Goal: Task Accomplishment & Management: Manage account settings

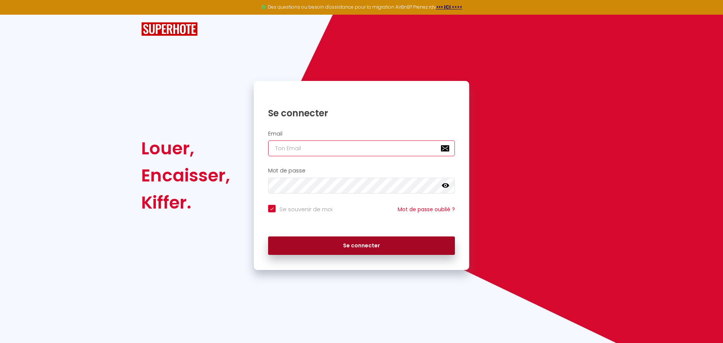
type input "[PERSON_NAME][EMAIL_ADDRESS][DOMAIN_NAME]"
click at [353, 251] on button "Se connecter" at bounding box center [361, 245] width 187 height 19
checkbox input "true"
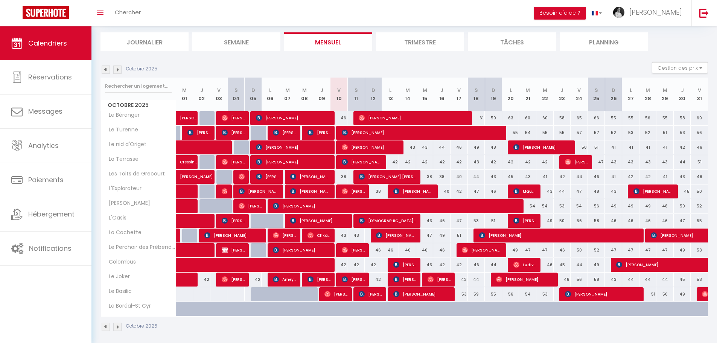
scroll to position [51, 0]
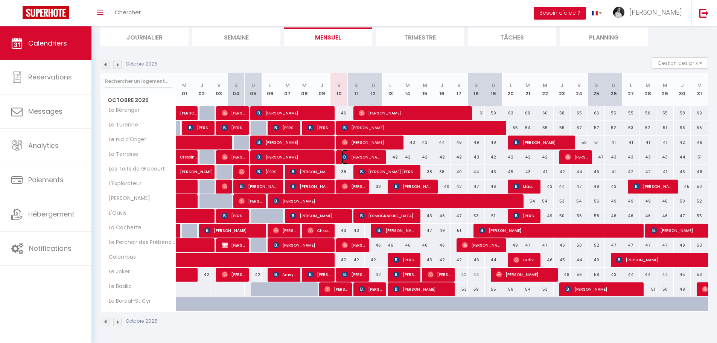
click at [346, 156] on img at bounding box center [345, 157] width 6 height 6
select select "OK"
select select "0"
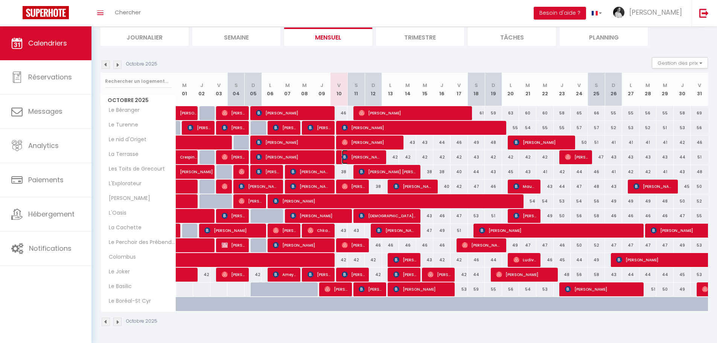
select select "1"
select select
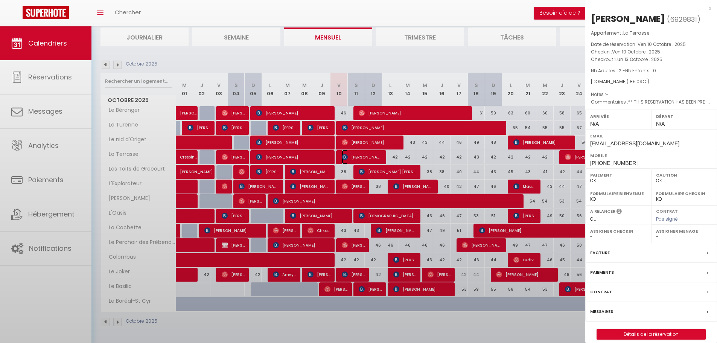
select select "2522"
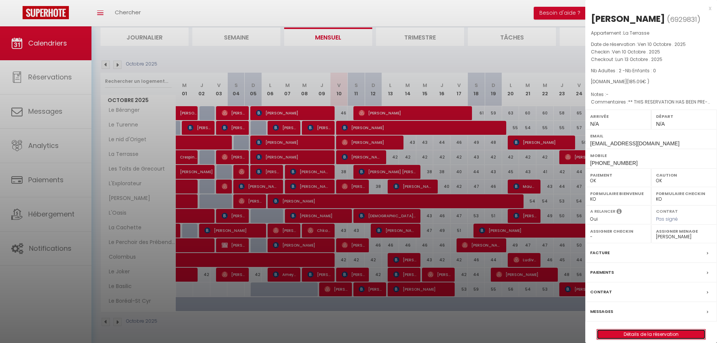
click at [658, 332] on link "Détails de la réservation" at bounding box center [651, 334] width 108 height 10
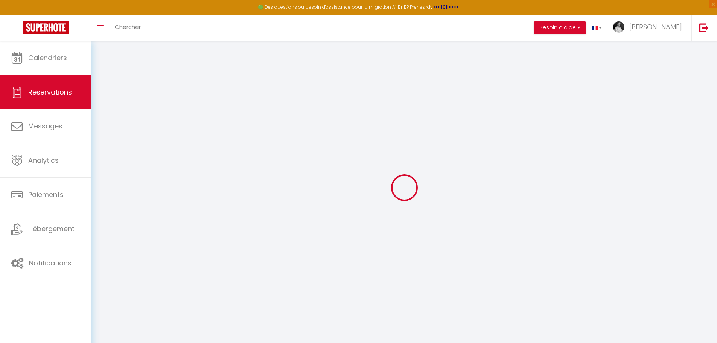
type input "[PERSON_NAME]"
type input "[EMAIL_ADDRESS][DOMAIN_NAME]"
type input "[PHONE_NUMBER]"
type input "[STREET_ADDRESS]"
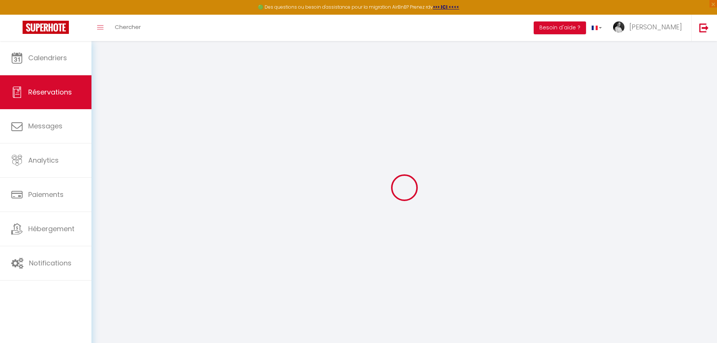
type input "[GEOGRAPHIC_DATA]"
select select "PY"
type input "30.09"
type input "2.59"
select select "61672"
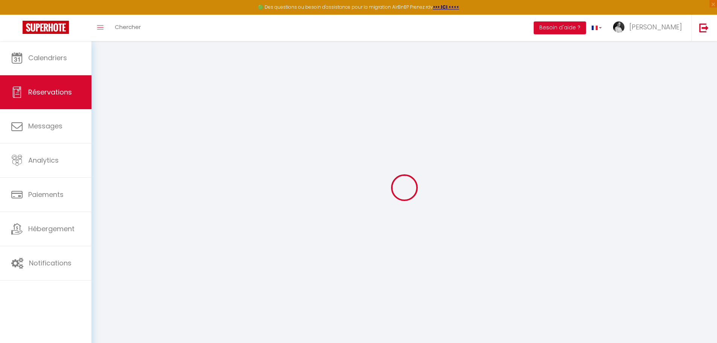
select select "1"
select select
type input "2"
select select "12"
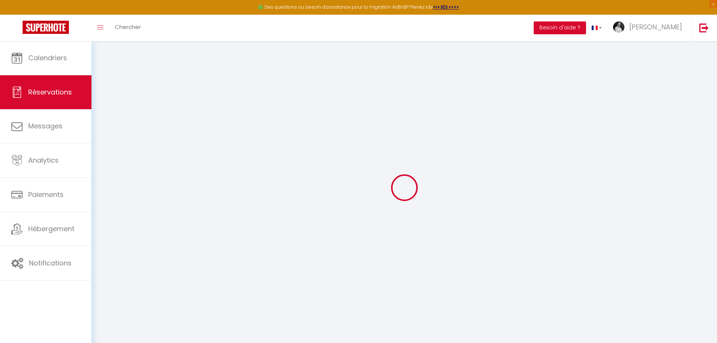
select select "15"
type input "147"
checkbox input "false"
type input "0"
select select "2"
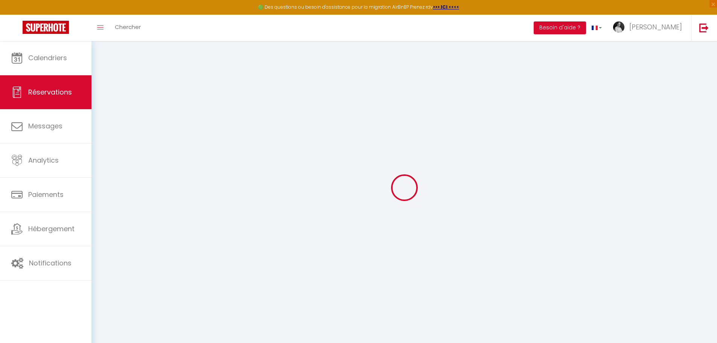
type input "0"
select select
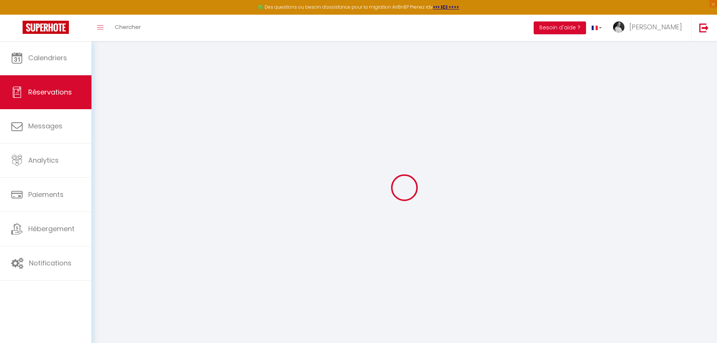
checkbox input "false"
select select
checkbox input "false"
select select
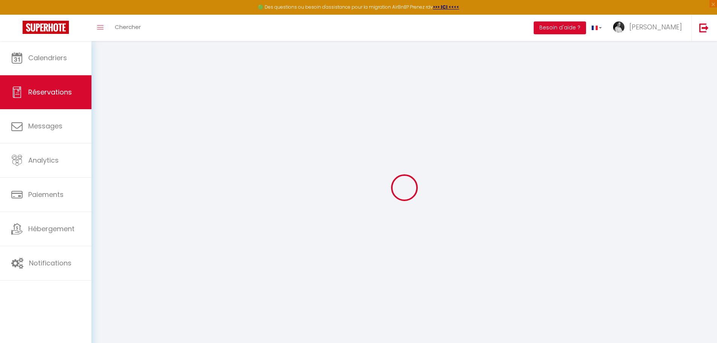
select select
checkbox input "false"
select select
checkbox input "false"
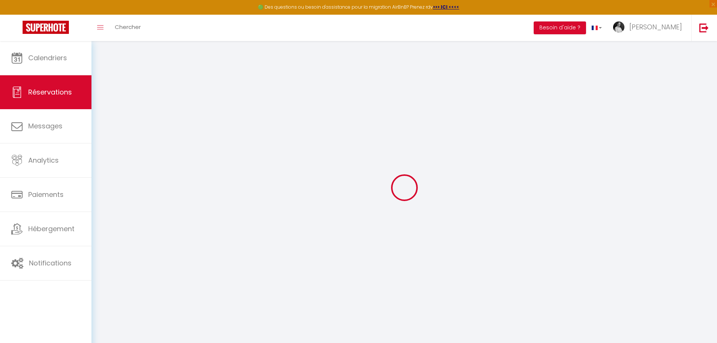
type textarea "** THIS RESERVATION HAS BEEN PRE-PAID ** BOOKING NOTE : Payment charge is EUR 2…"
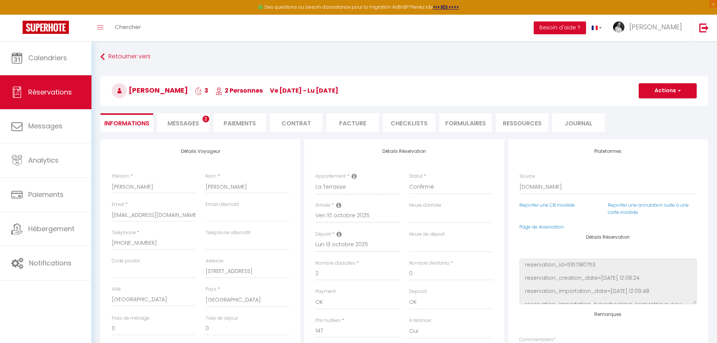
type input "30"
type input "8.09"
select select
checkbox input "false"
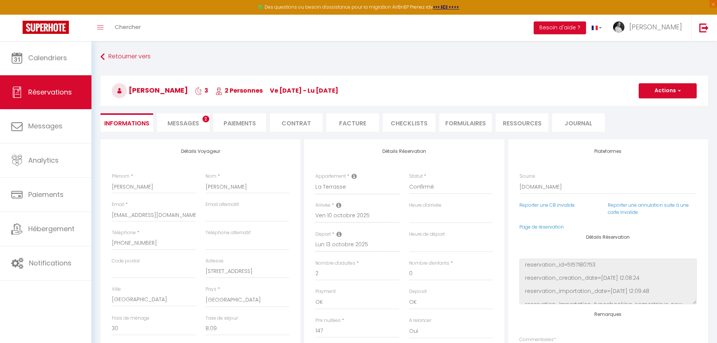
select select
click at [175, 120] on span "Messages" at bounding box center [183, 123] width 32 height 9
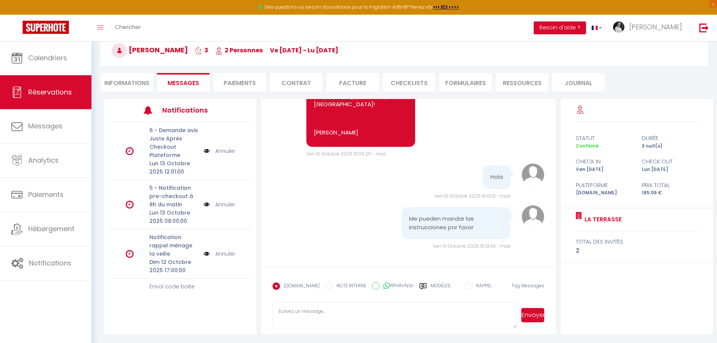
scroll to position [41, 0]
click at [431, 285] on label "Modèles" at bounding box center [441, 287] width 20 height 13
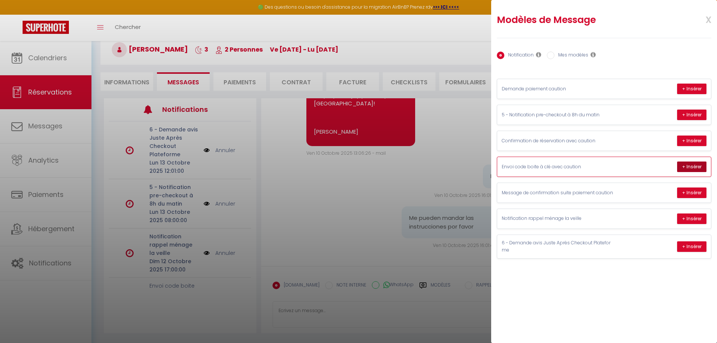
click at [692, 166] on button "+ Insérer" at bounding box center [691, 166] width 29 height 11
type textarea "Hi [PERSON_NAME], Your accommodation is located [STREET_ADDRESS][PERSON_NAME]. …"
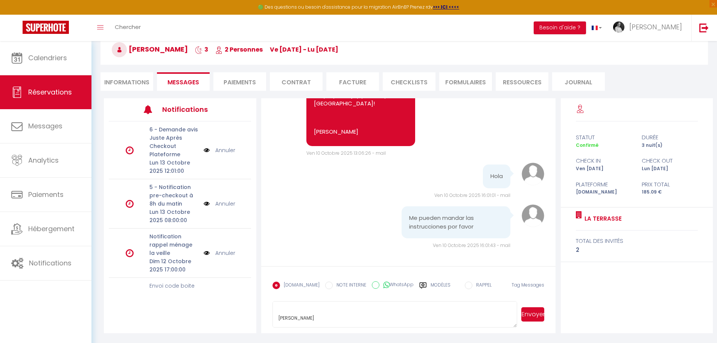
scroll to position [120, 0]
click at [534, 315] on button "Envoyer" at bounding box center [532, 314] width 23 height 14
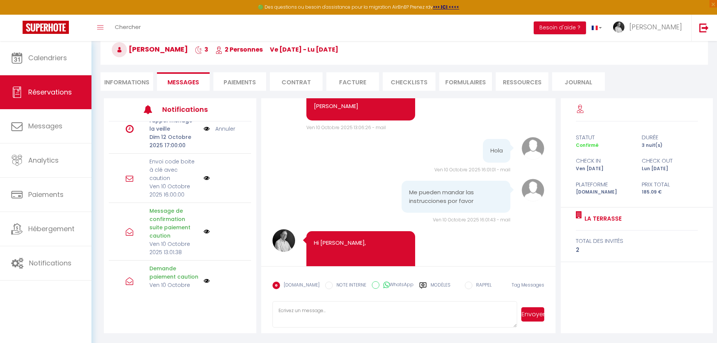
scroll to position [122, 0]
click at [213, 183] on div "Envoi code boite à clé avec caution Ven 10 Octobre 2025 16:00:00" at bounding box center [180, 179] width 142 height 49
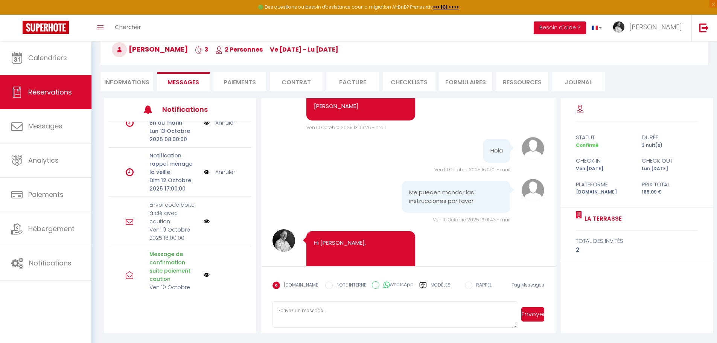
click at [231, 221] on div at bounding box center [222, 221] width 36 height 6
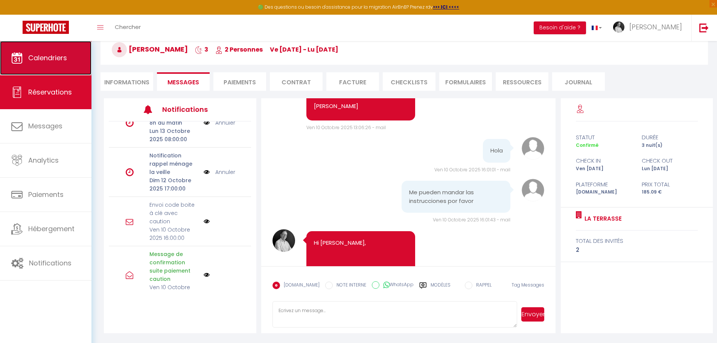
click at [34, 53] on span "Calendriers" at bounding box center [47, 57] width 39 height 9
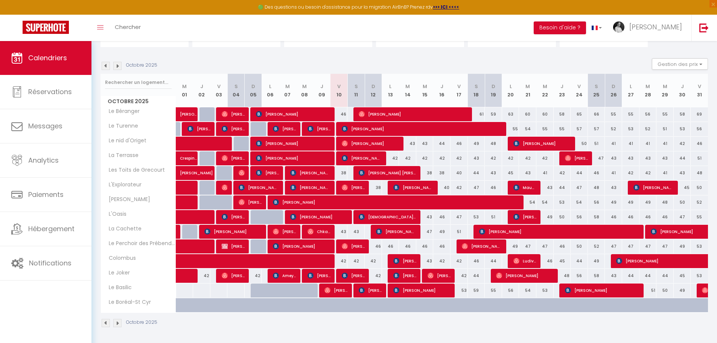
scroll to position [65, 0]
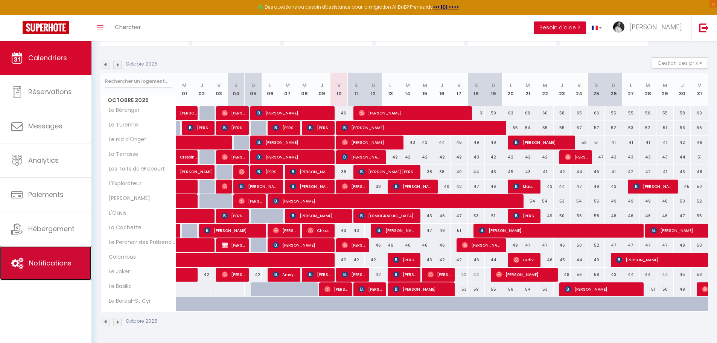
click at [61, 263] on span "Notifications" at bounding box center [50, 262] width 43 height 9
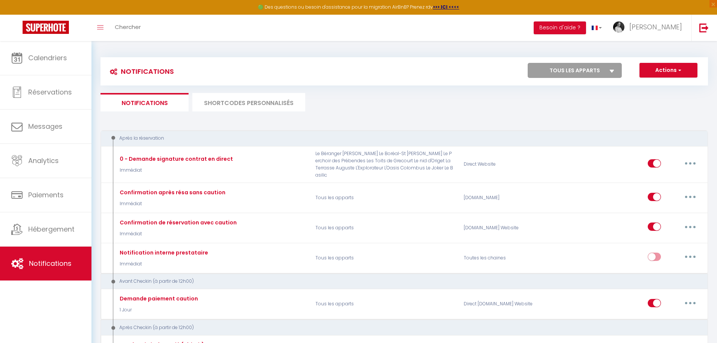
click at [248, 102] on li "SHORTCODES PERSONNALISÉS" at bounding box center [248, 102] width 113 height 18
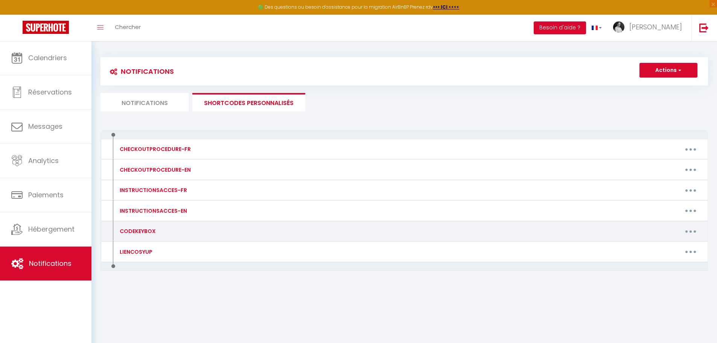
click at [175, 234] on div "CODEKEYBOX" at bounding box center [187, 231] width 148 height 12
click at [694, 230] on button "button" at bounding box center [690, 231] width 21 height 12
click at [659, 250] on link "Editer" at bounding box center [671, 248] width 56 height 13
type input "CODEKEYBOX"
type textarea "0000"
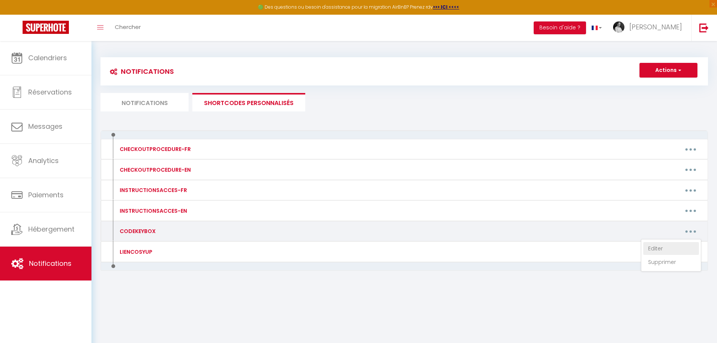
type textarea "7531"
type textarea "2244"
type textarea "1237"
type textarea "2244"
type textarea "3040"
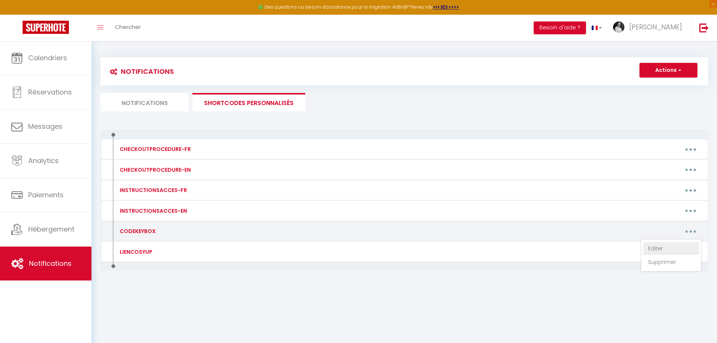
type textarea "2237"
type textarea "2037"
type textarea "6337"
type textarea "3773"
type textarea "8737"
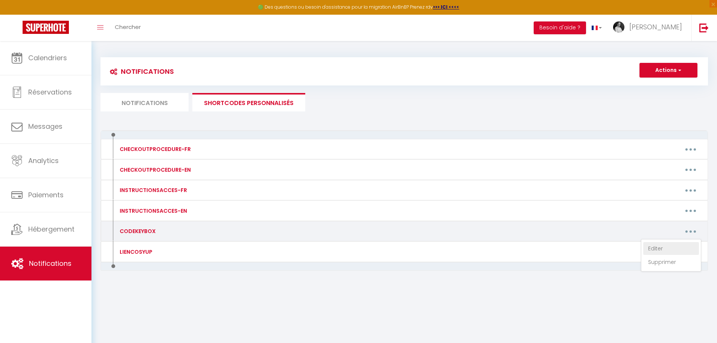
type textarea "3137"
type textarea "3799"
type textarea "8786"
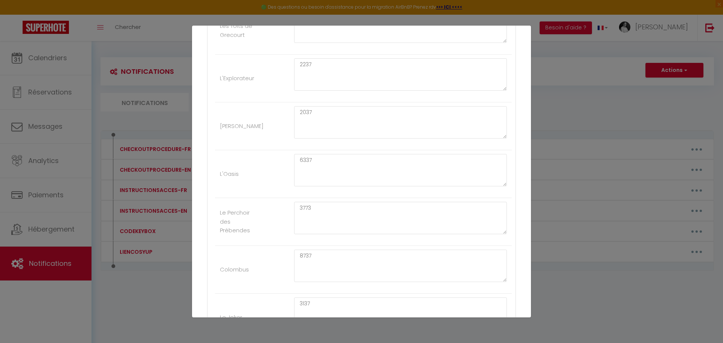
scroll to position [414, 0]
click at [567, 120] on div "Mettre à jour le code court personnalisé × Nom * CODEKEYBOX Contenu * 0000 Pour…" at bounding box center [361, 171] width 723 height 343
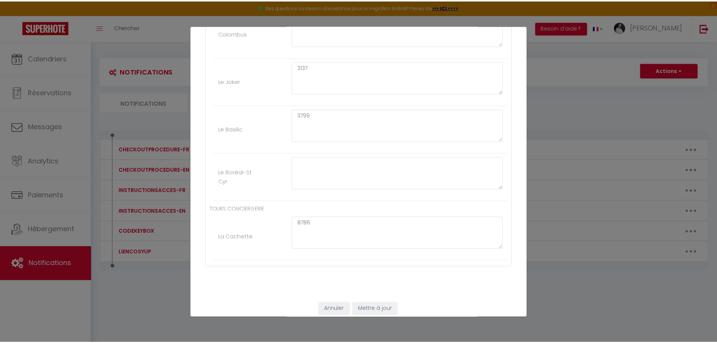
scroll to position [618, 0]
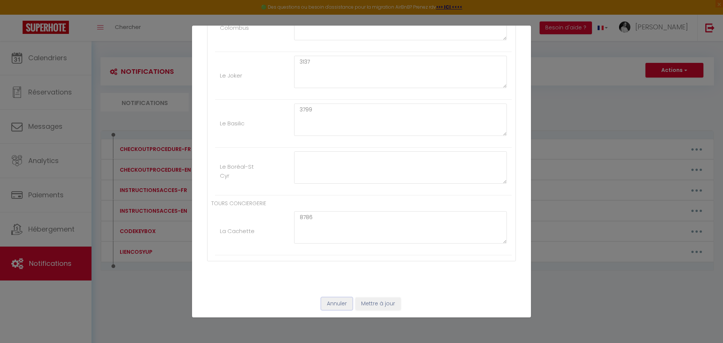
click at [336, 307] on button "Annuler" at bounding box center [336, 303] width 31 height 13
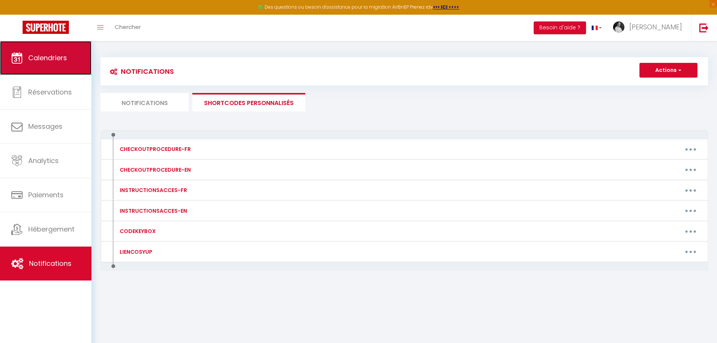
click at [37, 64] on link "Calendriers" at bounding box center [45, 58] width 91 height 34
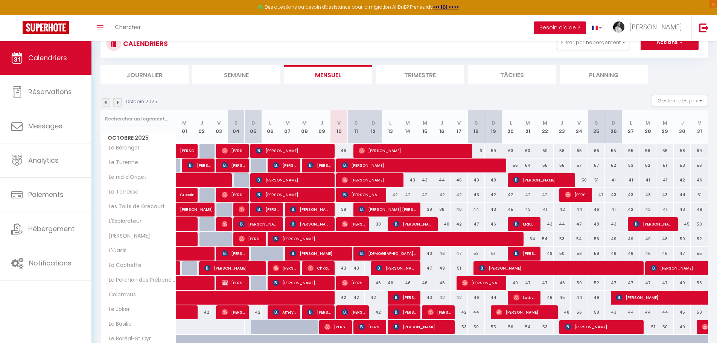
scroll to position [65, 0]
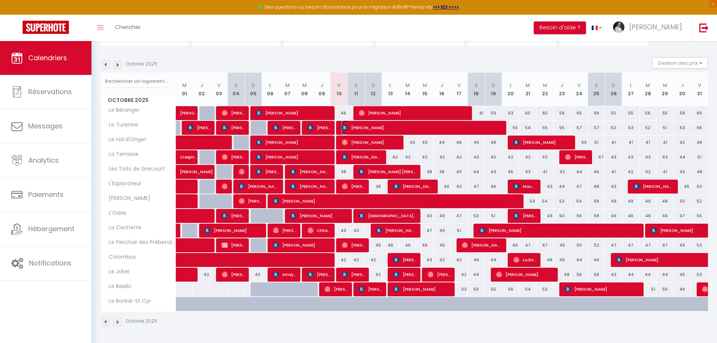
click at [370, 127] on span "[PERSON_NAME]" at bounding box center [422, 127] width 161 height 14
select select "OK"
select select "0"
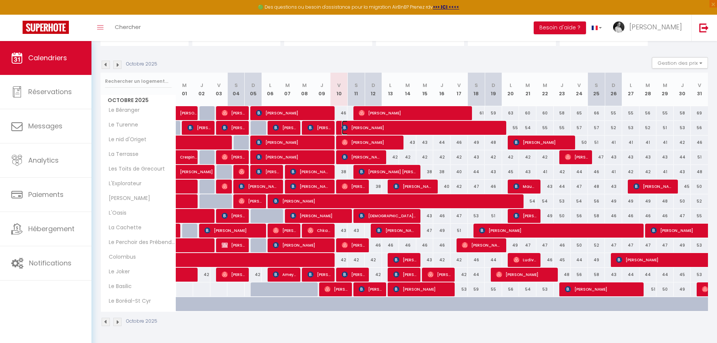
select select "1"
select select
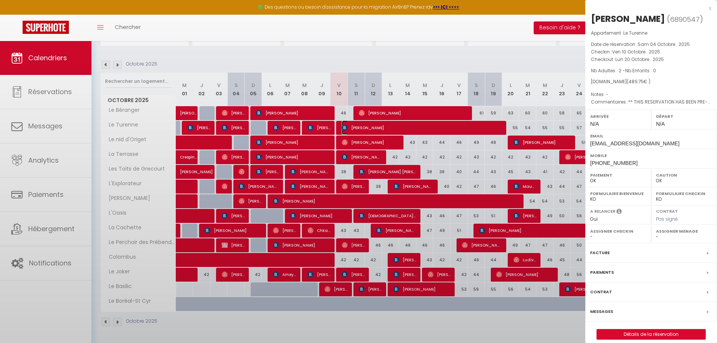
select select "2522"
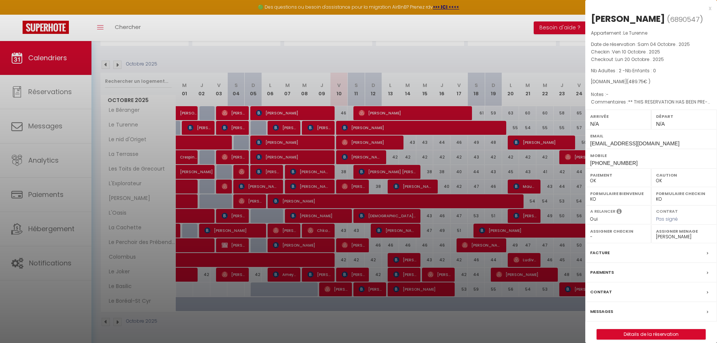
click at [604, 313] on label "Messages" at bounding box center [601, 311] width 23 height 8
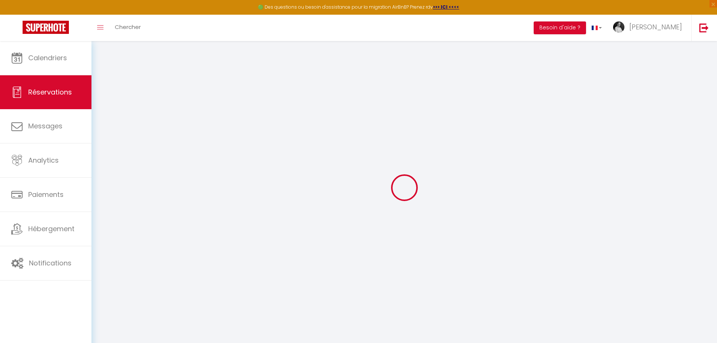
select select
checkbox input "false"
type textarea "** THIS RESERVATION HAS BEEN PRE-PAID ** BOOKING NOTE : Payment charge is EUR 6…"
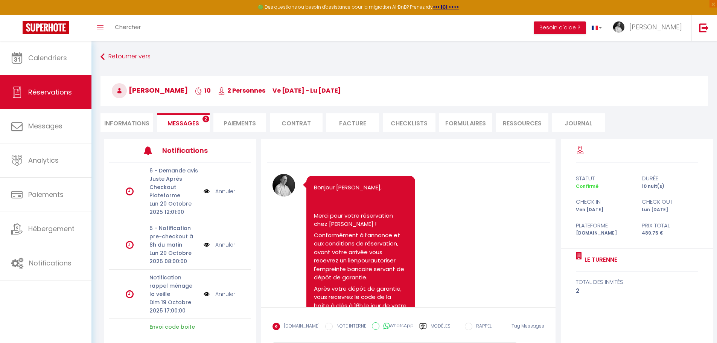
scroll to position [1262, 0]
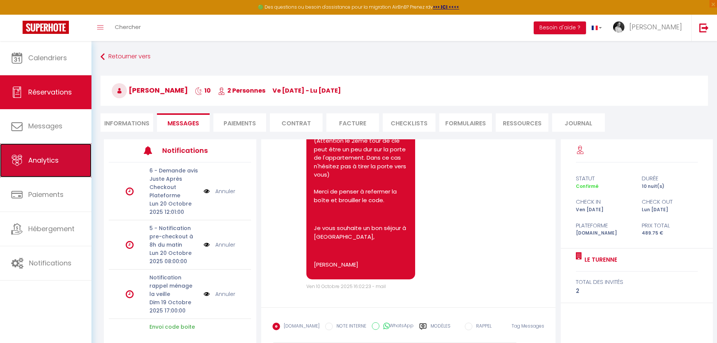
click at [58, 165] on span "Analytics" at bounding box center [43, 159] width 30 height 9
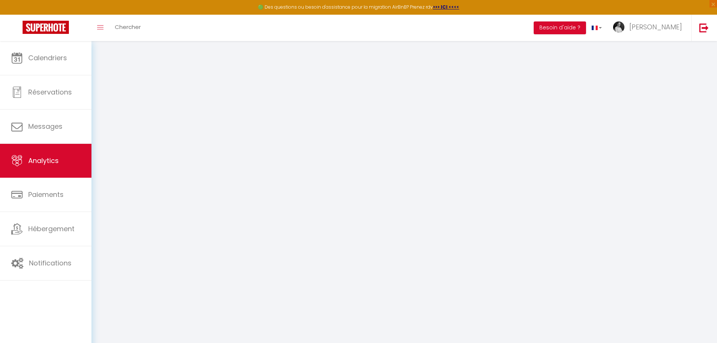
select select "2025"
select select "10"
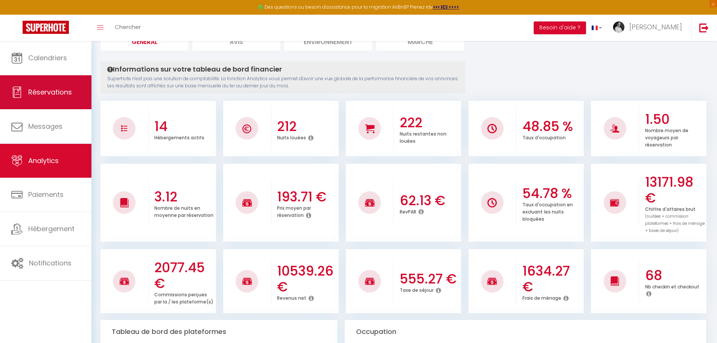
scroll to position [47, 0]
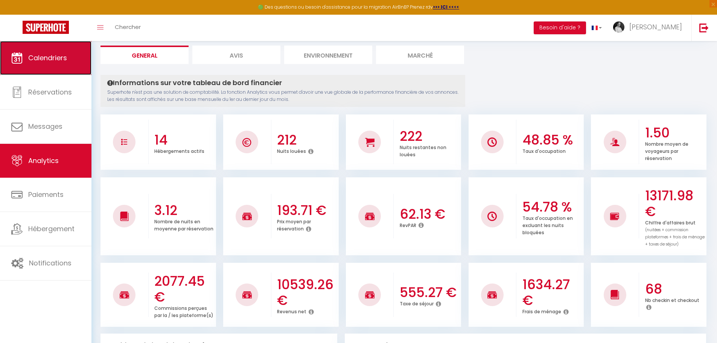
click at [41, 56] on span "Calendriers" at bounding box center [47, 57] width 39 height 9
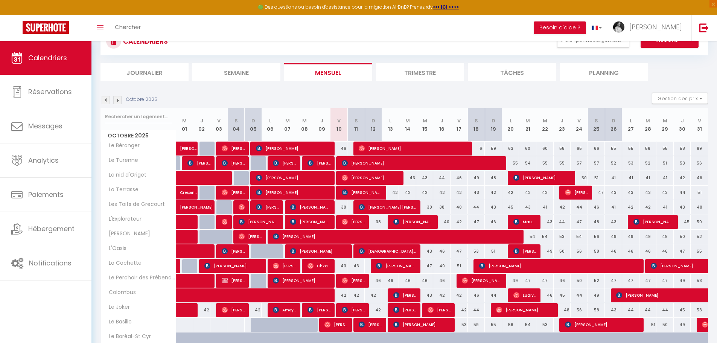
scroll to position [65, 0]
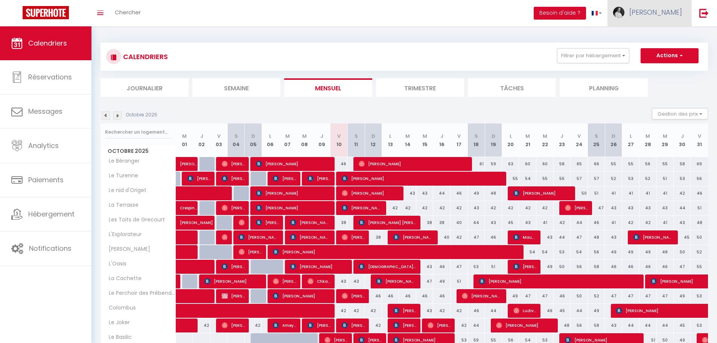
click at [666, 11] on span "[PERSON_NAME]" at bounding box center [655, 12] width 53 height 9
click at [655, 52] on link "Équipe" at bounding box center [661, 51] width 56 height 13
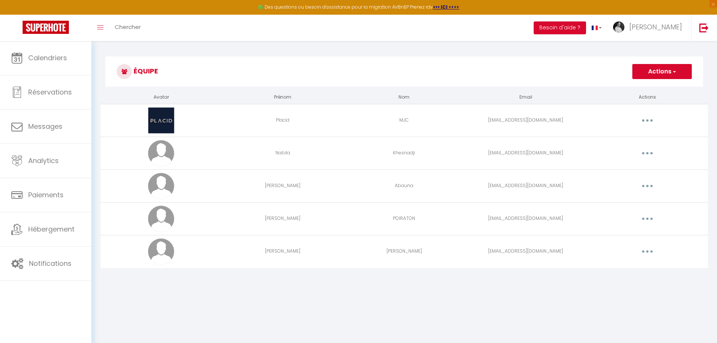
click at [673, 70] on span "button" at bounding box center [673, 72] width 5 height 8
click at [661, 87] on link "Ajouter un nouvel utilisateur" at bounding box center [646, 88] width 89 height 10
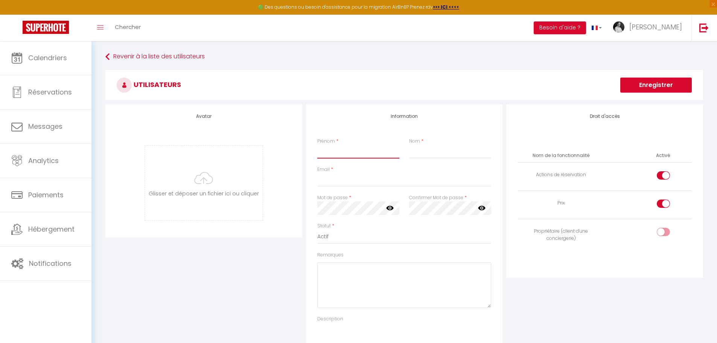
click at [332, 152] on input "Prénom" at bounding box center [358, 152] width 82 height 14
type input "Sharon"
click at [431, 154] on input "Nom" at bounding box center [450, 152] width 82 height 14
type input "SERI"
click at [354, 181] on input "Email" at bounding box center [404, 180] width 174 height 14
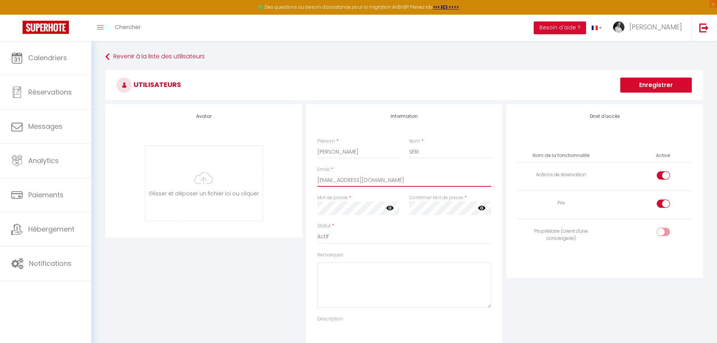
scroll to position [38, 0]
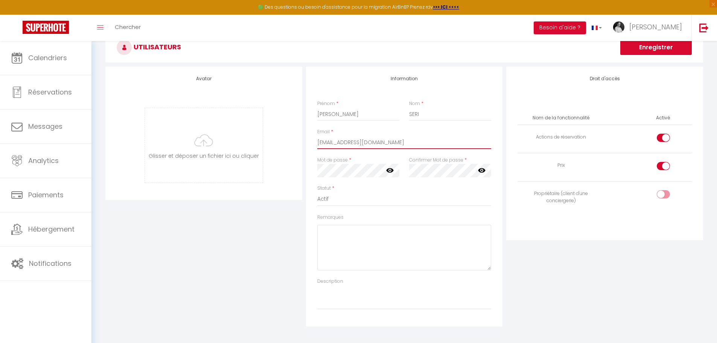
type input "ouattarasharonseri@gmail.com"
drag, startPoint x: 382, startPoint y: 242, endPoint x: 526, endPoint y: 275, distance: 147.7
click at [526, 275] on div "Droit d'accès Nom de la fonctionnalité Activé Actions de réservation Prix Propr…" at bounding box center [604, 197] width 201 height 260
click at [355, 243] on textarea "Remarques" at bounding box center [404, 248] width 174 height 46
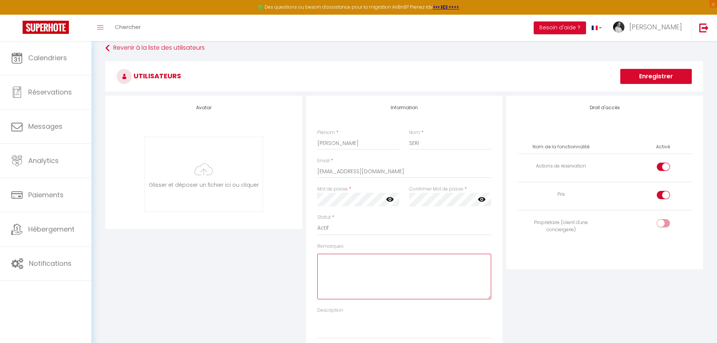
scroll to position [0, 0]
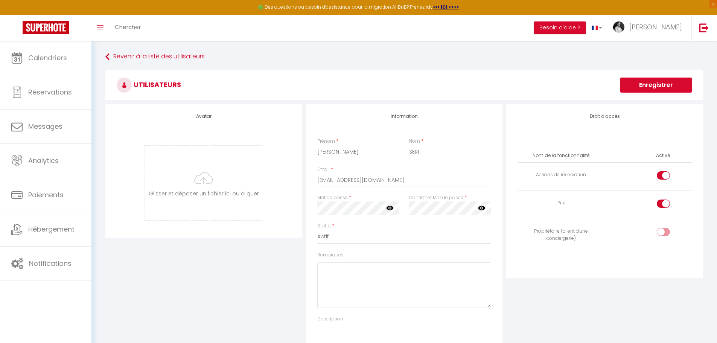
click at [659, 204] on div at bounding box center [663, 203] width 13 height 8
click at [663, 204] on input "checkbox" at bounding box center [669, 204] width 13 height 11
checkbox input "false"
click at [658, 177] on div at bounding box center [663, 175] width 13 height 8
click at [663, 177] on input "checkbox" at bounding box center [669, 176] width 13 height 11
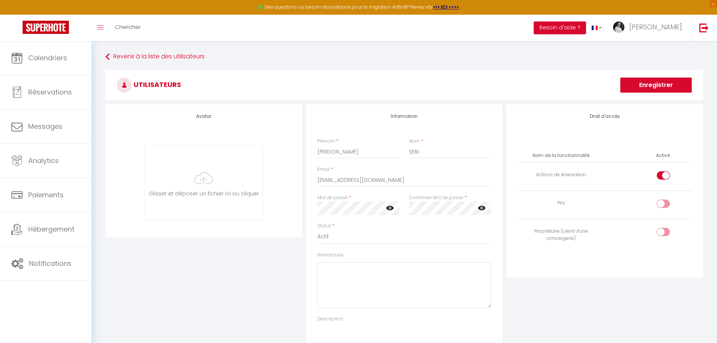
checkbox input "false"
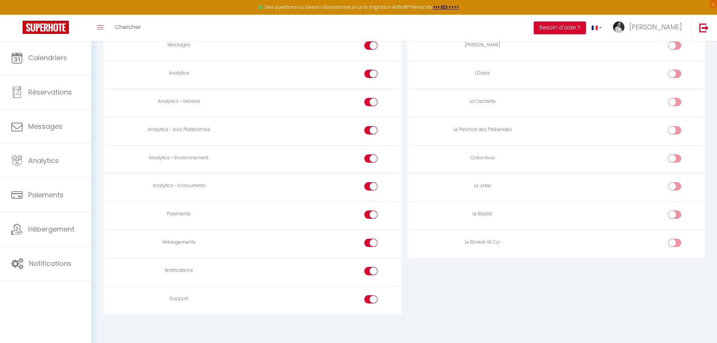
scroll to position [577, 0]
click at [677, 213] on input "checkbox" at bounding box center [680, 213] width 13 height 11
checkbox input "true"
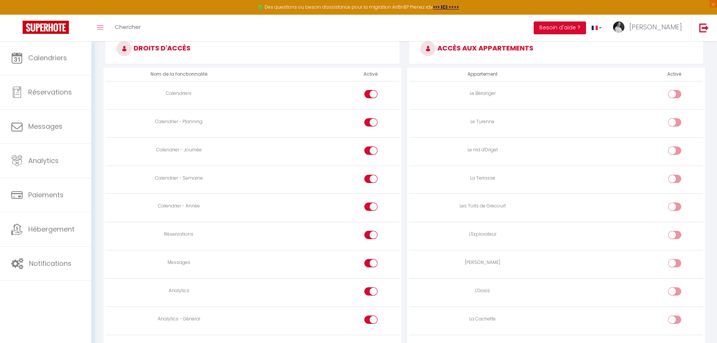
scroll to position [389, 0]
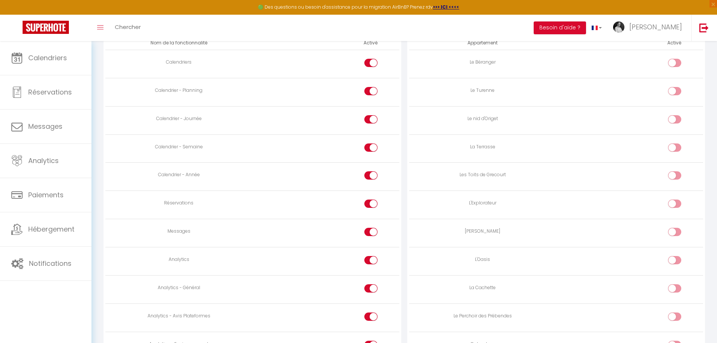
click at [367, 235] on div at bounding box center [370, 232] width 13 height 8
click at [371, 235] on input "checkbox" at bounding box center [377, 233] width 13 height 11
checkbox input "false"
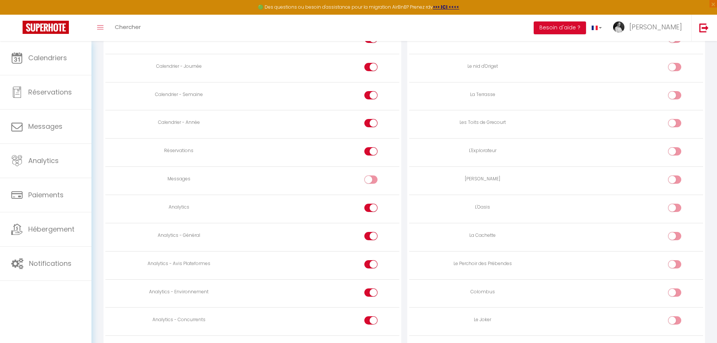
scroll to position [464, 0]
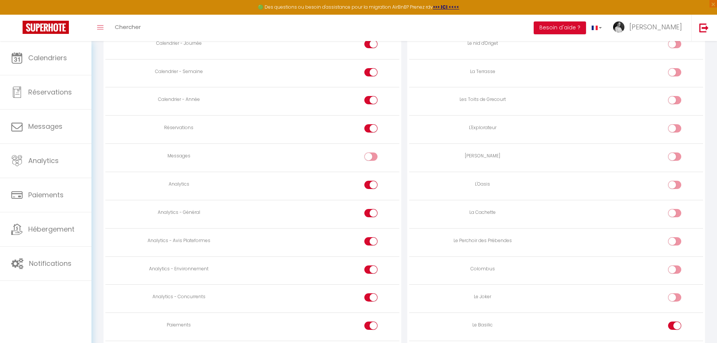
click at [367, 185] on div at bounding box center [370, 185] width 13 height 8
click at [371, 185] on input "checkbox" at bounding box center [377, 186] width 13 height 11
checkbox input "false"
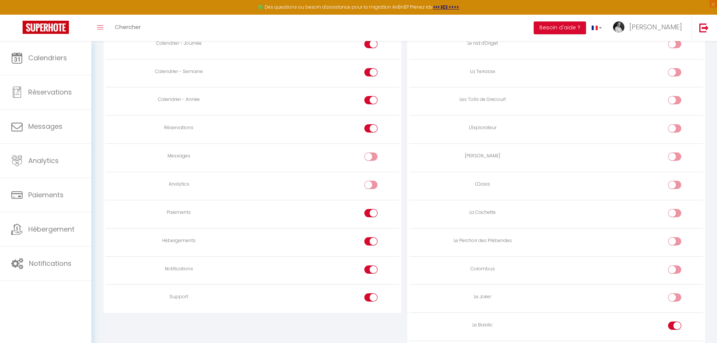
click at [367, 214] on div at bounding box center [370, 213] width 13 height 8
click at [371, 214] on input "checkbox" at bounding box center [377, 214] width 13 height 11
checkbox input "false"
click at [367, 243] on div at bounding box center [370, 241] width 13 height 8
click at [371, 243] on input "checkbox" at bounding box center [377, 242] width 13 height 11
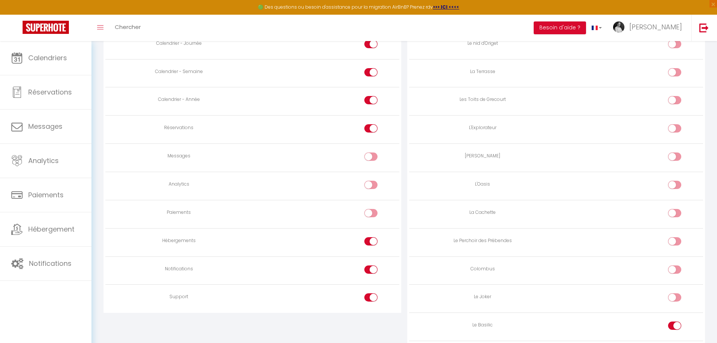
checkbox input "false"
click at [368, 269] on div at bounding box center [370, 269] width 13 height 8
click at [371, 269] on input "checkbox" at bounding box center [377, 270] width 13 height 11
checkbox input "false"
click at [366, 298] on div at bounding box center [370, 297] width 13 height 8
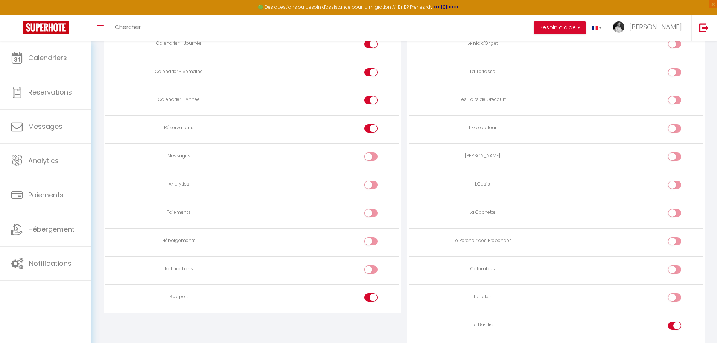
click at [371, 298] on input "checkbox" at bounding box center [377, 298] width 13 height 11
checkbox input "false"
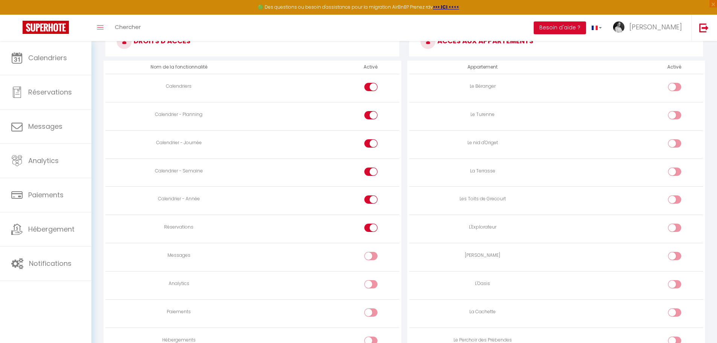
scroll to position [351, 0]
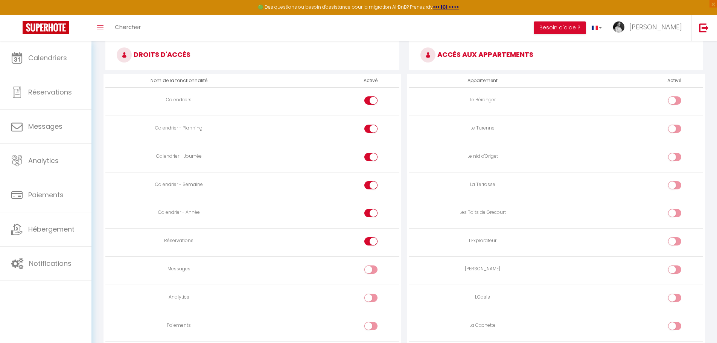
click at [367, 214] on div at bounding box center [370, 213] width 13 height 8
click at [371, 214] on input "checkbox" at bounding box center [377, 214] width 13 height 11
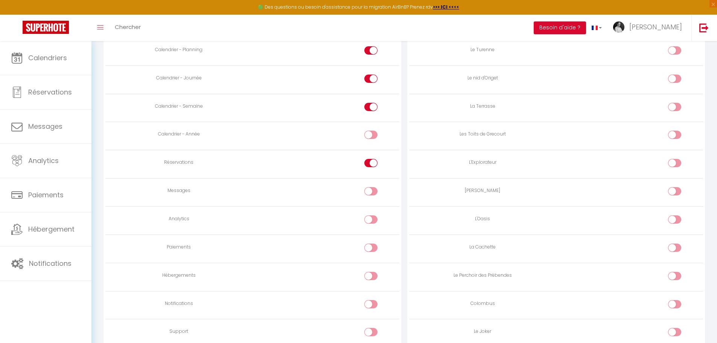
scroll to position [389, 0]
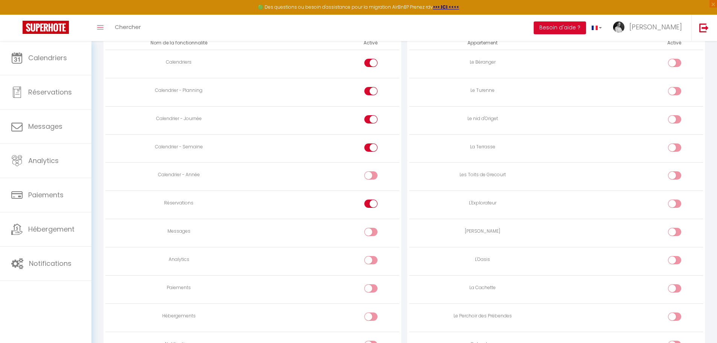
click at [375, 176] on input "checkbox" at bounding box center [377, 176] width 13 height 11
checkbox input "true"
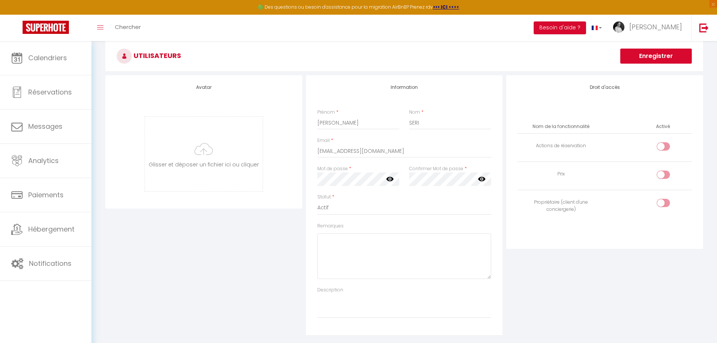
scroll to position [0, 0]
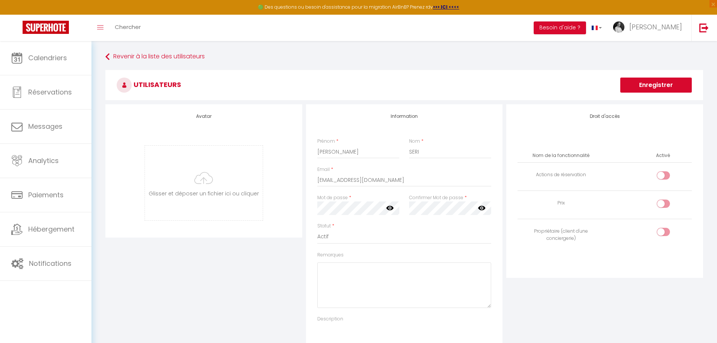
click at [656, 88] on button "Enregistrer" at bounding box center [656, 85] width 72 height 15
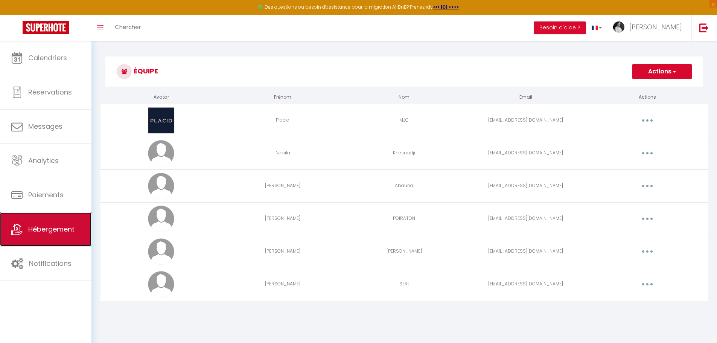
click at [53, 226] on span "Hébergement" at bounding box center [51, 228] width 46 height 9
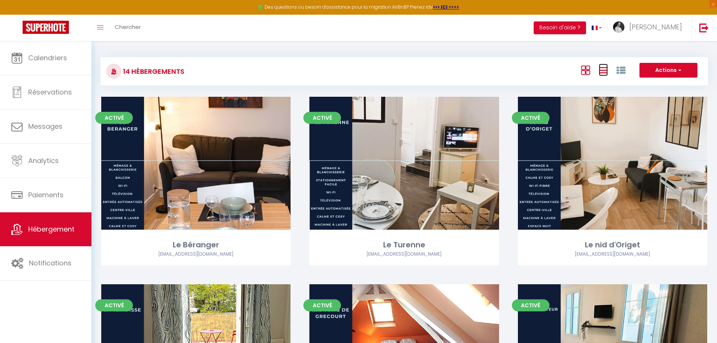
click at [602, 72] on icon at bounding box center [603, 69] width 9 height 9
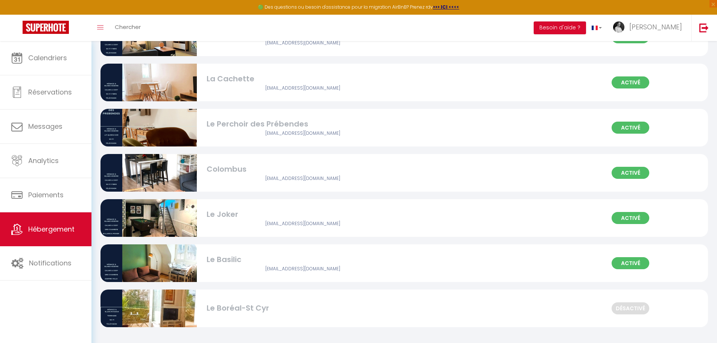
scroll to position [395, 0]
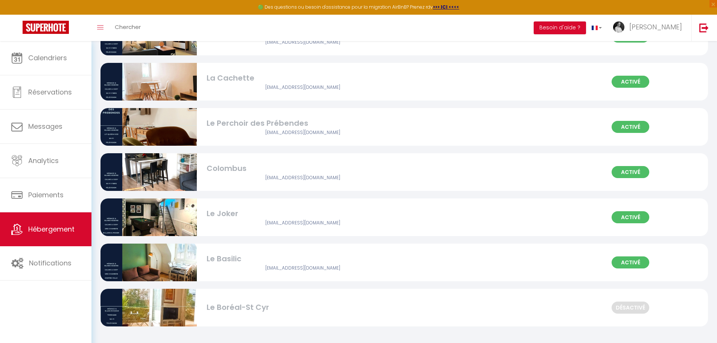
click at [344, 262] on div "Le Basilic" at bounding box center [303, 259] width 193 height 12
select select "3"
select select "2"
select select "1"
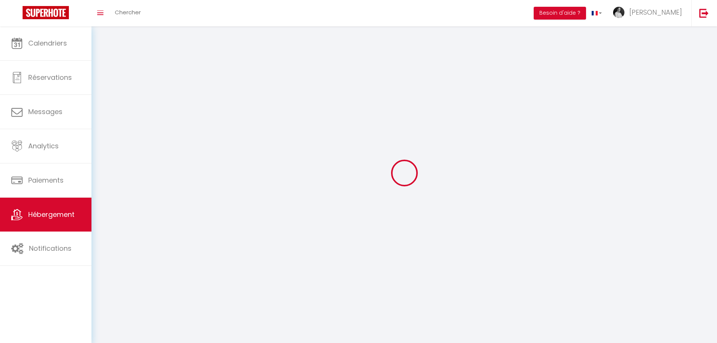
select select
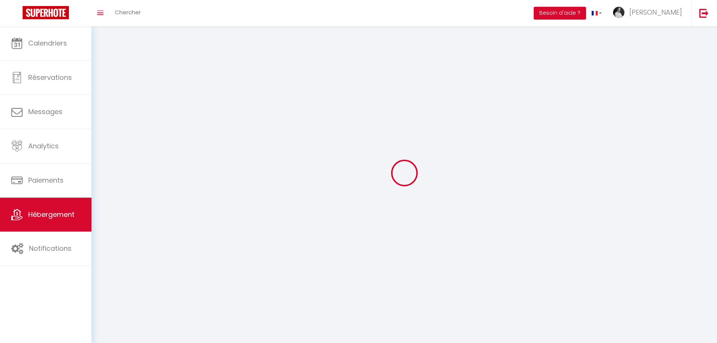
checkbox input "false"
select select
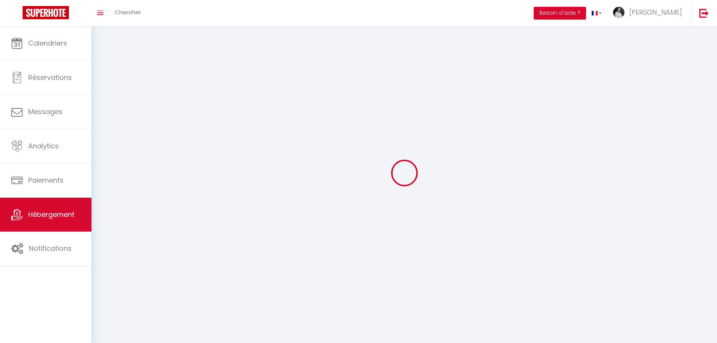
select select
select select "28"
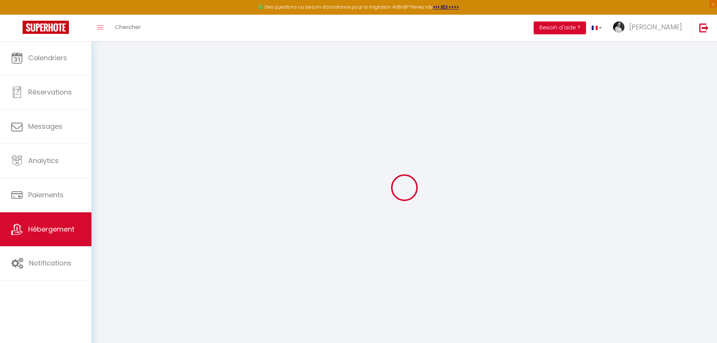
select select
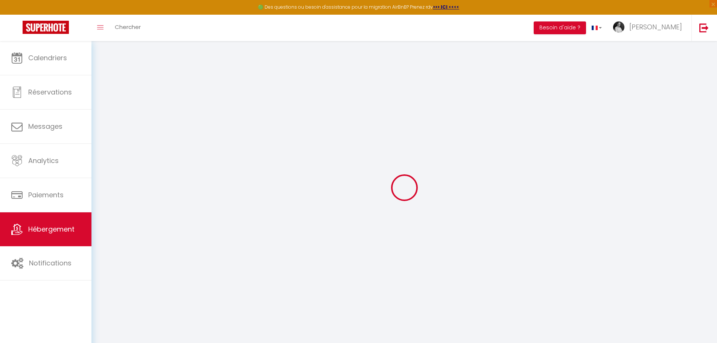
select select
checkbox input "false"
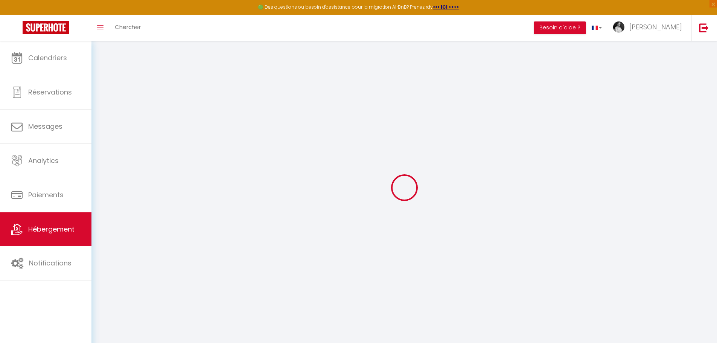
select select
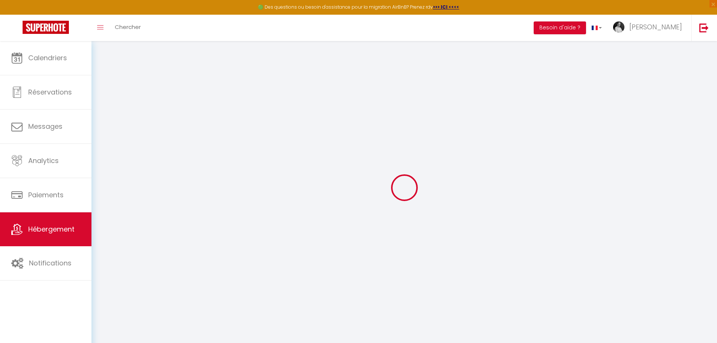
select select
checkbox input "false"
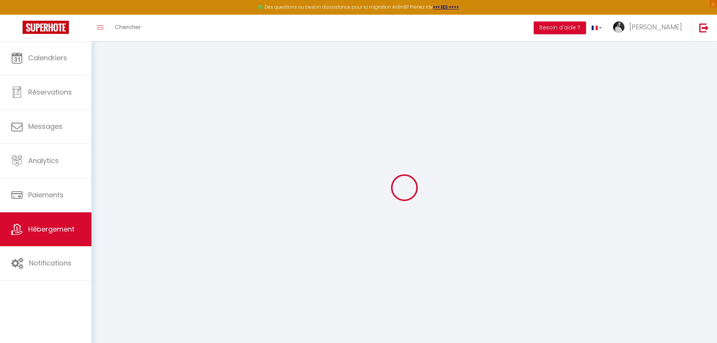
checkbox input "false"
select select
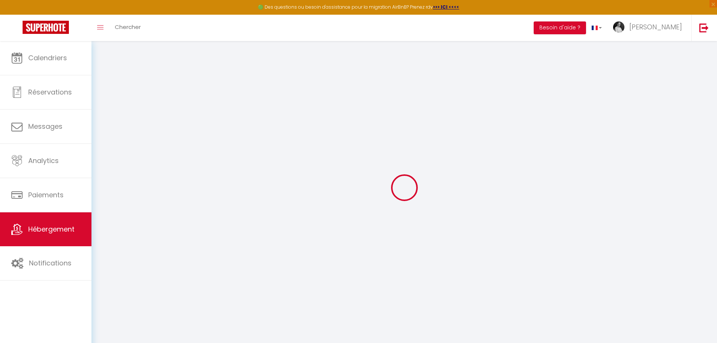
select select
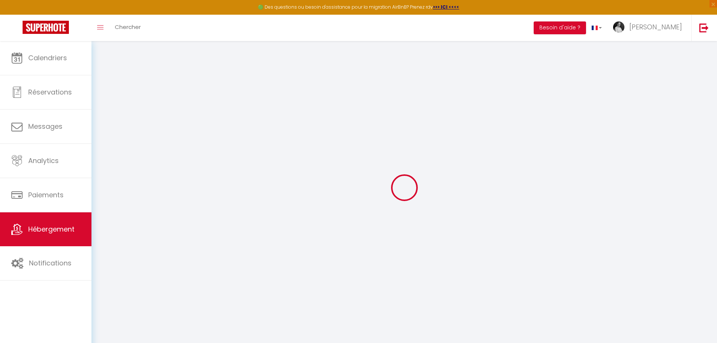
checkbox input "false"
select select
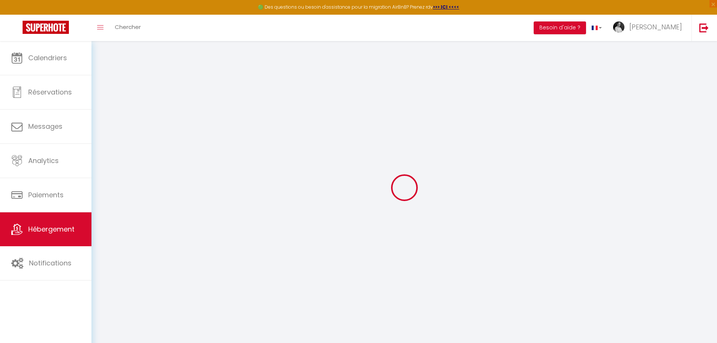
select select
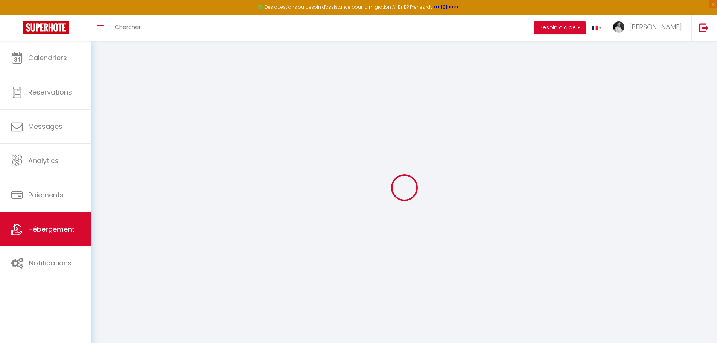
select select
checkbox input "false"
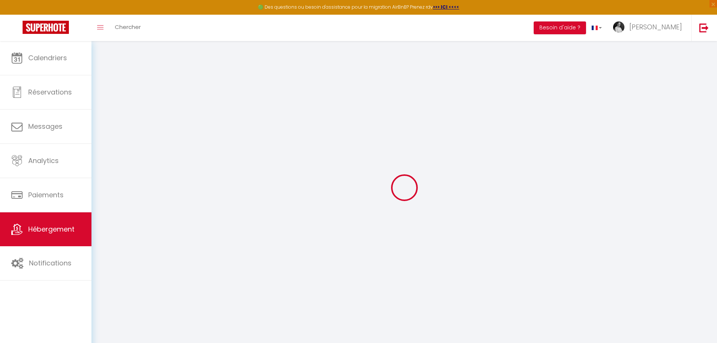
checkbox input "false"
select select
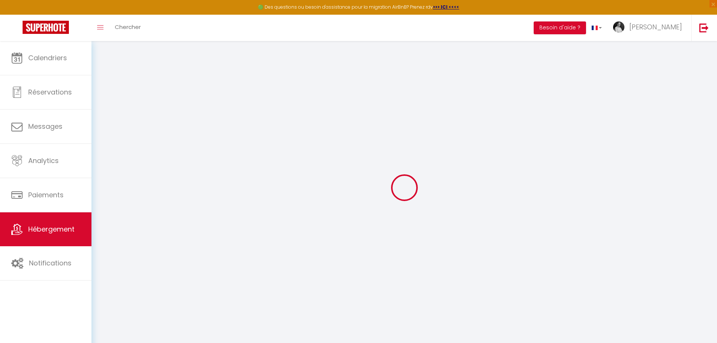
select select
checkbox input "false"
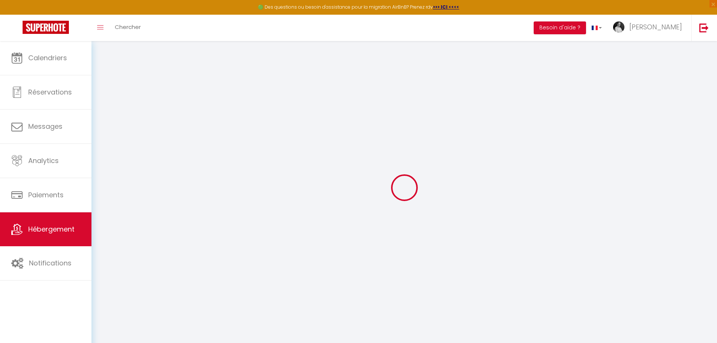
checkbox input "false"
select select
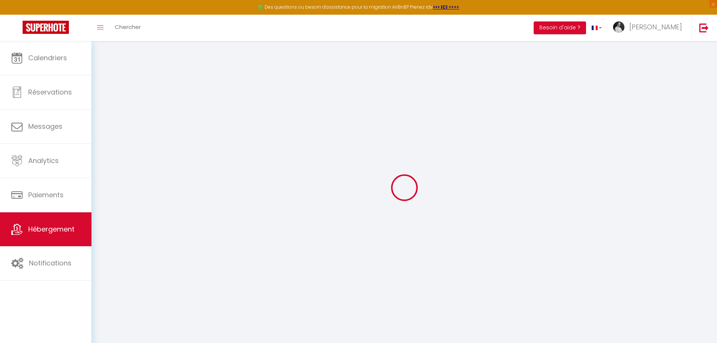
type input "Le Basilic"
type input "[PERSON_NAME]"
type input "ROUTIER"
select select "2"
type input "49"
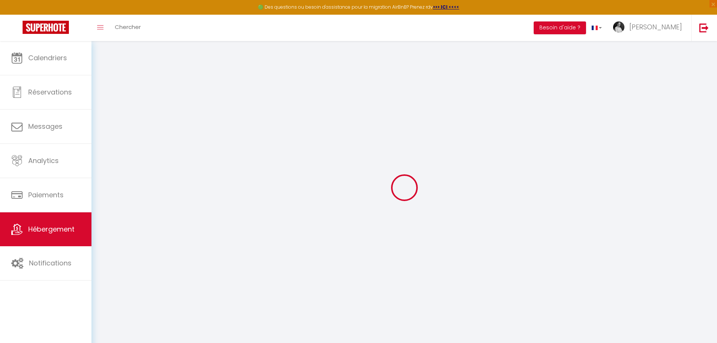
type input "30"
type input "5.5"
type input "100"
type input "200"
select select
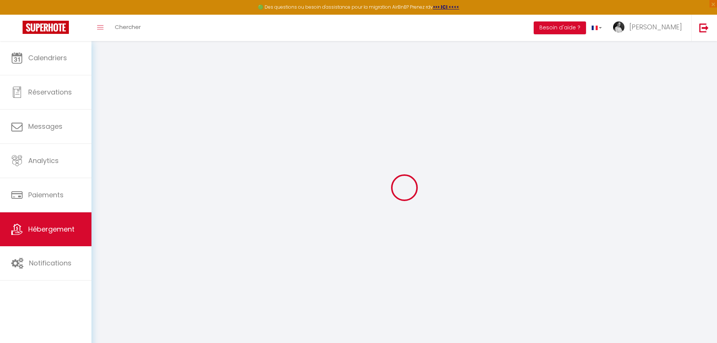
select select
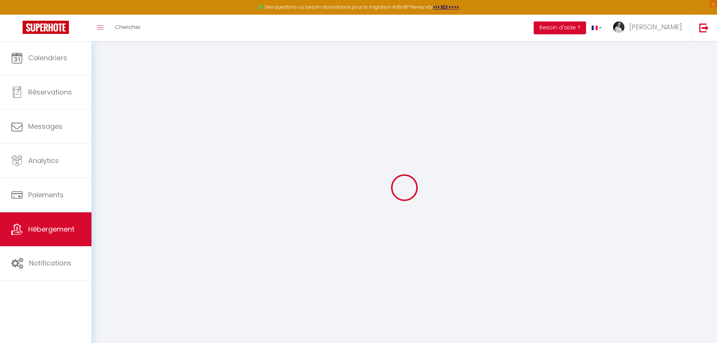
type input "9 rue de Jérusalem"
type input "37000"
type input "TOURS"
type input "[PERSON_NAME][EMAIL_ADDRESS][DOMAIN_NAME]"
select select "11197"
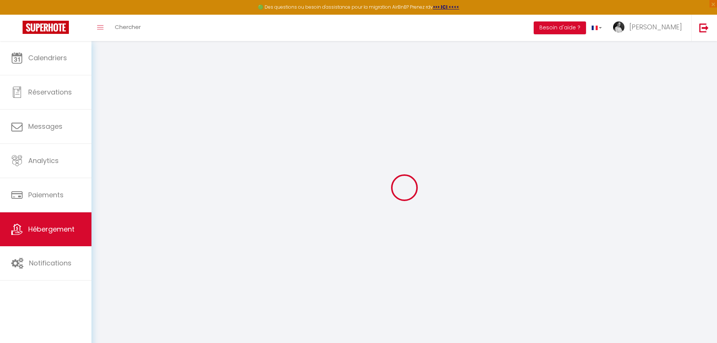
checkbox input "false"
checkbox input "true"
checkbox input "false"
radio input "true"
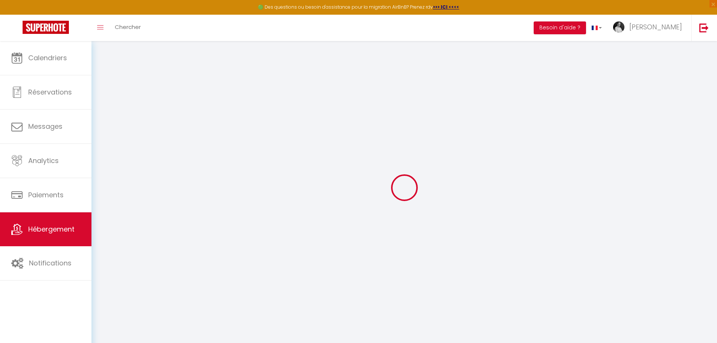
type input "0"
select select
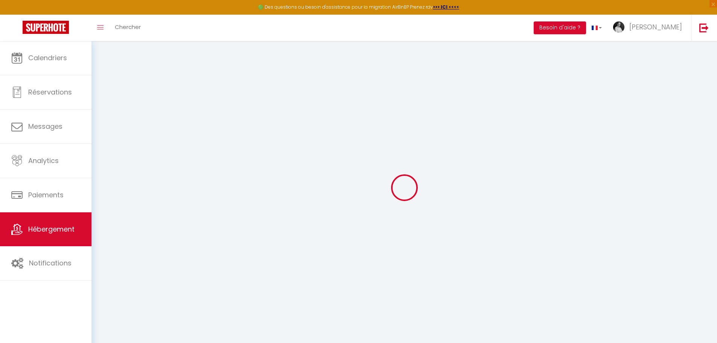
select select
checkbox input "false"
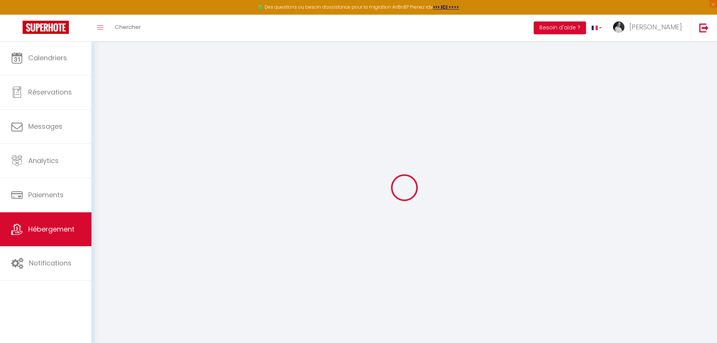
checkbox input "true"
checkbox input "false"
select select
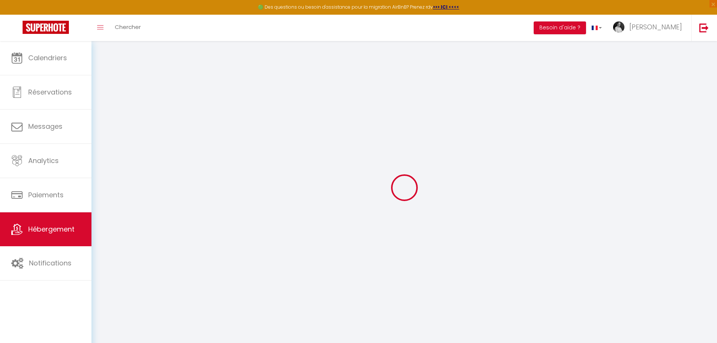
select select
checkbox input "false"
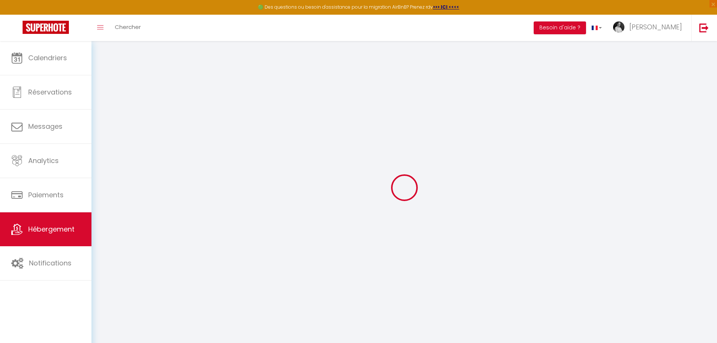
checkbox input "true"
checkbox input "false"
checkbox input "true"
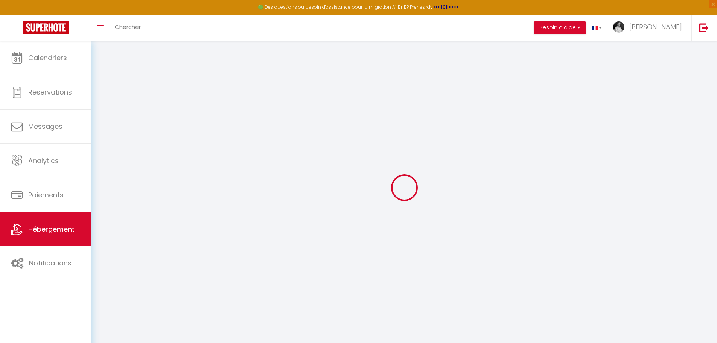
checkbox input "false"
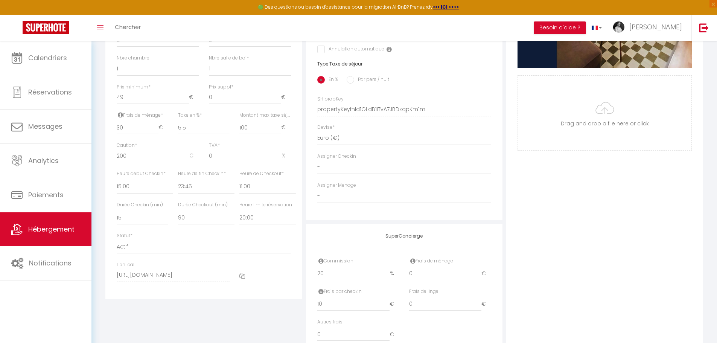
scroll to position [301, 0]
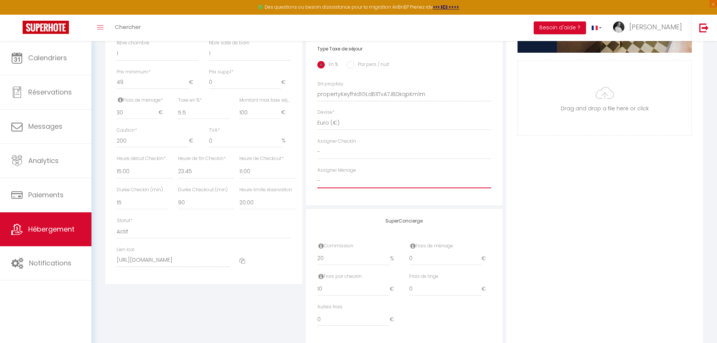
click at [356, 188] on select "- Placid MJC Nabila Khesnadji Ludovic Abauna Antony POIRATON Tina HAMIDI Sharon…" at bounding box center [404, 181] width 174 height 14
select select "53765"
click at [317, 179] on select "- Placid MJC Nabila Khesnadji Ludovic Abauna Antony POIRATON Tina HAMIDI Sharon…" at bounding box center [404, 181] width 174 height 14
checkbox input "false"
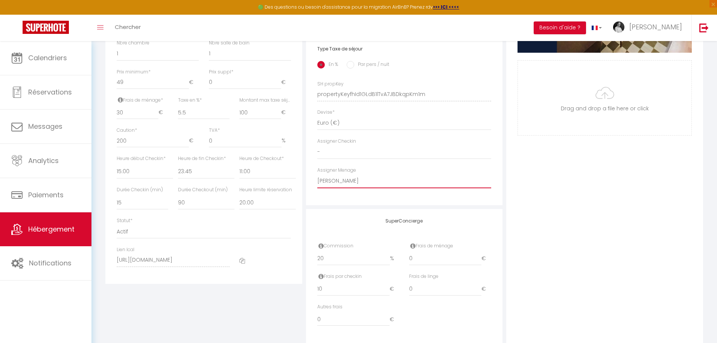
checkbox input "true"
checkbox input "false"
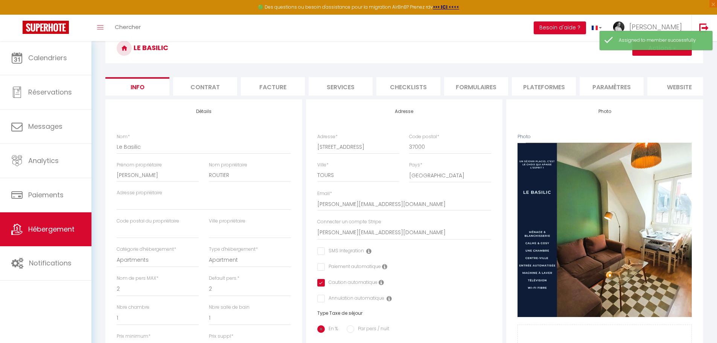
scroll to position [0, 0]
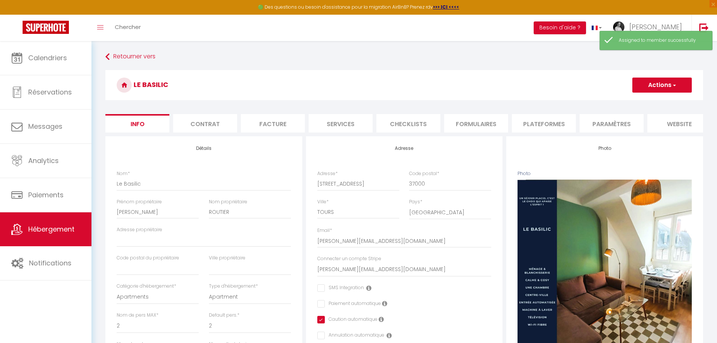
click at [677, 83] on button "Actions" at bounding box center [661, 85] width 59 height 15
click at [637, 100] on input "Enregistrer" at bounding box center [632, 102] width 28 height 8
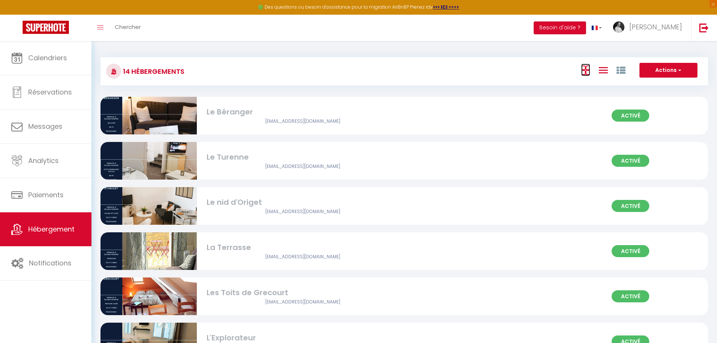
click at [586, 74] on icon at bounding box center [585, 69] width 9 height 9
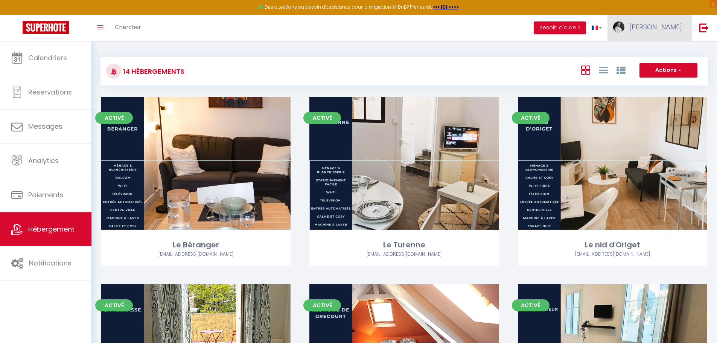
click at [671, 26] on span "[PERSON_NAME]" at bounding box center [655, 26] width 53 height 9
click at [663, 51] on link "Paramètres" at bounding box center [661, 52] width 56 height 13
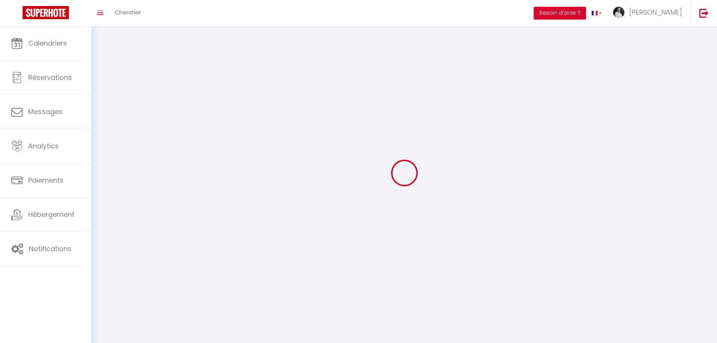
type input "[PERSON_NAME]"
type input "ROUTIER"
type input "0767036246"
type input "6 rue d'Entraigues"
type input "37000"
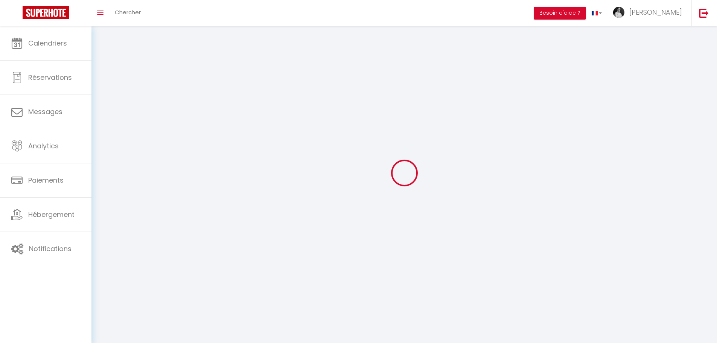
type input "TOURS"
type input "V113ACiPXI9s8E4e804uXQ8aJ"
type input "ddGur4k0gh9Nr3OThr3yLfgs1"
select select "28"
type input "V113ACiPXI9s8E4e804uXQ8aJ"
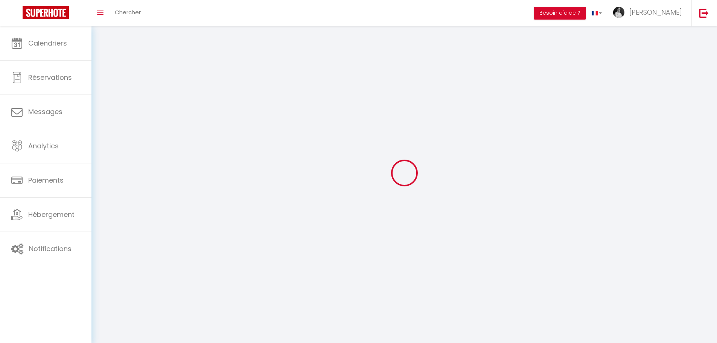
type input "ddGur4k0gh9Nr3OThr3yLfgs1"
type input "https://app.superhote.com/#/get-available-rentals/ddGur4k0gh9Nr3OThr3yLfgs1"
select select "fr"
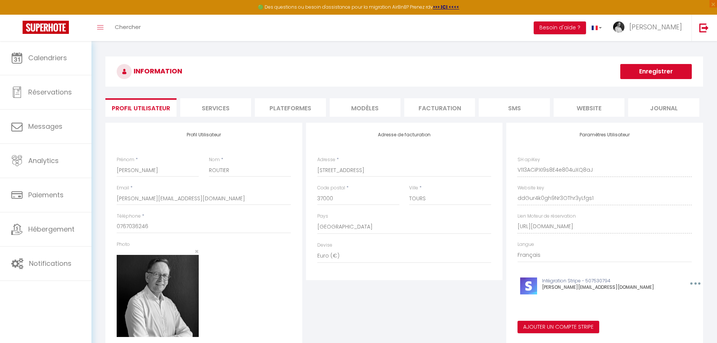
click at [579, 113] on li "website" at bounding box center [589, 107] width 71 height 18
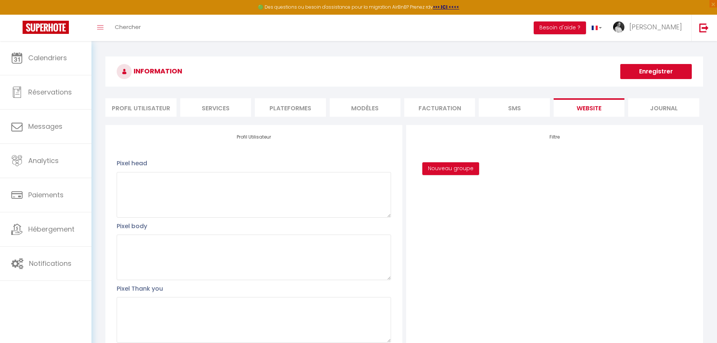
click at [442, 105] on li "Facturation" at bounding box center [439, 107] width 71 height 18
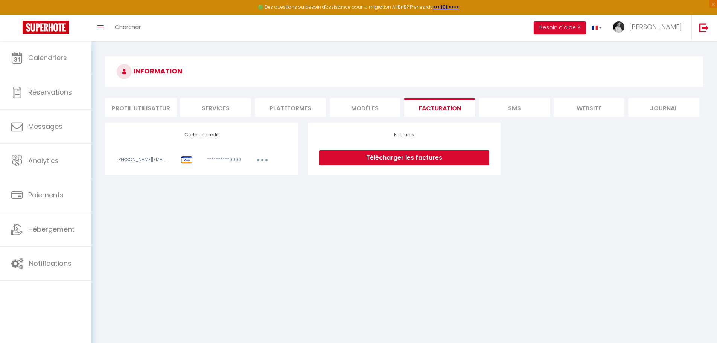
click at [364, 105] on li "MODÈLES" at bounding box center [365, 107] width 71 height 18
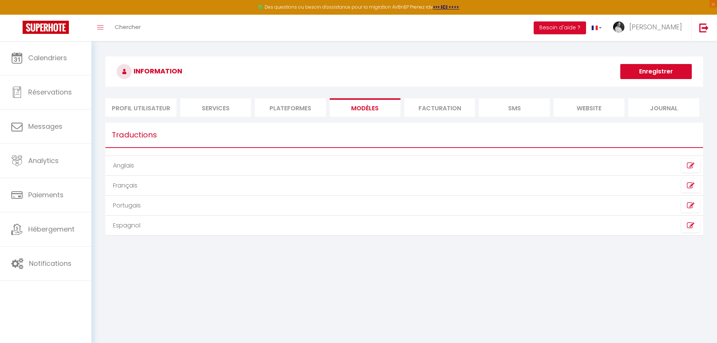
click at [305, 108] on li "Plateformes" at bounding box center [290, 107] width 71 height 18
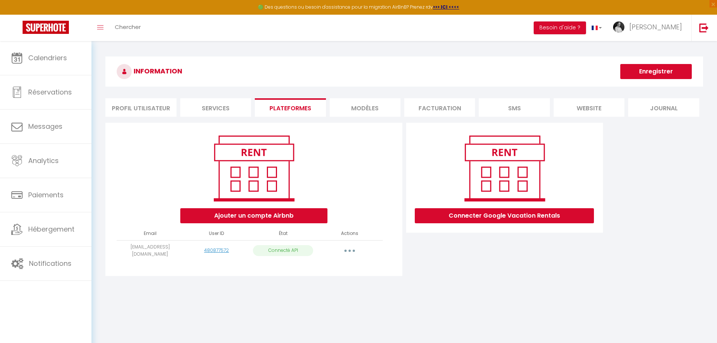
click at [225, 112] on li "Services" at bounding box center [215, 107] width 71 height 18
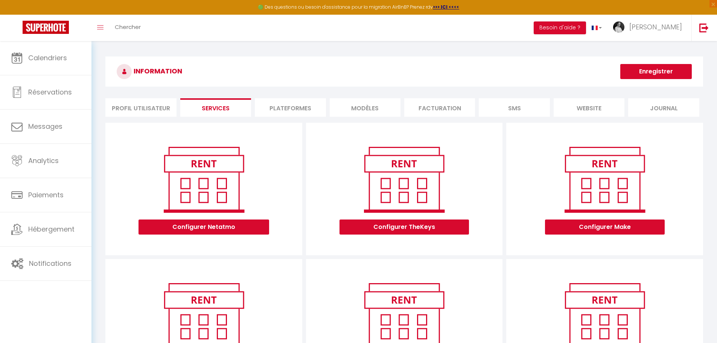
click at [151, 109] on li "Profil Utilisateur" at bounding box center [140, 107] width 71 height 18
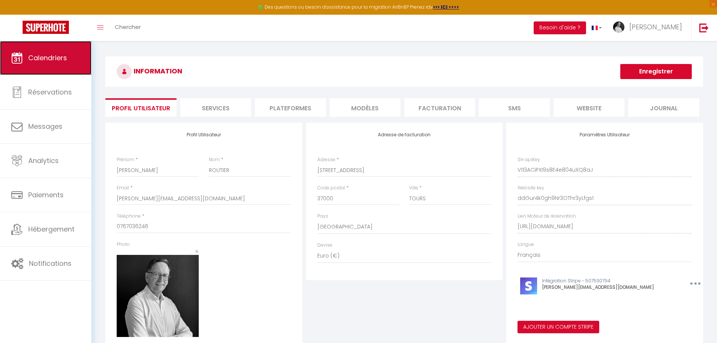
click at [52, 62] on link "Calendriers" at bounding box center [45, 58] width 91 height 34
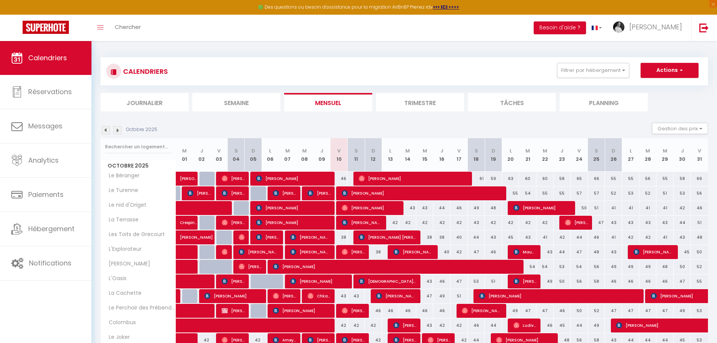
click at [104, 132] on img at bounding box center [106, 130] width 8 height 8
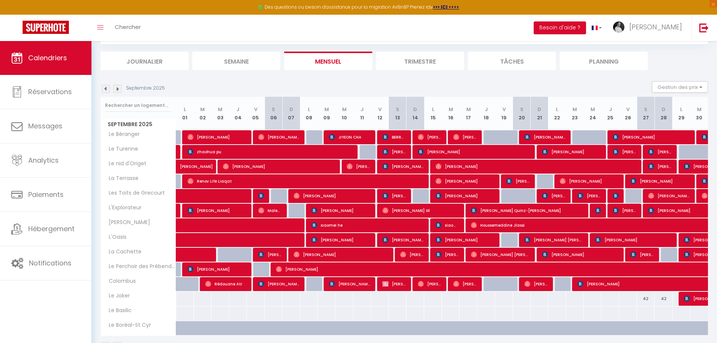
scroll to position [28, 0]
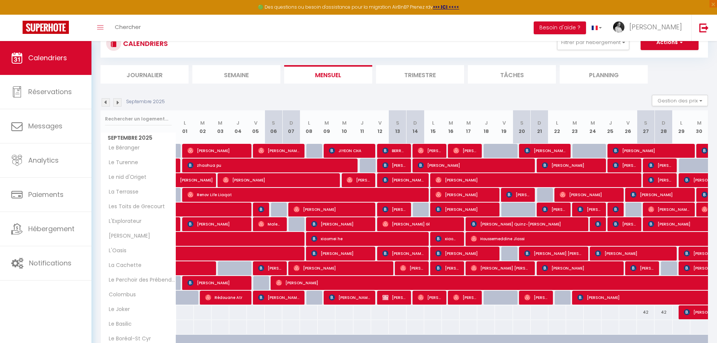
click at [118, 103] on img at bounding box center [117, 102] width 8 height 8
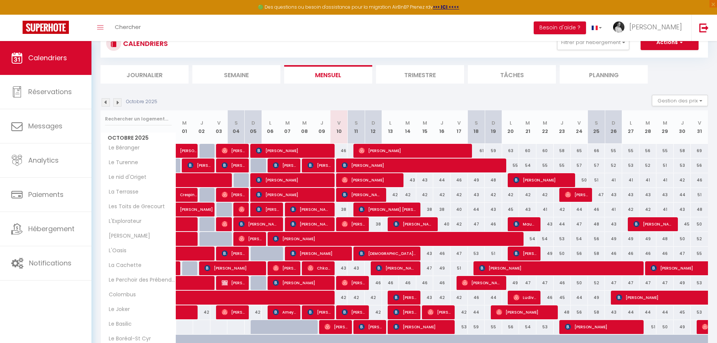
click at [118, 103] on img at bounding box center [117, 102] width 8 height 8
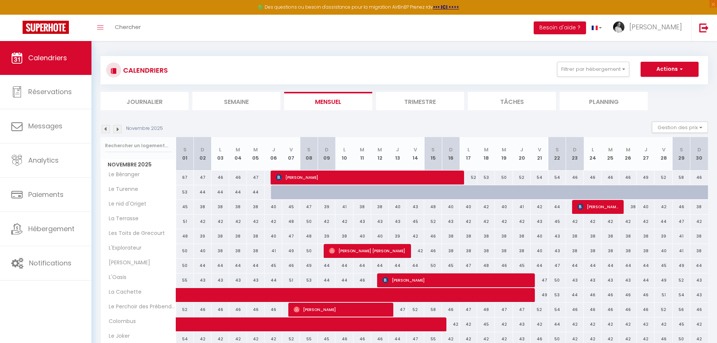
scroll to position [0, 0]
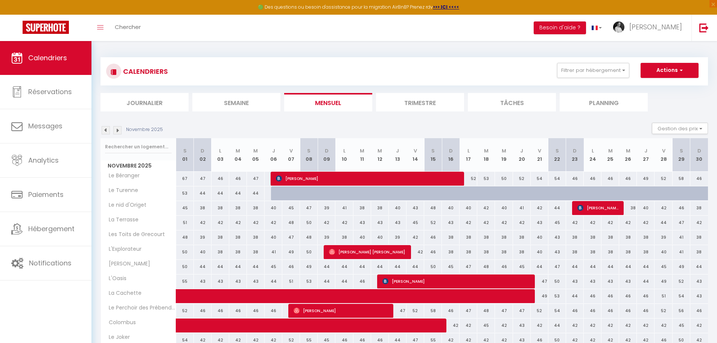
click at [119, 131] on img at bounding box center [117, 130] width 8 height 8
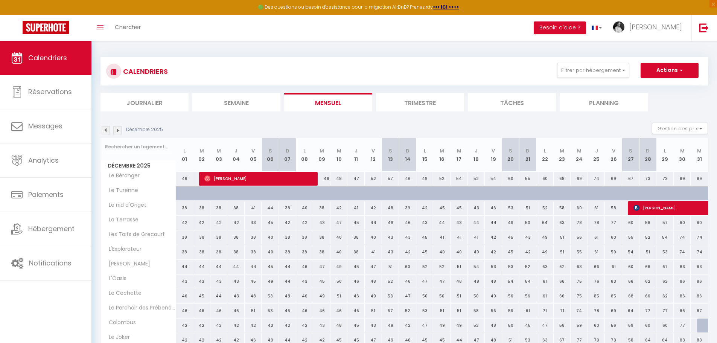
click at [106, 132] on img at bounding box center [106, 130] width 8 height 8
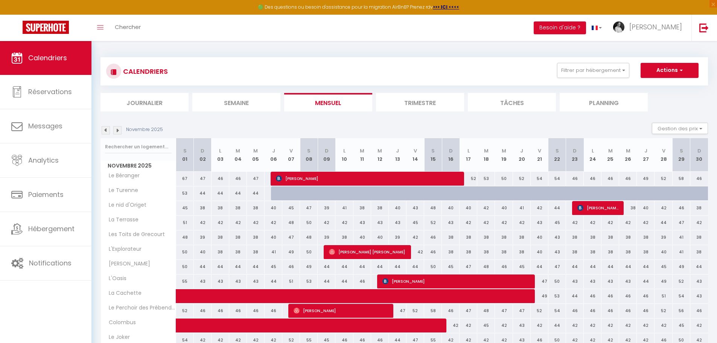
click at [106, 132] on img at bounding box center [106, 130] width 8 height 8
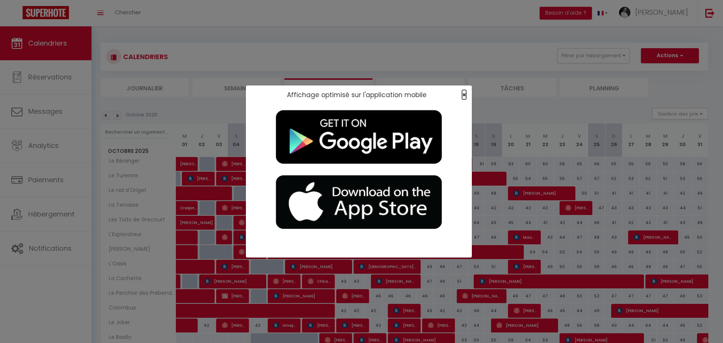
click at [349, 98] on span "×" at bounding box center [464, 94] width 4 height 9
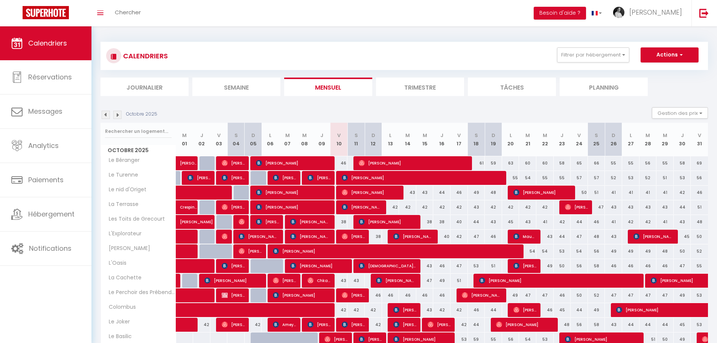
scroll to position [38, 0]
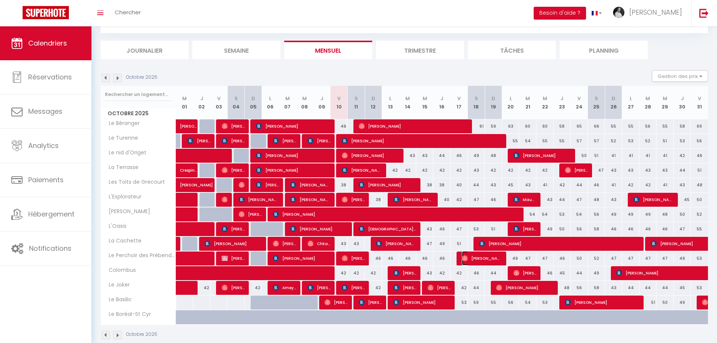
click at [349, 259] on span "[PERSON_NAME]" at bounding box center [482, 258] width 40 height 14
select select "OK"
select select "0"
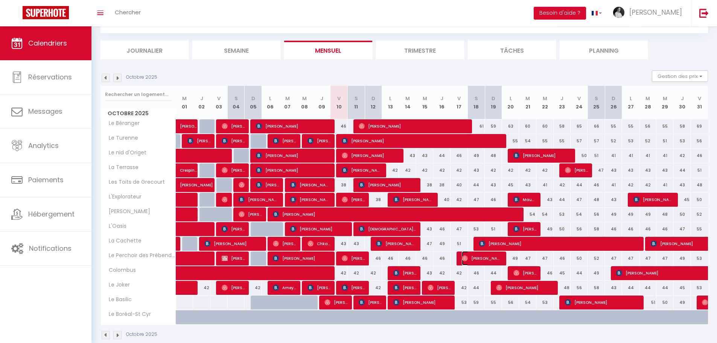
select select "1"
select select
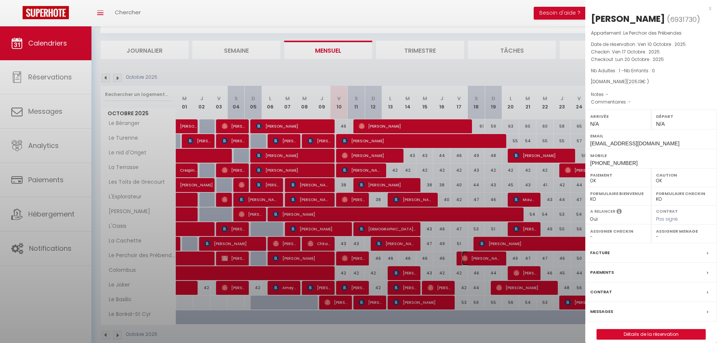
select select "52188"
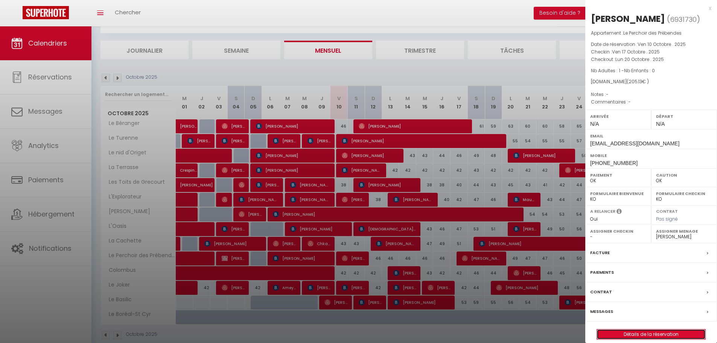
click at [349, 332] on link "Détails de la réservation" at bounding box center [651, 334] width 108 height 10
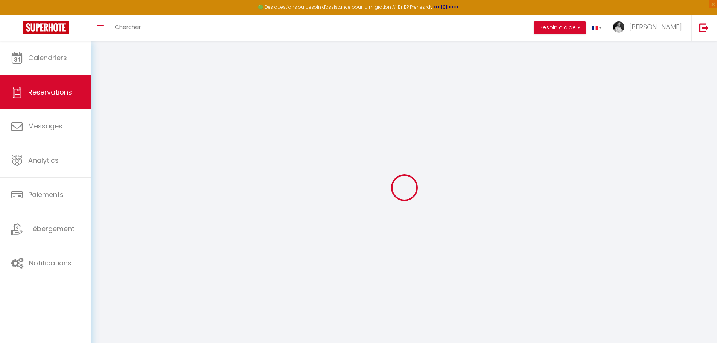
select select
checkbox input "false"
select select
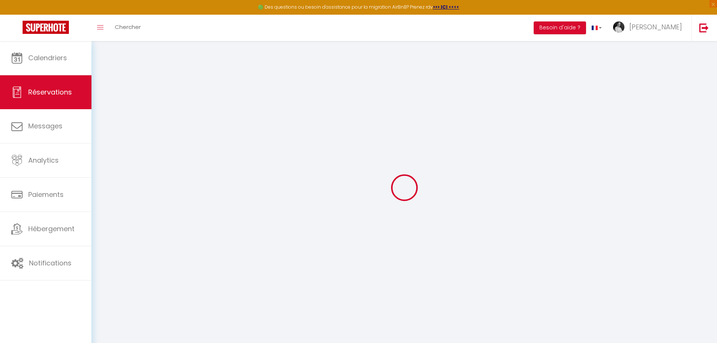
select select
checkbox input "false"
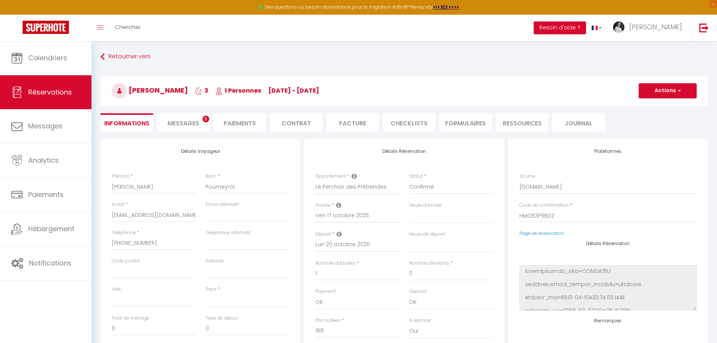
select select
type input "30"
type input "9.13"
select select
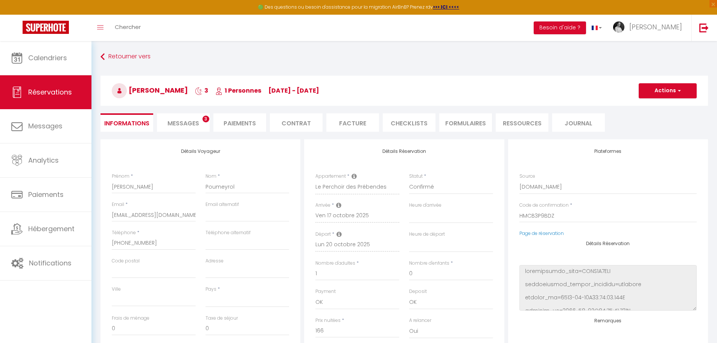
checkbox input "false"
select select
checkbox input "false"
select select
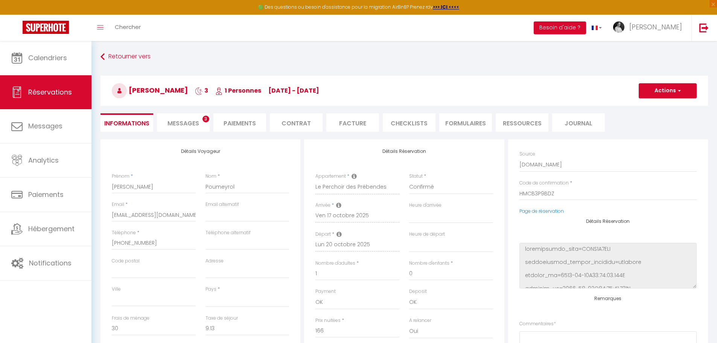
scroll to position [38, 0]
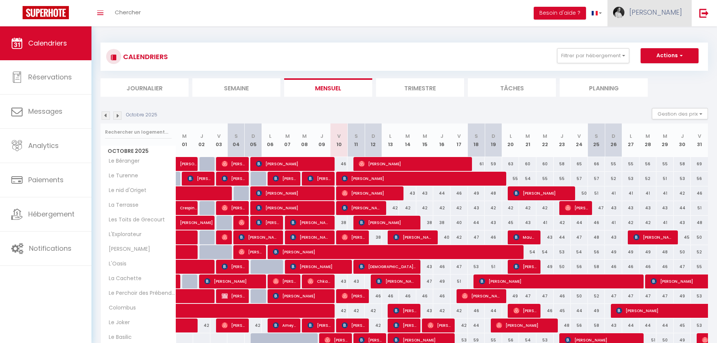
click at [667, 9] on span "[PERSON_NAME]" at bounding box center [655, 12] width 53 height 9
click at [654, 51] on link "Équipe" at bounding box center [661, 51] width 56 height 13
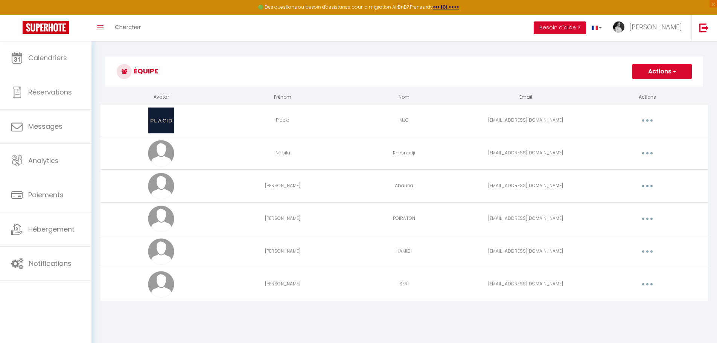
click at [648, 284] on icon "button" at bounding box center [647, 284] width 2 height 2
click at [616, 299] on link "Editer" at bounding box center [628, 301] width 56 height 13
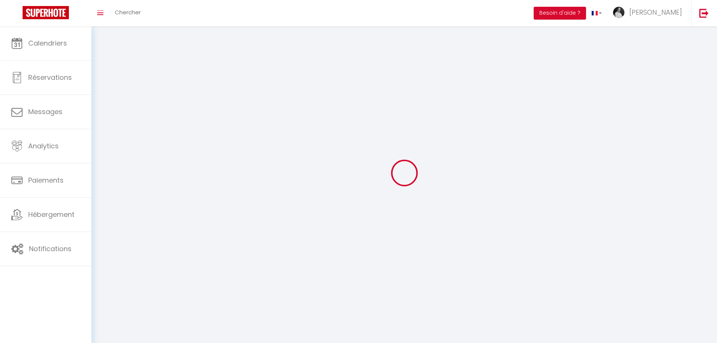
type input "Sharon"
type input "SERI"
type input "ouattarasharonseri@gmail.com"
type textarea "https://app.superhote.com/#/connect/MCGTguqTZz"
checkbox input "false"
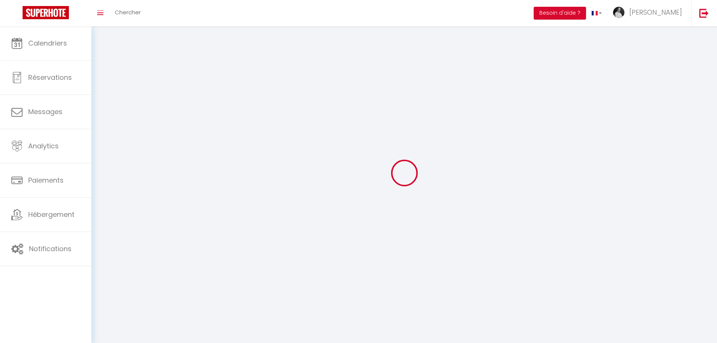
checkbox input "false"
checkbox input "true"
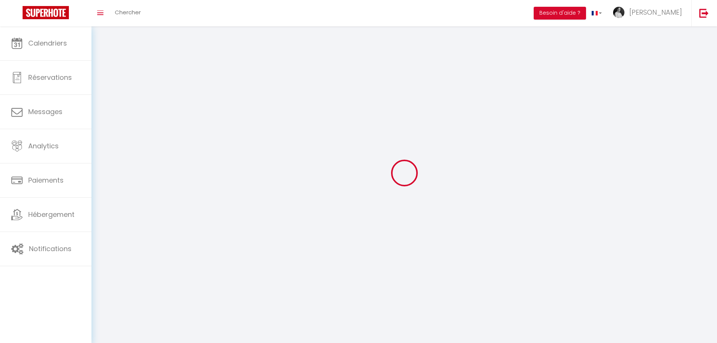
checkbox input "true"
checkbox input "false"
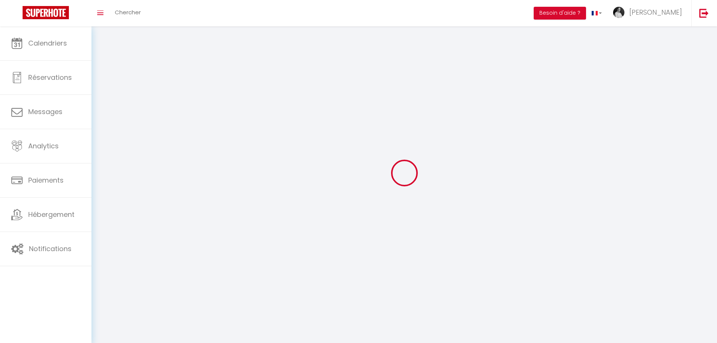
checkbox input "false"
select select
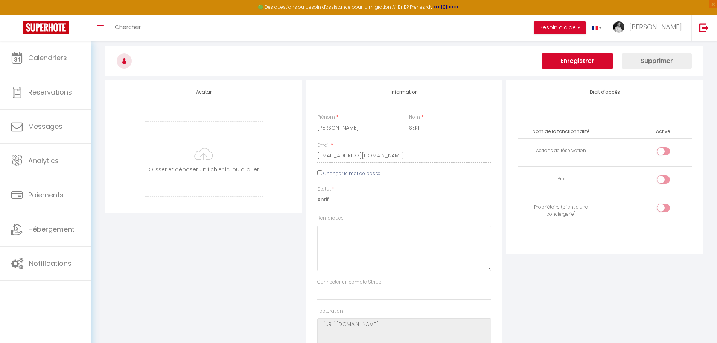
scroll to position [38, 0]
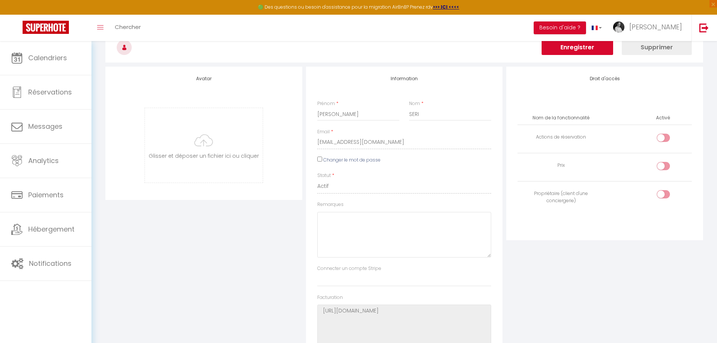
click at [318, 158] on input "Changer le mot de passe" at bounding box center [319, 159] width 5 height 5
checkbox input "true"
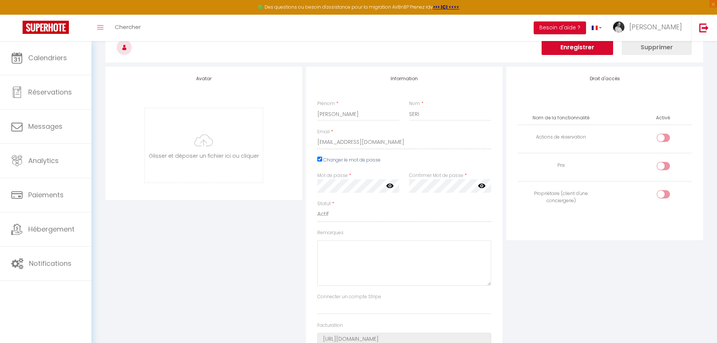
click at [388, 185] on icon at bounding box center [390, 185] width 8 height 5
click at [481, 186] on icon at bounding box center [482, 186] width 8 height 8
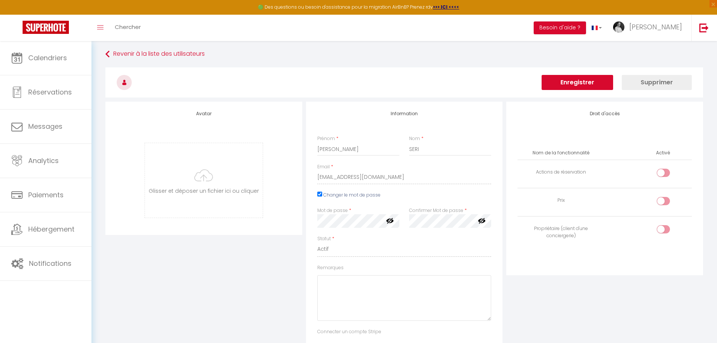
scroll to position [0, 0]
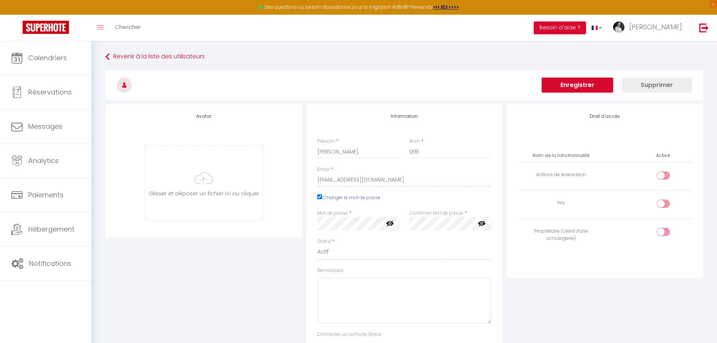
click at [573, 85] on button "Enregistrer" at bounding box center [578, 85] width 72 height 15
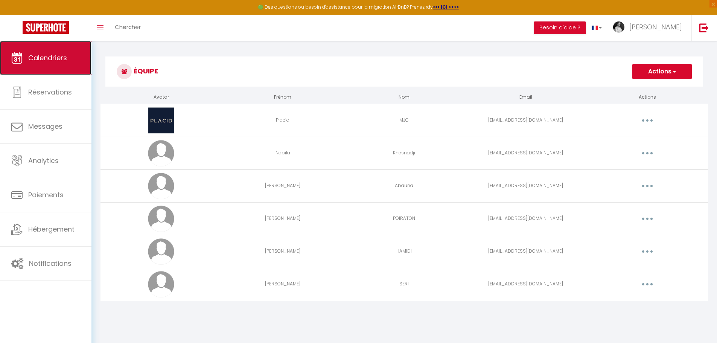
click at [53, 55] on span "Calendriers" at bounding box center [47, 57] width 39 height 9
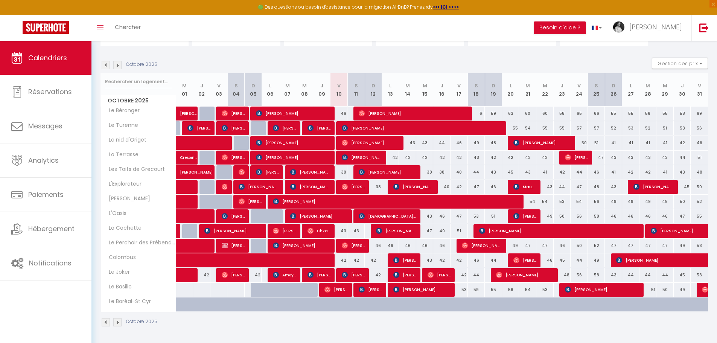
scroll to position [65, 0]
click at [334, 288] on span "[PERSON_NAME]" at bounding box center [335, 289] width 23 height 14
select select "OK"
select select "0"
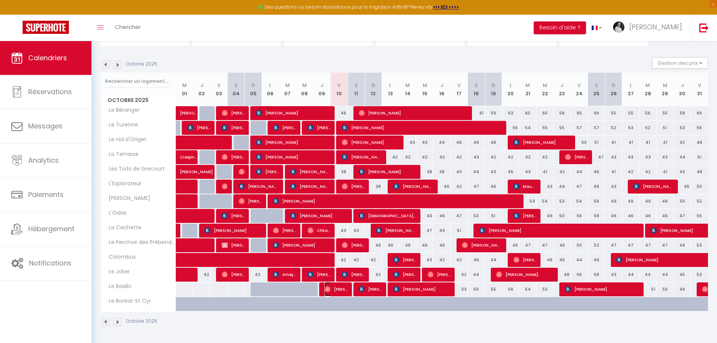
select select "0"
select select "1"
select select
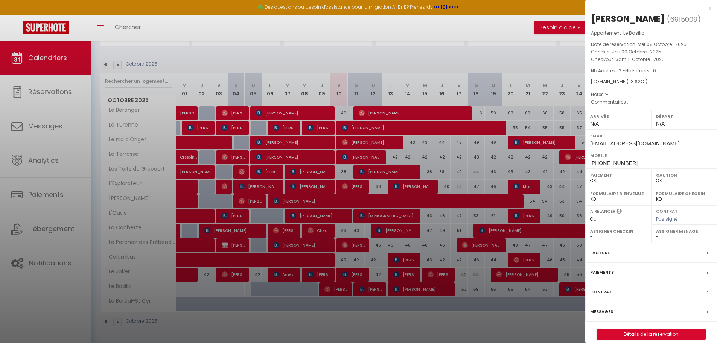
click at [668, 238] on select "- Placid MJC Nabila Khesnadji Ludovic Abauna Antony POIRATON Tina HAMIDI Sharon…" at bounding box center [684, 236] width 56 height 7
select select "53765"
click at [656, 233] on select "- Placid MJC Nabila Khesnadji Ludovic Abauna Antony POIRATON Tina HAMIDI Sharon…" at bounding box center [684, 236] width 56 height 7
click at [332, 291] on div at bounding box center [358, 171] width 717 height 343
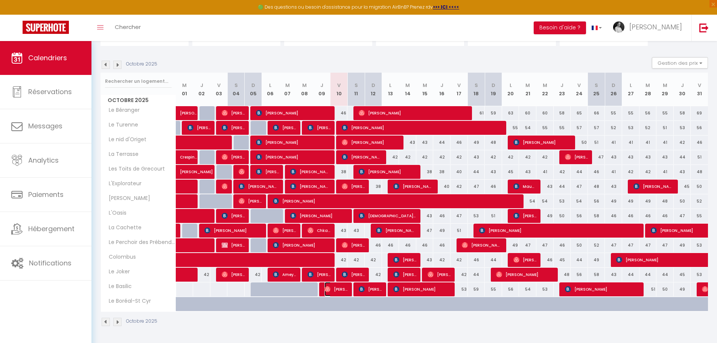
click at [332, 291] on span "[PERSON_NAME]" at bounding box center [335, 289] width 23 height 14
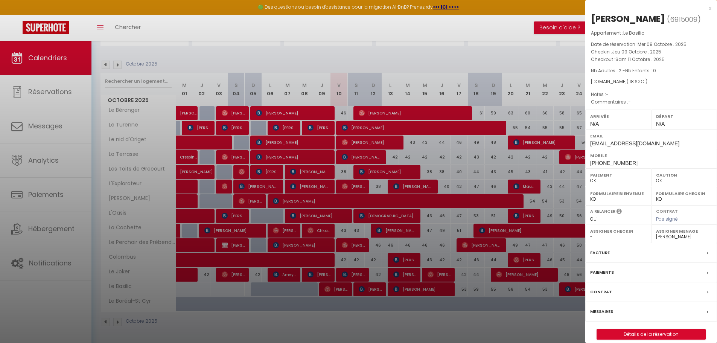
click at [360, 289] on div at bounding box center [358, 171] width 717 height 343
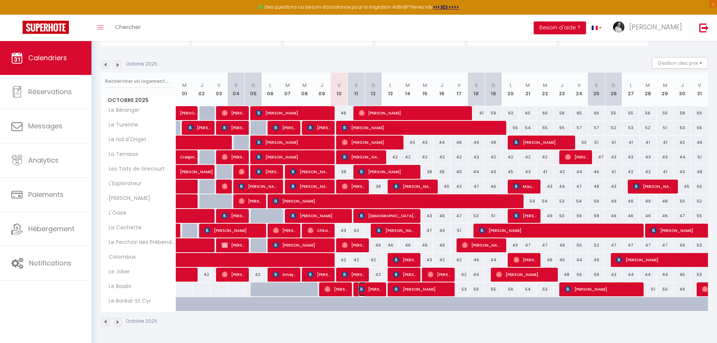
click at [360, 289] on img at bounding box center [362, 289] width 6 height 6
select select "KO"
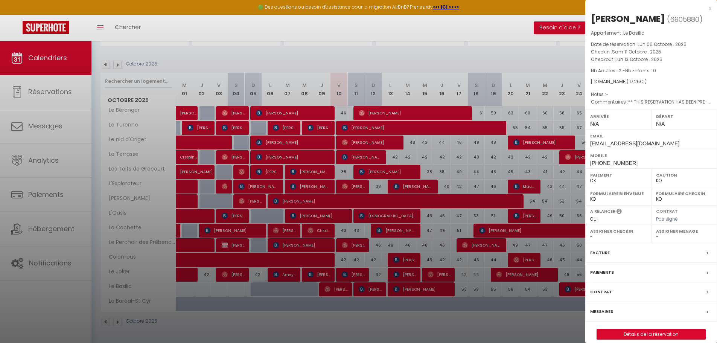
click at [674, 234] on label "Assigner Menage" at bounding box center [684, 231] width 56 height 8
click at [658, 231] on label "Assigner Menage" at bounding box center [684, 231] width 56 height 8
click at [657, 240] on select "- Placid MJC Nabila Khesnadji Ludovic Abauna Antony POIRATON Tina HAMIDI Sharon…" at bounding box center [684, 236] width 56 height 7
select select "53765"
click at [656, 233] on select "- Placid MJC Nabila Khesnadji Ludovic Abauna Antony POIRATON Tina HAMIDI Sharon…" at bounding box center [684, 236] width 56 height 7
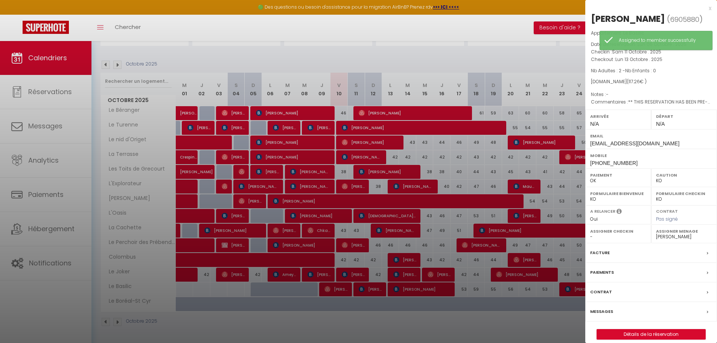
click at [410, 293] on div at bounding box center [358, 171] width 717 height 343
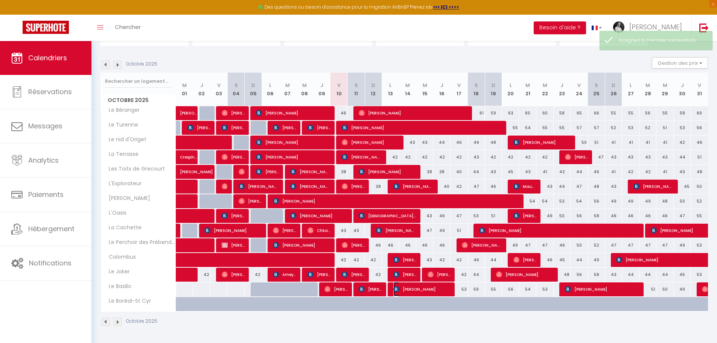
click at [410, 289] on span "[PERSON_NAME]" at bounding box center [422, 289] width 58 height 14
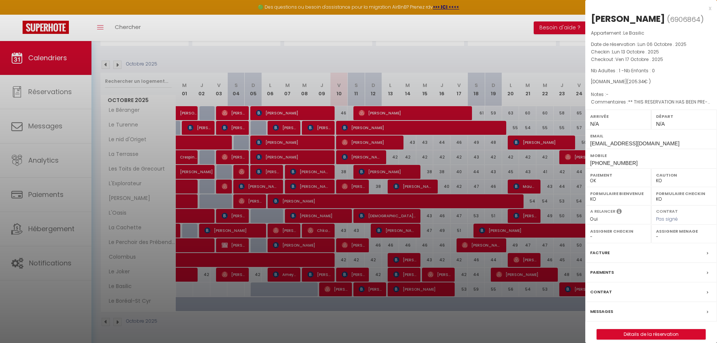
click at [683, 231] on label "Assigner Menage" at bounding box center [684, 231] width 56 height 8
click at [657, 237] on select "- Placid MJC Nabila Khesnadji Ludovic Abauna Antony POIRATON Tina HAMIDI Sharon…" at bounding box center [684, 236] width 56 height 7
select select "53765"
click at [656, 233] on select "- Placid MJC Nabila Khesnadji Ludovic Abauna Antony POIRATON Tina HAMIDI Sharon…" at bounding box center [684, 236] width 56 height 7
click at [574, 291] on div at bounding box center [358, 171] width 717 height 343
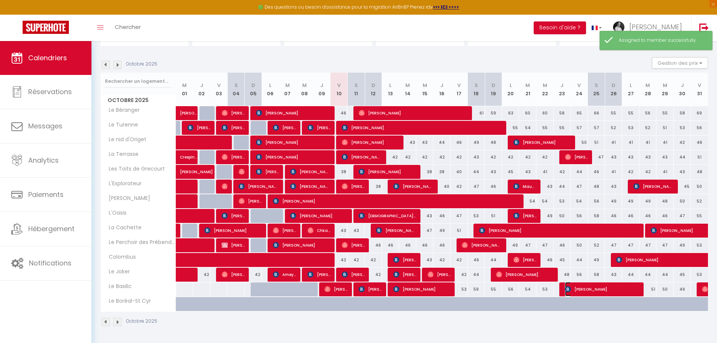
click at [574, 291] on span "[PERSON_NAME]" at bounding box center [602, 289] width 75 height 14
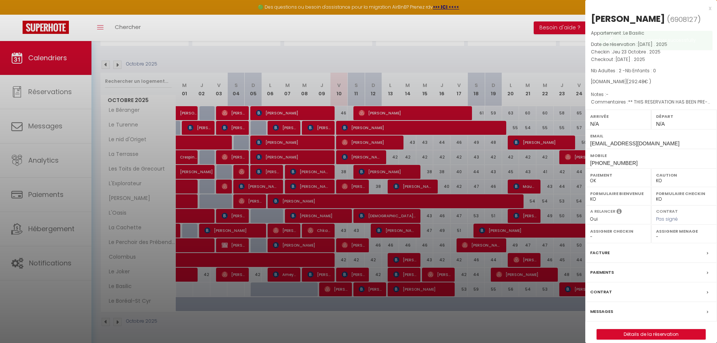
click at [663, 238] on select "- Placid MJC Nabila Khesnadji Ludovic Abauna Antony POIRATON Tina HAMIDI Sharon…" at bounding box center [684, 236] width 56 height 7
select select "53765"
click at [656, 233] on select "- Placid MJC Nabila Khesnadji Ludovic Abauna Antony POIRATON Tina HAMIDI Sharon…" at bounding box center [684, 236] width 56 height 7
click at [563, 317] on div at bounding box center [358, 171] width 717 height 343
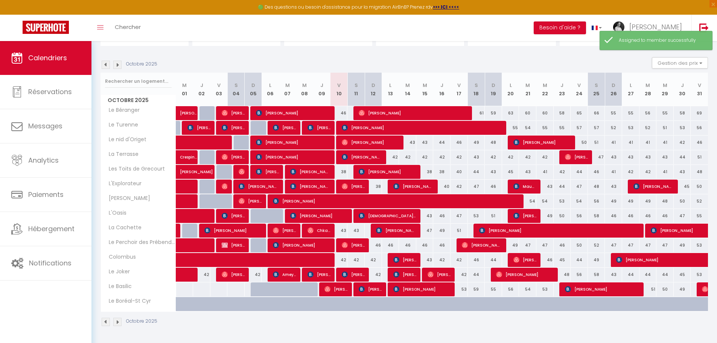
click at [701, 287] on div at bounding box center [705, 289] width 17 height 14
click at [701, 289] on div at bounding box center [705, 289] width 17 height 14
click at [703, 288] on img at bounding box center [705, 289] width 6 height 6
select select "OK"
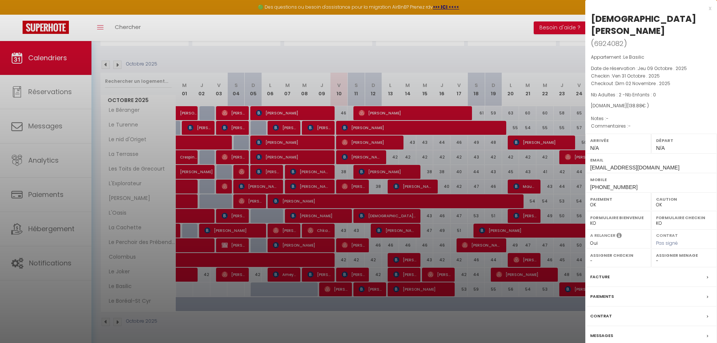
click at [660, 257] on select "- Placid MJC Nabila Khesnadji Ludovic Abauna Antony POIRATON Tina HAMIDI Sharon…" at bounding box center [684, 260] width 56 height 7
select select "53765"
click at [656, 257] on select "- Placid MJC Nabila Khesnadji Ludovic Abauna Antony POIRATON Tina HAMIDI Sharon…" at bounding box center [684, 260] width 56 height 7
click at [553, 327] on div at bounding box center [358, 171] width 717 height 343
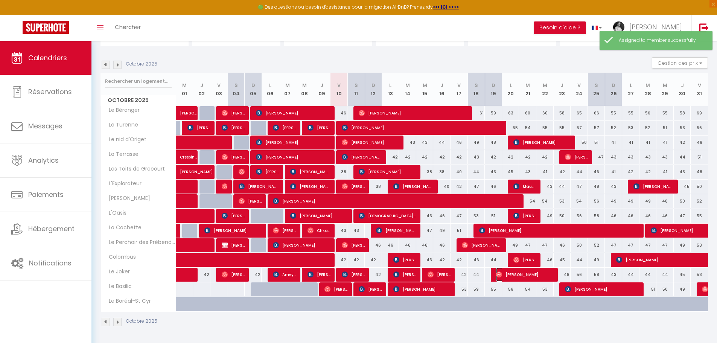
click at [499, 273] on img at bounding box center [499, 274] width 6 height 6
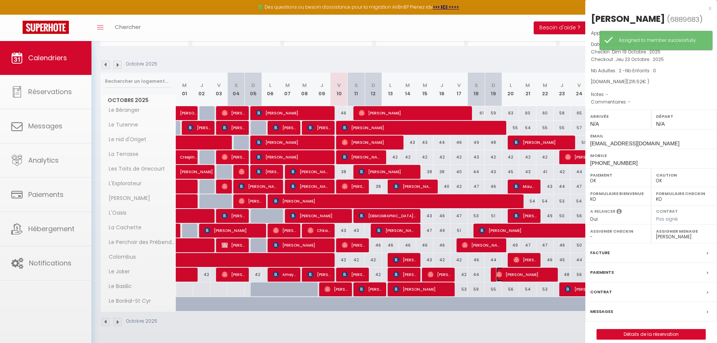
select select "52188"
select select
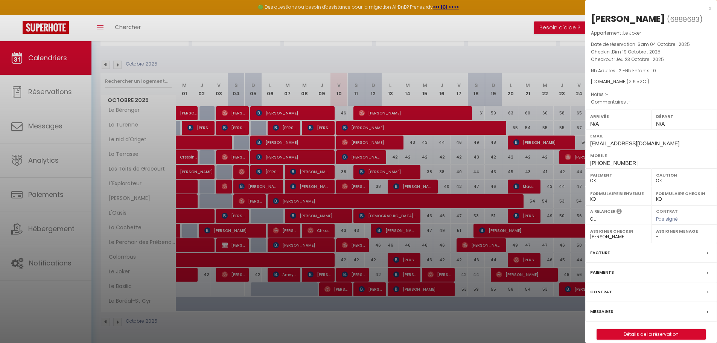
click at [514, 261] on div at bounding box center [358, 171] width 717 height 343
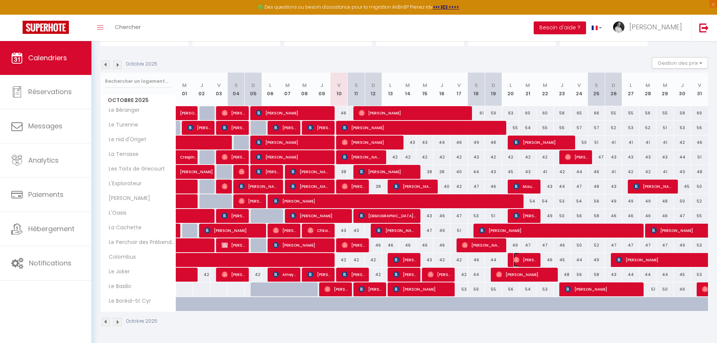
click at [514, 261] on img at bounding box center [516, 260] width 6 height 6
select select
select select "52188"
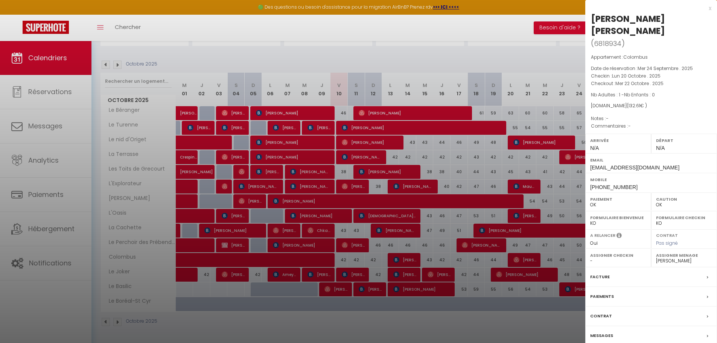
click at [518, 260] on div at bounding box center [358, 171] width 717 height 343
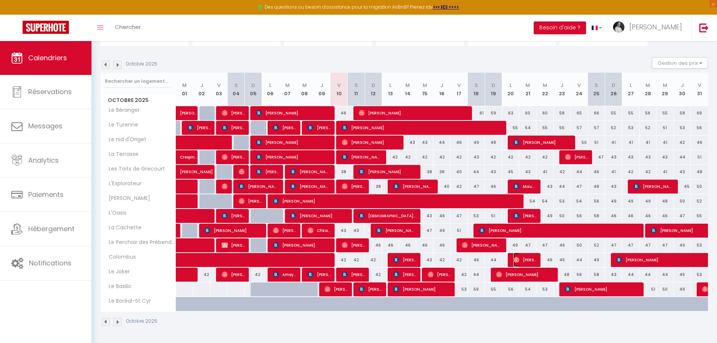
click at [518, 260] on img at bounding box center [516, 260] width 6 height 6
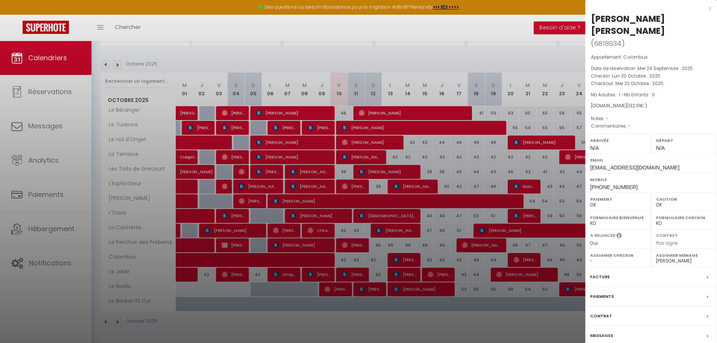
click at [410, 259] on div at bounding box center [358, 171] width 717 height 343
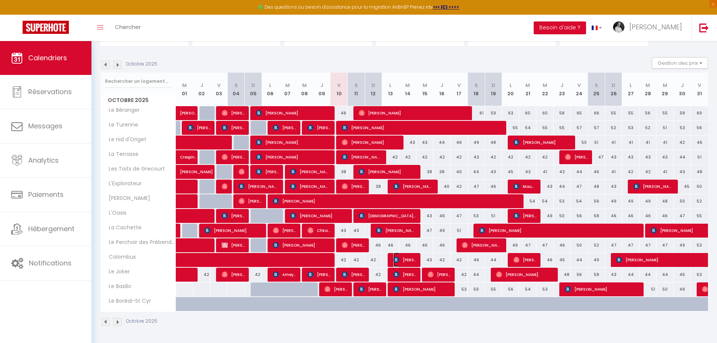
click at [410, 259] on span "[PERSON_NAME]" at bounding box center [404, 260] width 23 height 14
select select "KO"
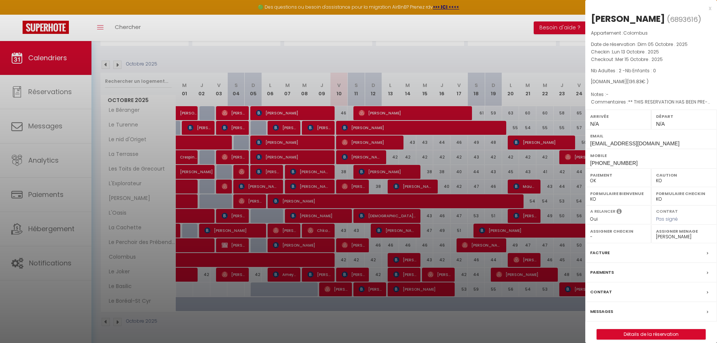
click at [410, 272] on div at bounding box center [358, 171] width 717 height 343
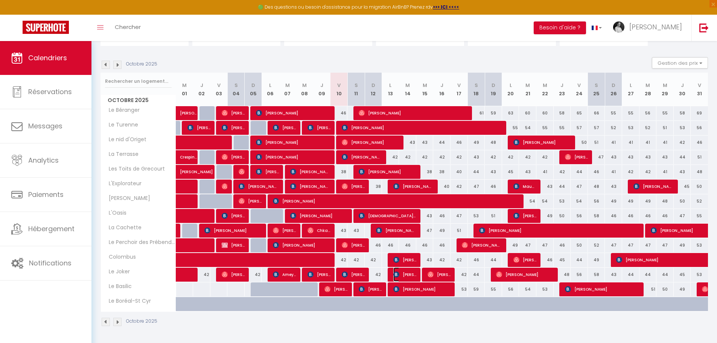
click at [410, 272] on span "[PERSON_NAME]" at bounding box center [404, 274] width 23 height 14
select select "52188"
select select
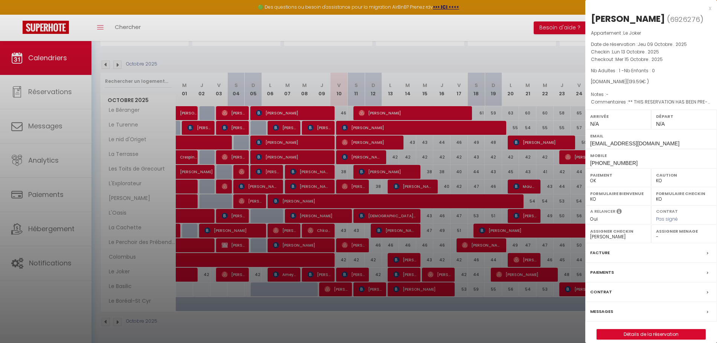
click at [64, 225] on div at bounding box center [358, 171] width 717 height 343
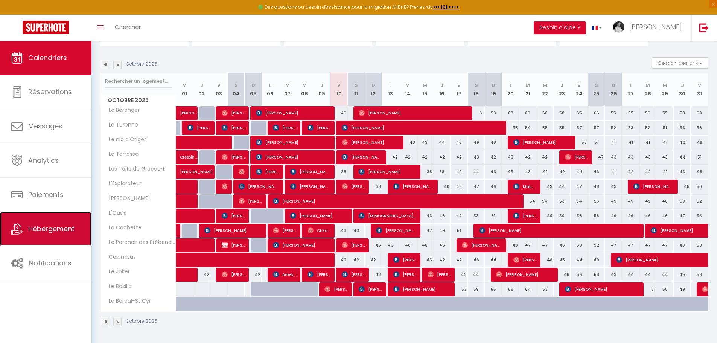
click at [64, 226] on span "Hébergement" at bounding box center [51, 228] width 46 height 9
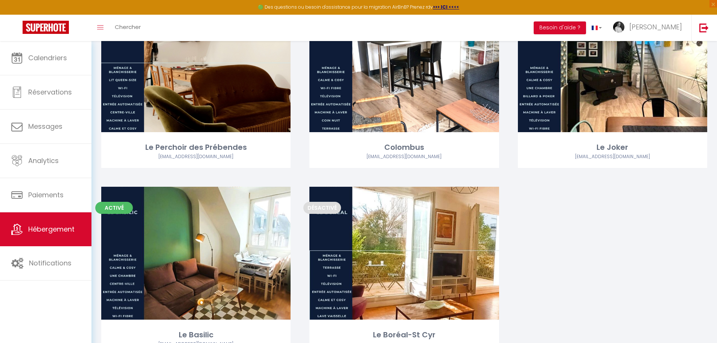
scroll to position [700, 0]
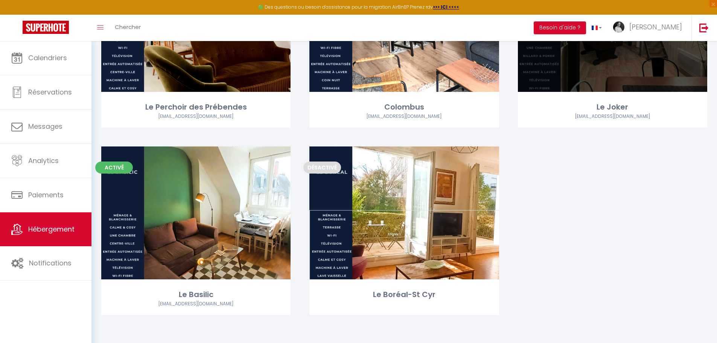
click at [570, 112] on div "Le Joker" at bounding box center [612, 107] width 189 height 12
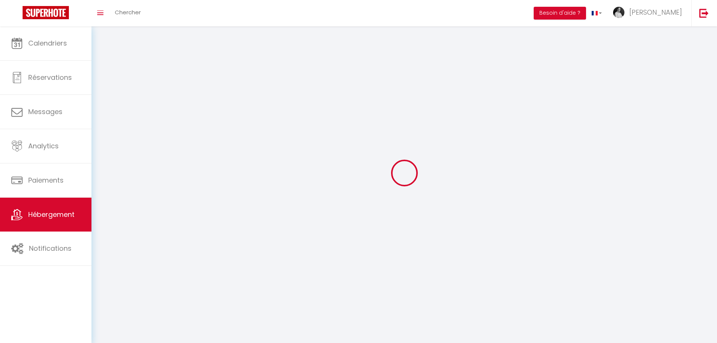
select select "1"
select select
select select "28"
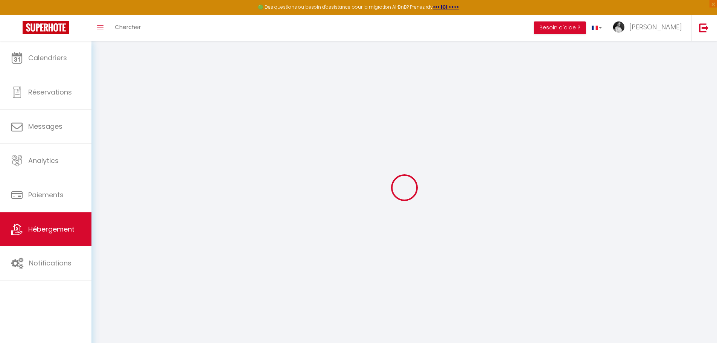
select select
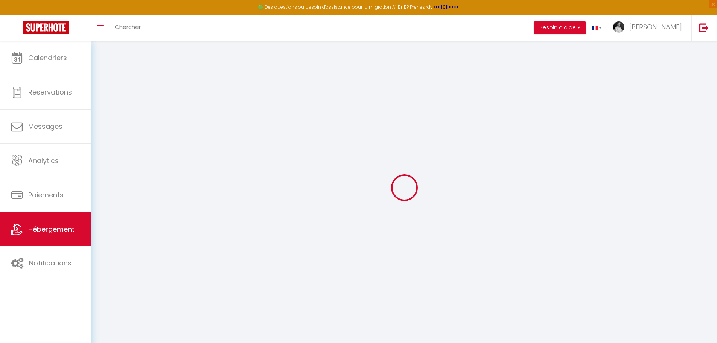
select select
checkbox input "false"
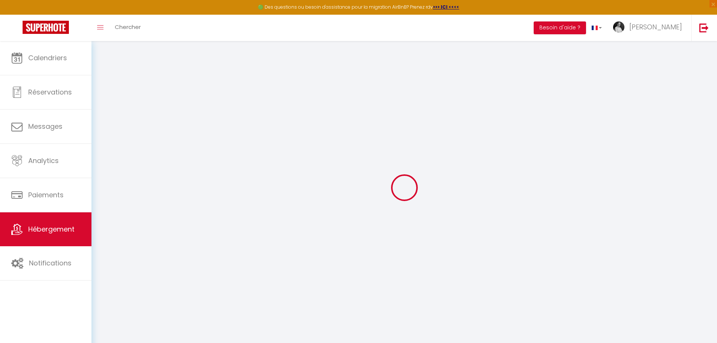
select select
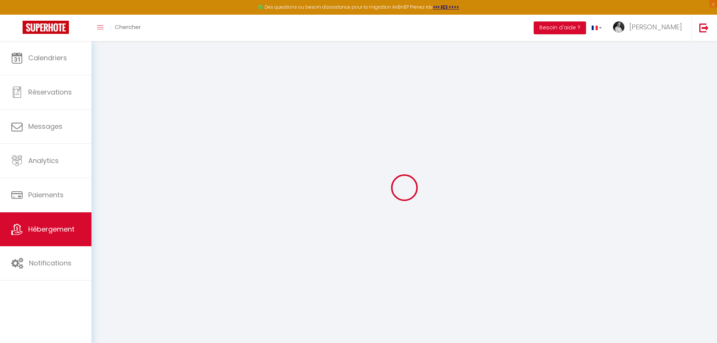
select select
checkbox input "false"
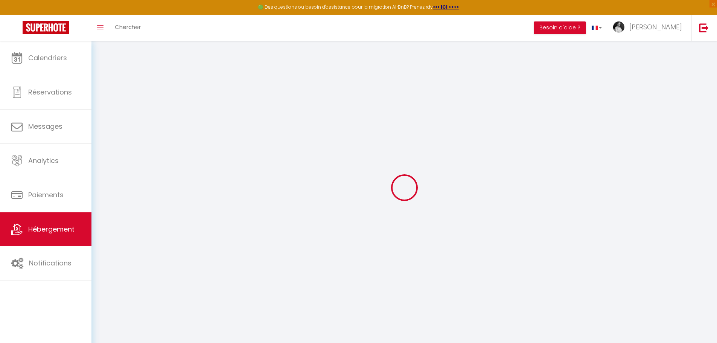
checkbox input "false"
select select
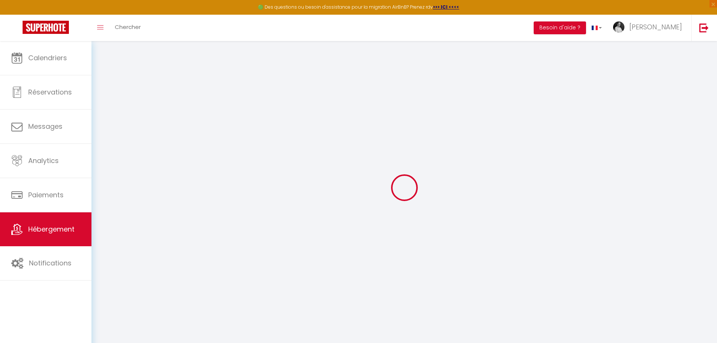
select select
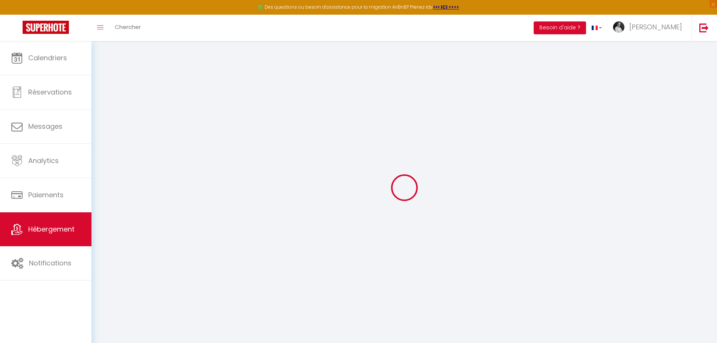
checkbox input "false"
select select
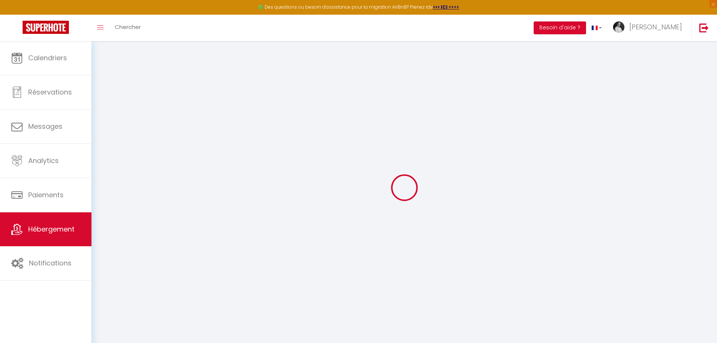
select select
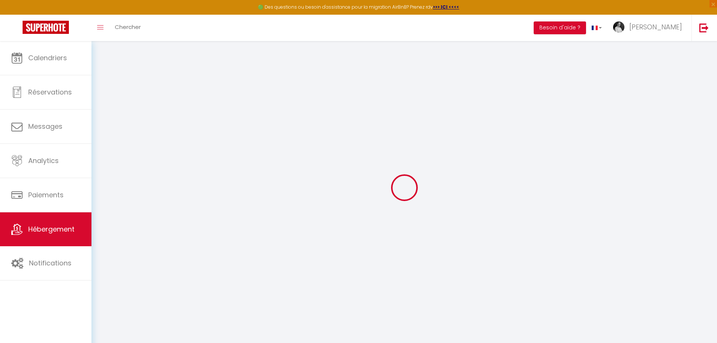
select select
checkbox input "false"
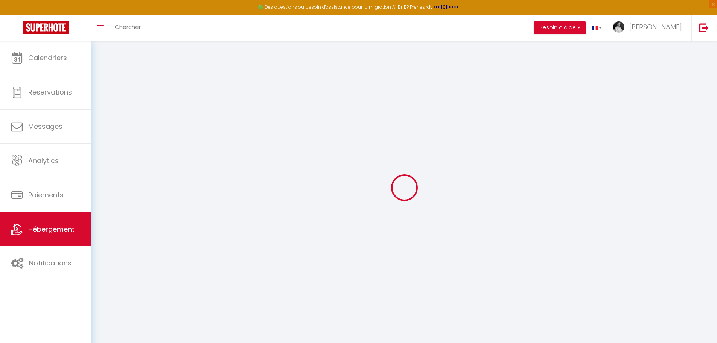
checkbox input "false"
select select
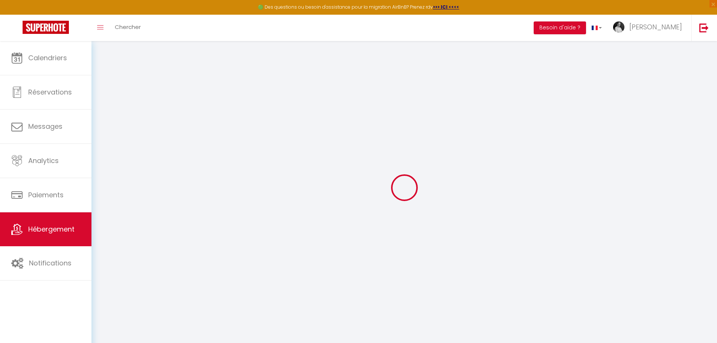
select select
checkbox input "false"
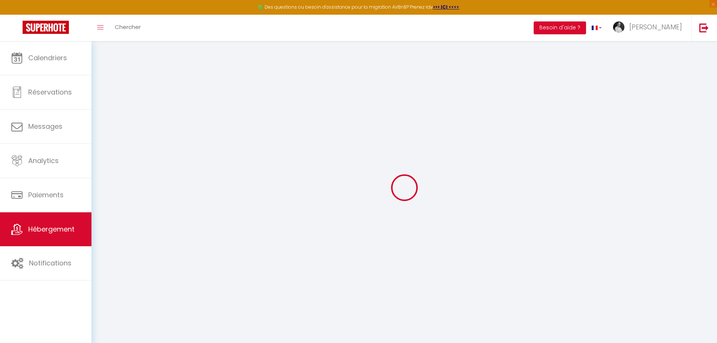
checkbox input "false"
select select
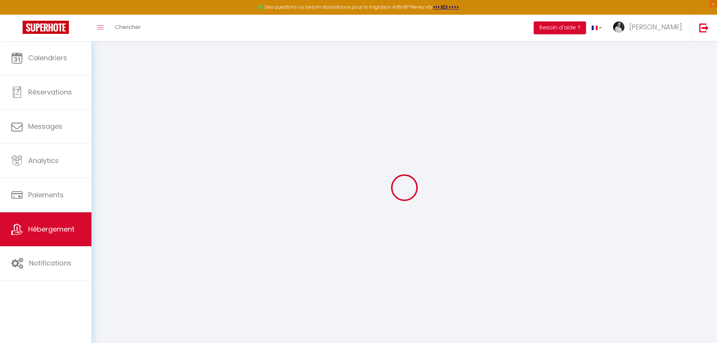
type input "Le Joker"
type input "[PERSON_NAME]"
type input "ROUTIER"
select select "2"
type input "45"
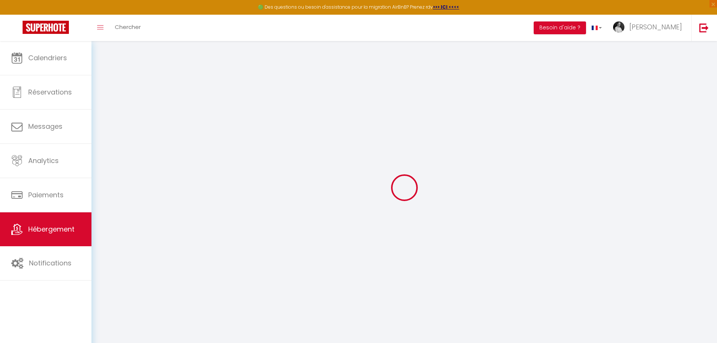
type input "30"
type input "5.5"
type input "100"
type input "200"
select select
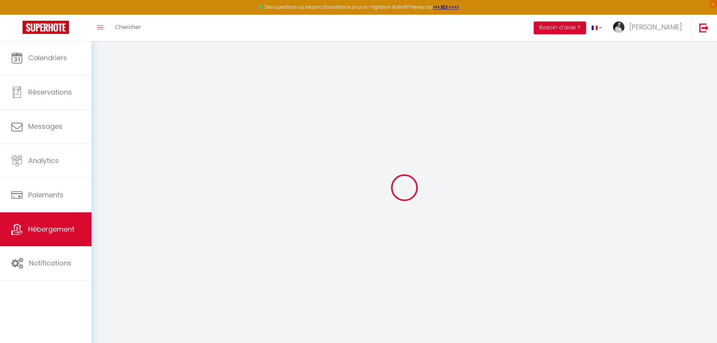
select select
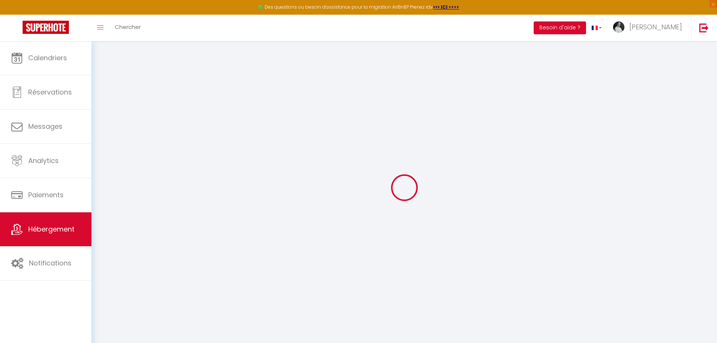
type input "31 rue de la Vendée"
type input "37000"
type input "TOURS"
type input "[PERSON_NAME][EMAIL_ADDRESS][DOMAIN_NAME]"
select select "11197"
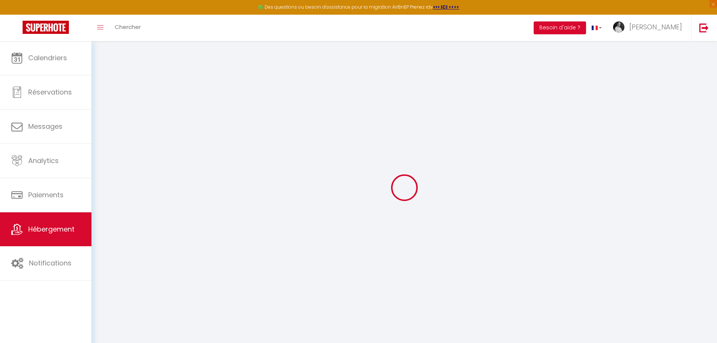
checkbox input "false"
checkbox input "true"
checkbox input "false"
radio input "true"
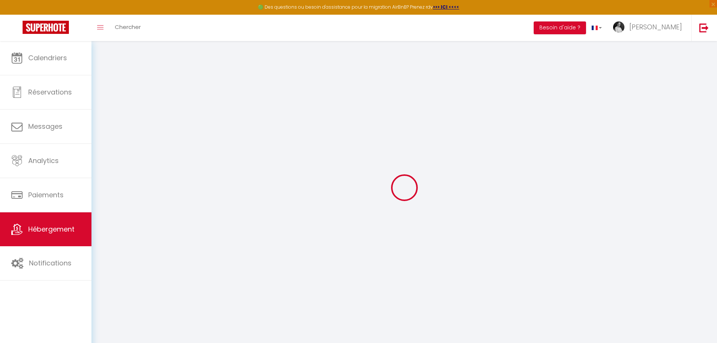
type input "0"
select select
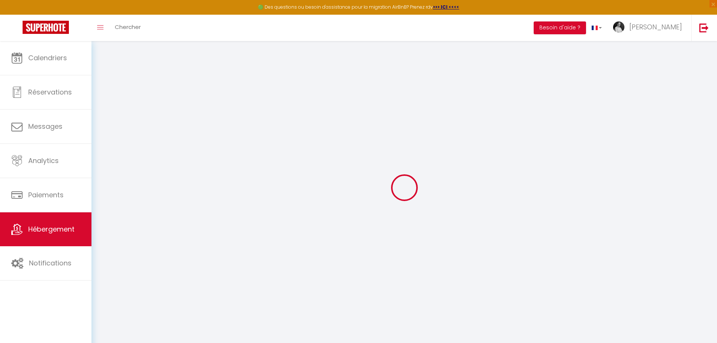
select select
checkbox input "false"
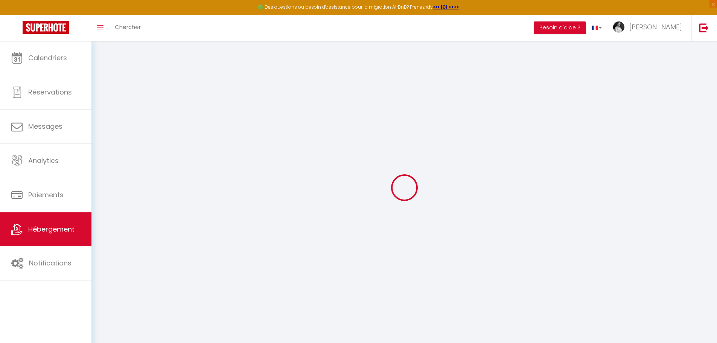
checkbox input "true"
checkbox input "false"
select select "52188"
select select
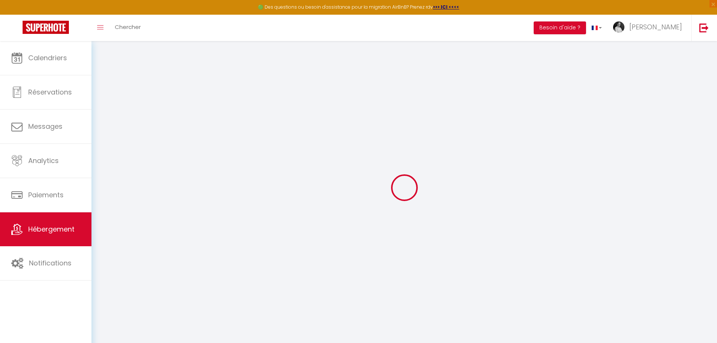
select select
checkbox input "false"
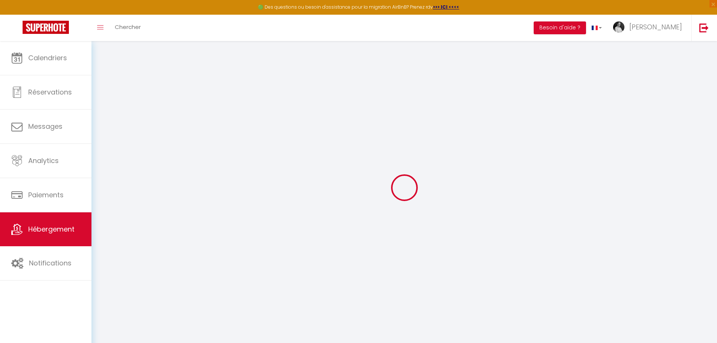
checkbox input "false"
checkbox input "true"
checkbox input "false"
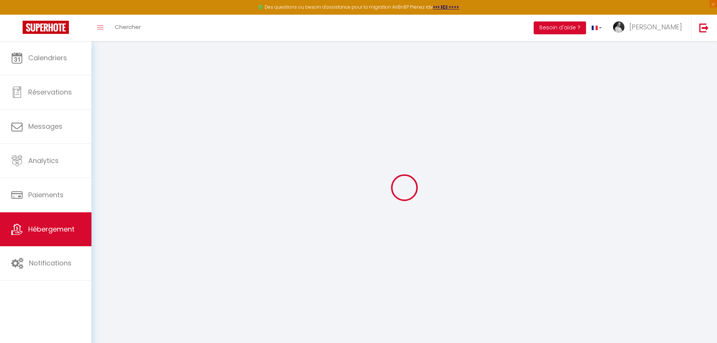
checkbox input "true"
checkbox input "false"
checkbox input "true"
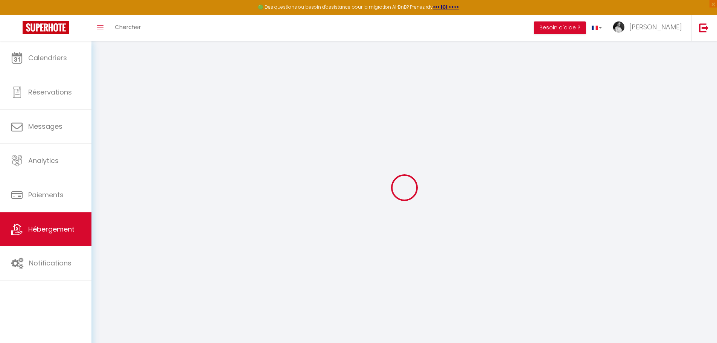
checkbox input "false"
select select "15:00"
select select "23:45"
select select "11:00"
select select "30"
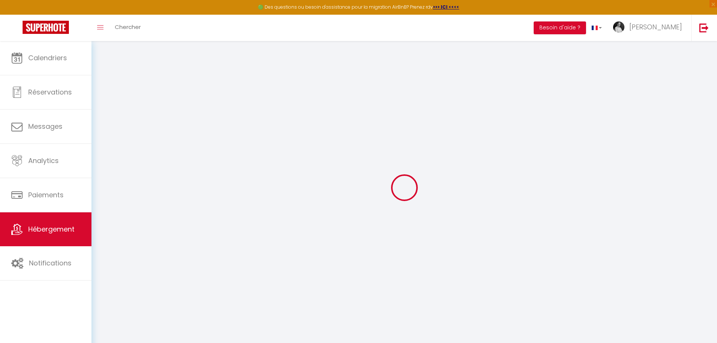
select select "120"
select select "20:00"
checkbox input "false"
checkbox input "true"
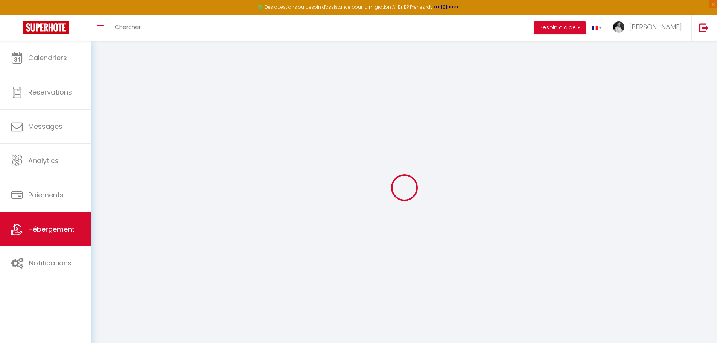
checkbox input "false"
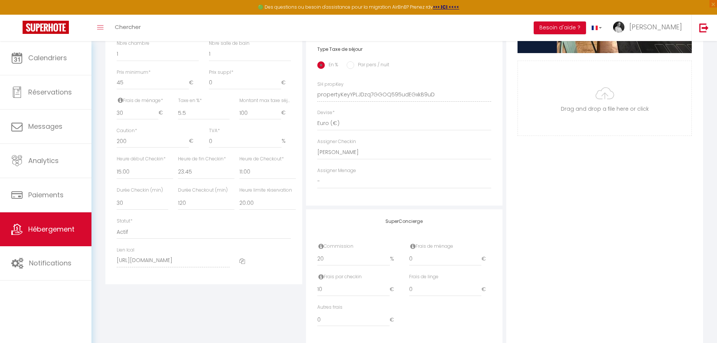
scroll to position [301, 0]
click at [350, 159] on select "- Placid MJC Nabila Khesnadji Ludovic Abauna Antony POIRATON Tina HAMIDI Sharon…" at bounding box center [404, 152] width 174 height 14
select select
click at [317, 151] on select "- Placid MJC Nabila Khesnadji Ludovic Abauna Antony POIRATON Tina HAMIDI Sharon…" at bounding box center [404, 152] width 174 height 14
checkbox input "false"
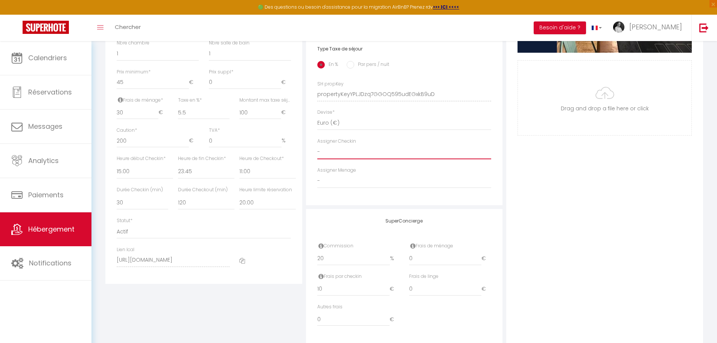
checkbox input "false"
checkbox input "true"
checkbox input "false"
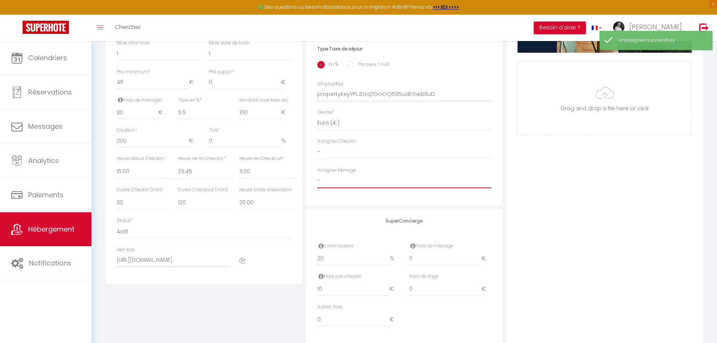
click at [344, 188] on select "- Placid MJC Nabila Khesnadji Ludovic Abauna Antony POIRATON Tina HAMIDI Sharon…" at bounding box center [404, 181] width 174 height 14
select select "52188"
click at [317, 179] on select "- Placid MJC Nabila Khesnadji Ludovic Abauna Antony POIRATON Tina HAMIDI Sharon…" at bounding box center [404, 181] width 174 height 14
checkbox input "false"
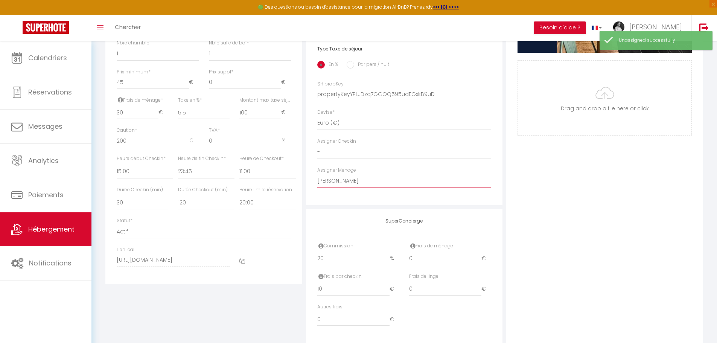
checkbox input "true"
checkbox input "false"
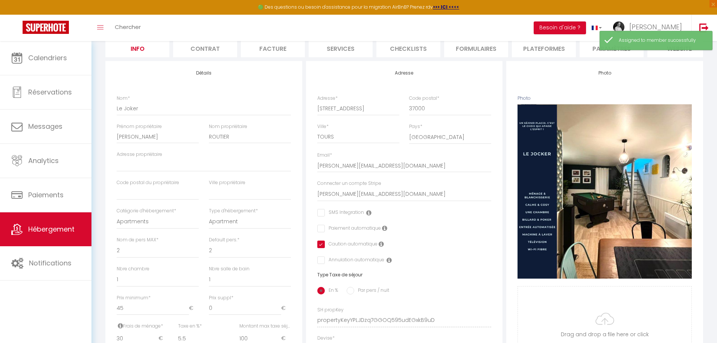
scroll to position [0, 0]
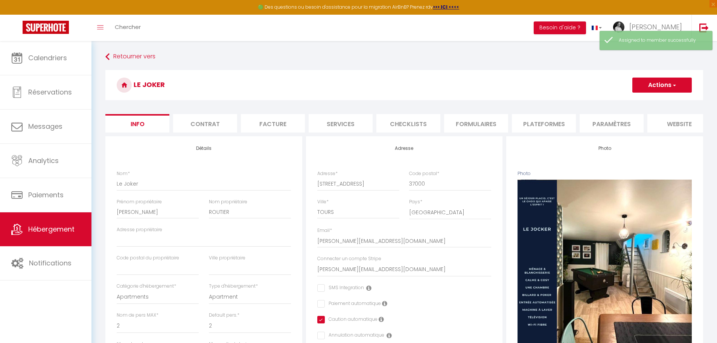
click at [673, 88] on span "button" at bounding box center [673, 85] width 5 height 8
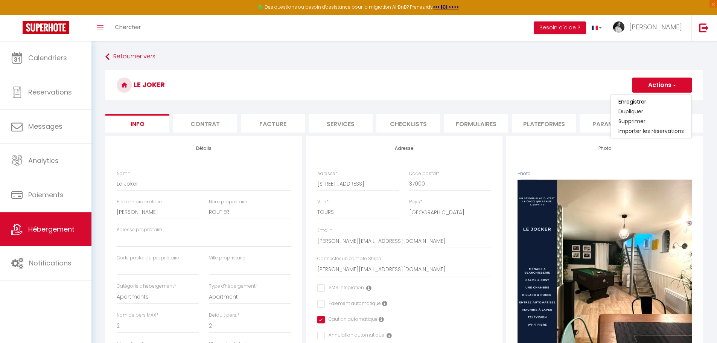
click at [643, 102] on input "Enregistrer" at bounding box center [632, 102] width 28 height 8
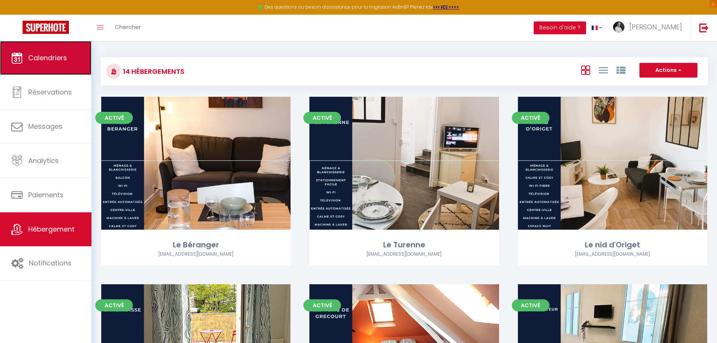
click at [51, 62] on link "Calendriers" at bounding box center [45, 58] width 91 height 34
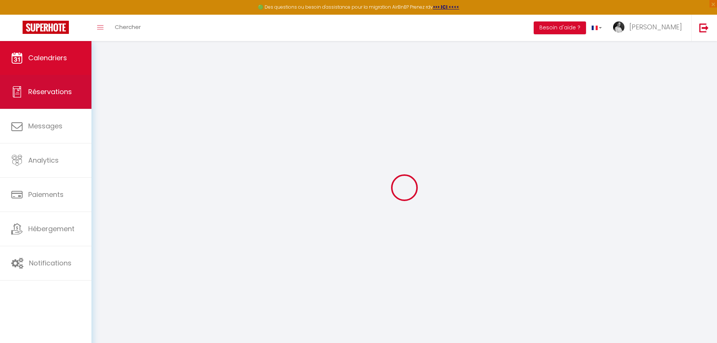
select select
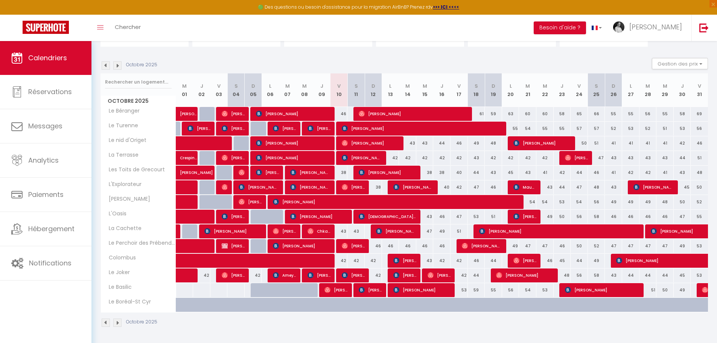
scroll to position [65, 0]
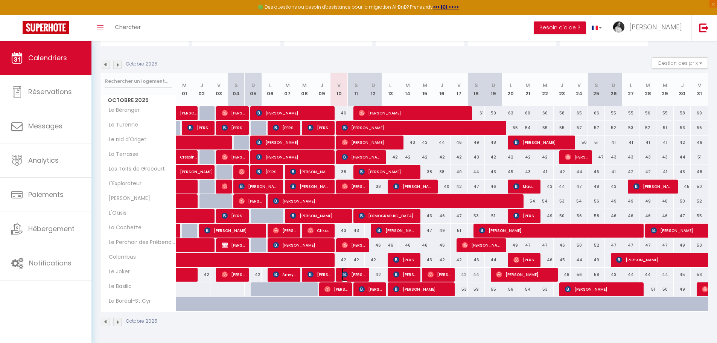
click at [351, 270] on span "[PERSON_NAME]" at bounding box center [353, 274] width 23 height 14
select select "OK"
select select "0"
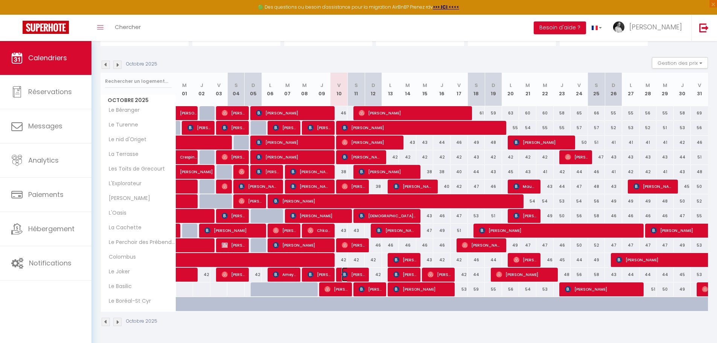
select select "1"
select select
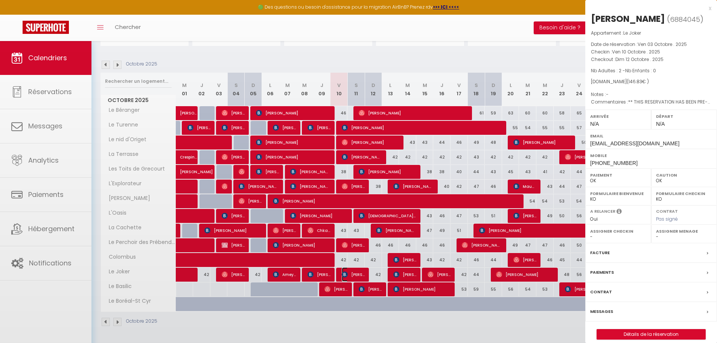
select select "52188"
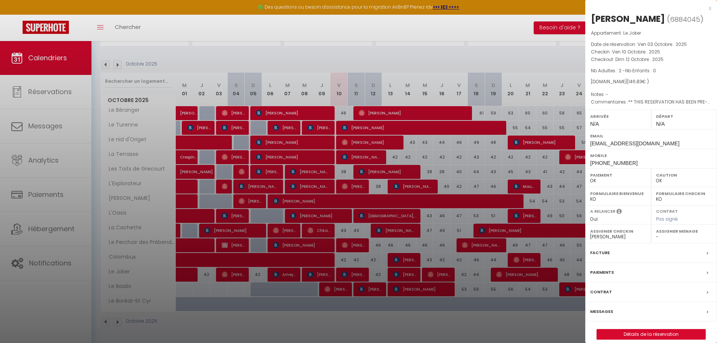
click at [668, 235] on select "- Placid MJC Nabila Khesnadji Ludovic Abauna Antony POIRATON Tina HAMIDI Sharon…" at bounding box center [684, 236] width 56 height 7
click at [664, 236] on select "- Placid MJC Nabila Khesnadji Ludovic Abauna Antony POIRATON Tina HAMIDI Sharon…" at bounding box center [684, 236] width 56 height 7
select select "47834"
click at [656, 233] on select "- Placid MJC Nabila Khesnadji Ludovic Abauna Antony POIRATON Tina HAMIDI Sharon…" at bounding box center [684, 236] width 56 height 7
click at [634, 239] on select "- Placid MJC Nabila Khesnadji Ludovic Abauna Antony POIRATON Tina HAMIDI Sharon…" at bounding box center [618, 236] width 56 height 7
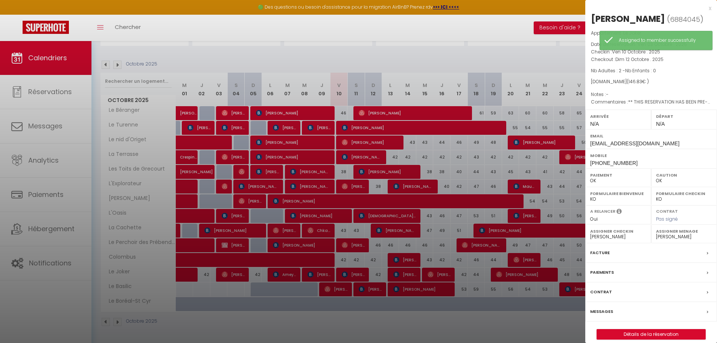
select select
click at [590, 233] on select "- Placid MJC Nabila Khesnadji Ludovic Abauna Antony POIRATON Tina HAMIDI Sharon…" at bounding box center [618, 236] width 56 height 7
click at [408, 273] on div at bounding box center [358, 171] width 717 height 343
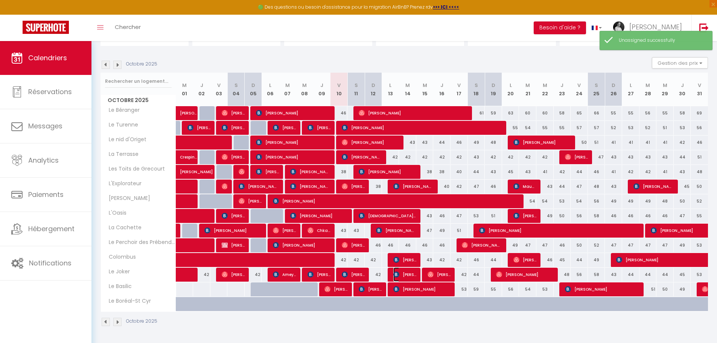
click at [404, 275] on span "[PERSON_NAME]" at bounding box center [404, 274] width 23 height 14
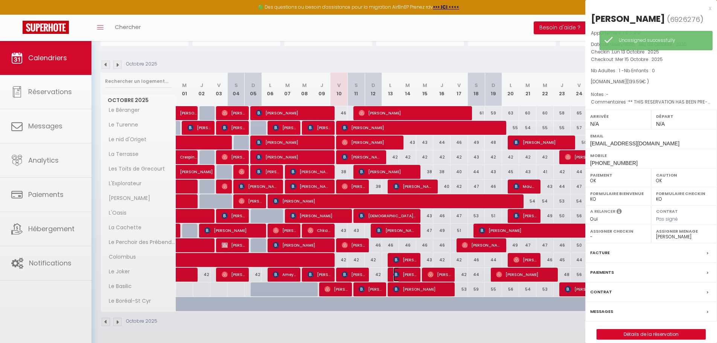
select select "KO"
select select "52188"
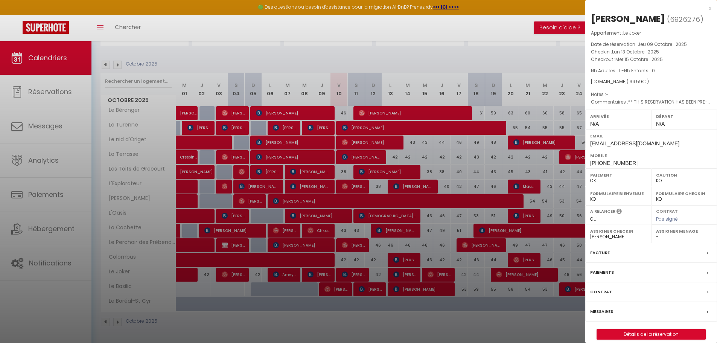
click at [667, 235] on select "- Placid MJC Nabila Khesnadji Ludovic Abauna Antony POIRATON Tina HAMIDI Sharon…" at bounding box center [684, 236] width 56 height 7
select select "52188"
click at [656, 233] on select "- Placid MJC Nabila Khesnadji Ludovic Abauna Antony POIRATON Tina HAMIDI Sharon…" at bounding box center [684, 236] width 56 height 7
click at [616, 234] on label "Assigner Checkin" at bounding box center [618, 231] width 56 height 8
click at [609, 239] on select "- Placid MJC Nabila Khesnadji Ludovic Abauna Antony POIRATON Tina HAMIDI Sharon…" at bounding box center [618, 236] width 56 height 7
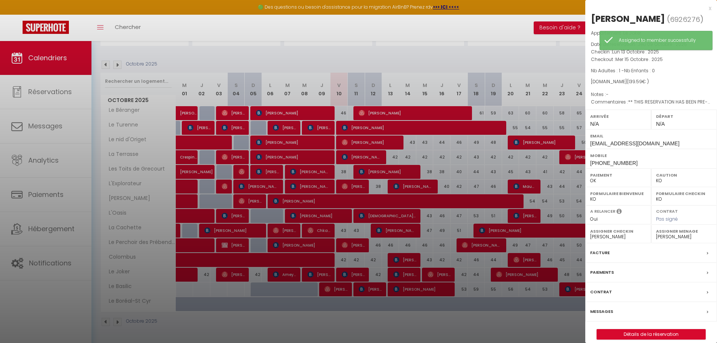
select select
click at [590, 233] on select "- Placid MJC Nabila Khesnadji Ludovic Abauna Antony POIRATON Tina HAMIDI Sharon…" at bounding box center [618, 236] width 56 height 7
click at [435, 276] on div at bounding box center [358, 171] width 717 height 343
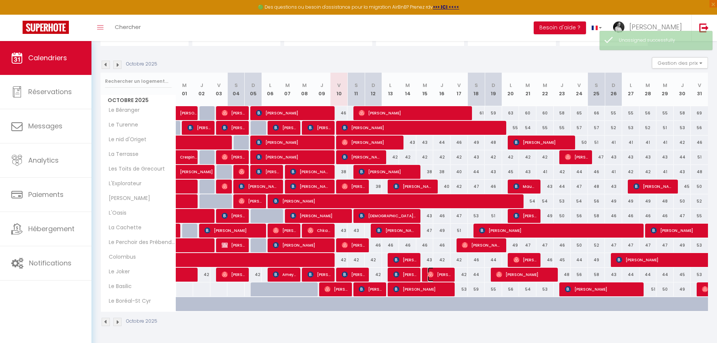
click at [435, 276] on span "[PERSON_NAME]" at bounding box center [439, 274] width 23 height 14
select select "OK"
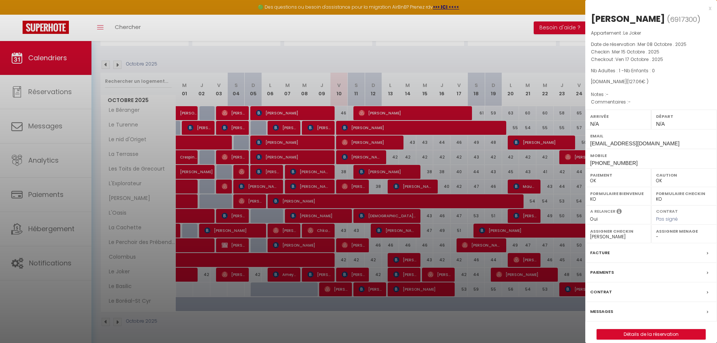
click at [672, 237] on select "- Placid MJC Nabila Khesnadji Ludovic Abauna Antony POIRATON Tina HAMIDI Sharon…" at bounding box center [684, 236] width 56 height 7
click at [656, 233] on select "- Placid MJC Nabila Khesnadji Ludovic Abauna Antony POIRATON Tina HAMIDI Sharon…" at bounding box center [684, 236] width 56 height 7
click at [616, 236] on select "- Placid MJC Nabila Khesnadji Ludovic Abauna Antony POIRATON Tina HAMIDI Sharon…" at bounding box center [618, 236] width 56 height 7
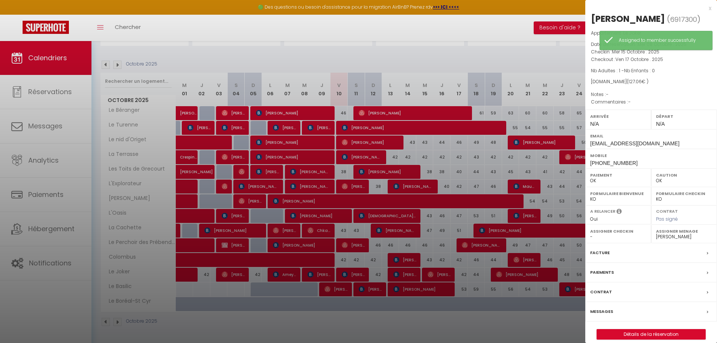
click at [590, 233] on select "- Placid MJC Nabila Khesnadji Ludovic Abauna Antony POIRATON Tina HAMIDI Sharon…" at bounding box center [618, 236] width 56 height 7
click at [502, 276] on div at bounding box center [358, 171] width 717 height 343
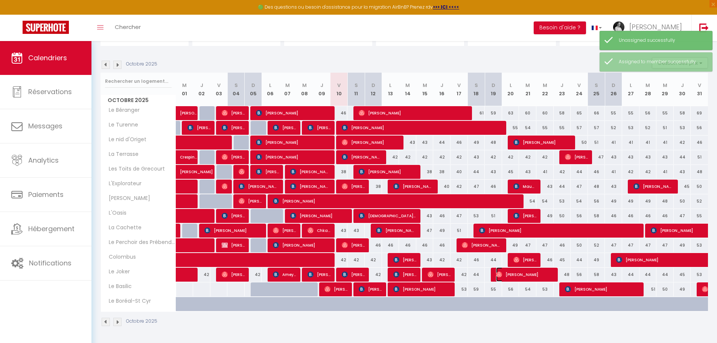
click at [502, 276] on img at bounding box center [499, 274] width 6 height 6
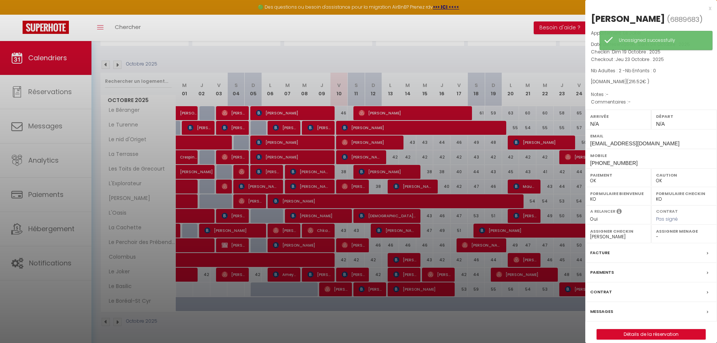
click at [665, 237] on select "- Placid MJC Nabila Khesnadji Ludovic Abauna Antony POIRATON Tina HAMIDI Sharon…" at bounding box center [684, 236] width 56 height 7
click at [656, 233] on select "- Placid MJC Nabila Khesnadji Ludovic Abauna Antony POIRATON Tina HAMIDI Sharon…" at bounding box center [684, 236] width 56 height 7
click at [615, 237] on select "- Placid MJC Nabila Khesnadji Ludovic Abauna Antony POIRATON Tina HAMIDI Sharon…" at bounding box center [618, 236] width 56 height 7
click at [590, 233] on select "- Placid MJC Nabila Khesnadji Ludovic Abauna Antony POIRATON Tina HAMIDI Sharon…" at bounding box center [618, 236] width 56 height 7
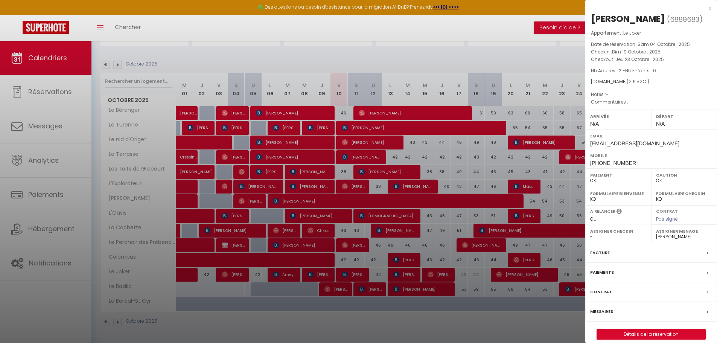
click at [508, 275] on div at bounding box center [358, 171] width 717 height 343
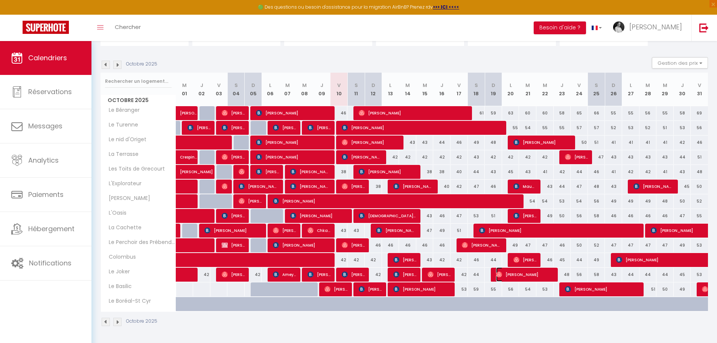
click at [508, 275] on span "[PERSON_NAME]" at bounding box center [525, 274] width 58 height 14
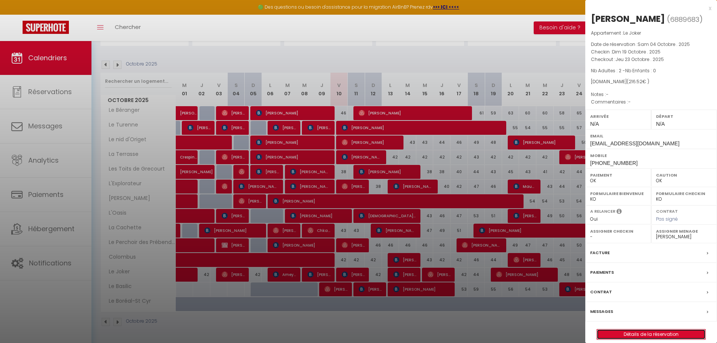
click at [654, 331] on link "Détails de la réservation" at bounding box center [651, 334] width 108 height 10
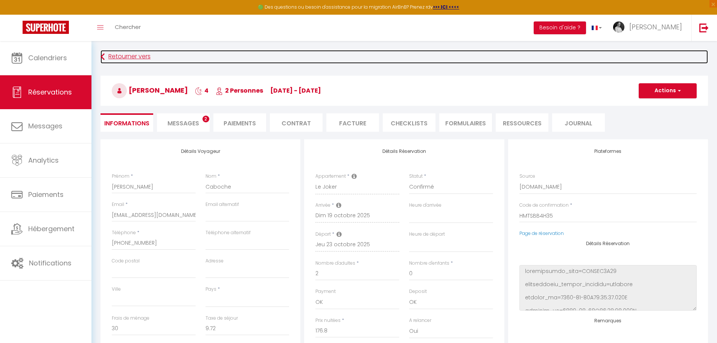
click at [119, 57] on link "Retourner vers" at bounding box center [403, 57] width 607 height 14
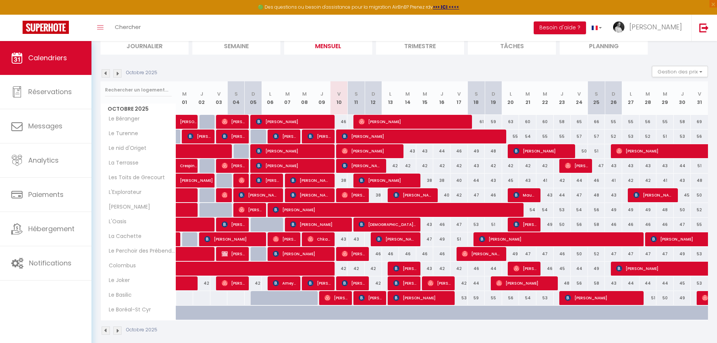
scroll to position [65, 0]
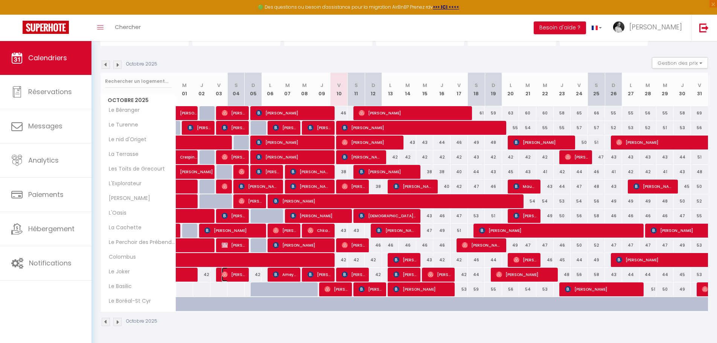
click at [233, 272] on span "[PERSON_NAME]" at bounding box center [233, 274] width 23 height 14
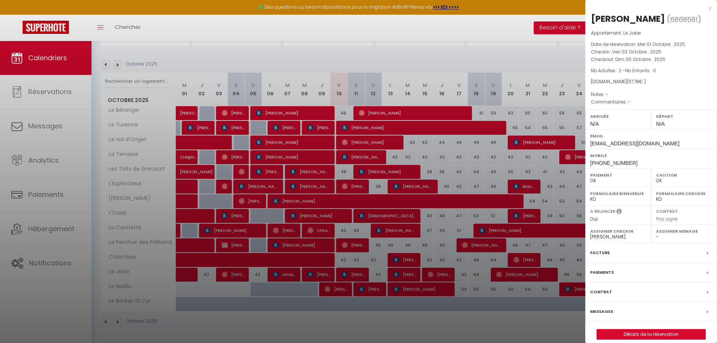
click at [669, 235] on select "- Placid MJC Nabila Khesnadji Ludovic Abauna Antony POIRATON Tina HAMIDI Sharon…" at bounding box center [684, 236] width 56 height 7
click at [662, 236] on select "- Placid MJC Nabila Khesnadji Ludovic Abauna Antony POIRATON Tina HAMIDI Sharon…" at bounding box center [684, 236] width 56 height 7
click at [656, 233] on select "- Placid MJC Nabila Khesnadji Ludovic Abauna Antony POIRATON Tina HAMIDI Sharon…" at bounding box center [684, 236] width 56 height 7
click at [622, 235] on select "- Placid MJC Nabila Khesnadji Ludovic Abauna Antony POIRATON Tina HAMIDI Sharon…" at bounding box center [618, 236] width 56 height 7
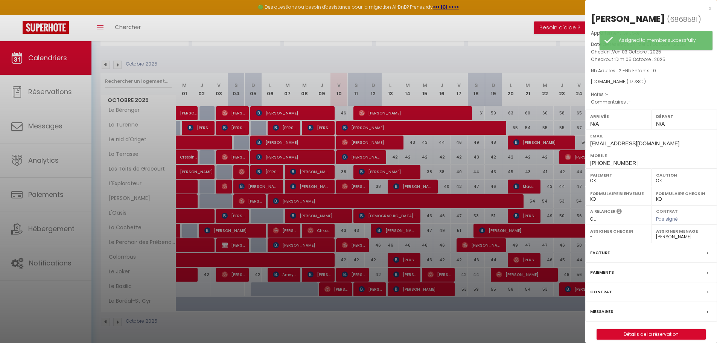
click at [590, 233] on select "- Placid MJC Nabila Khesnadji Ludovic Abauna Antony POIRATON Tina HAMIDI Sharon…" at bounding box center [618, 236] width 56 height 7
click at [183, 274] on div at bounding box center [358, 171] width 717 height 343
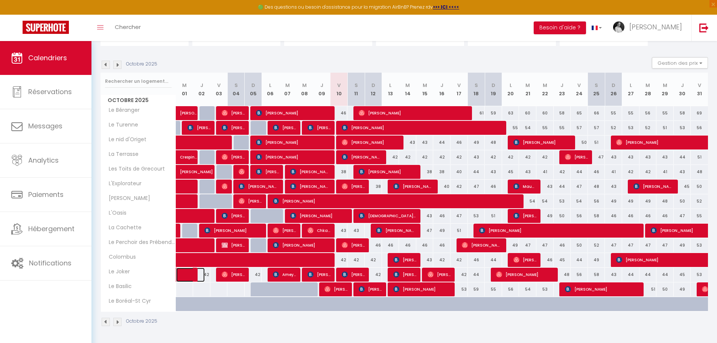
click at [183, 274] on link at bounding box center [184, 275] width 17 height 14
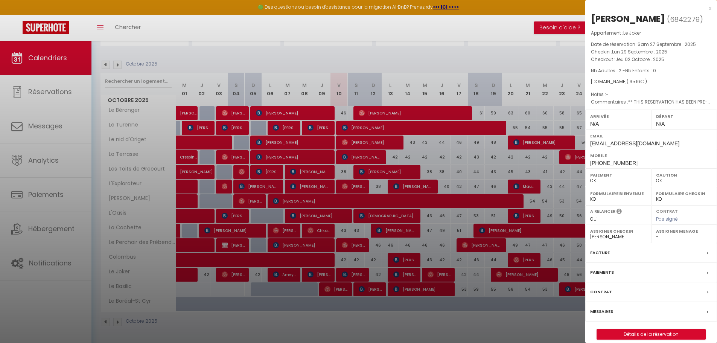
click at [660, 234] on label "Assigner Menage" at bounding box center [684, 231] width 56 height 8
click at [658, 236] on select "- Placid MJC Nabila Khesnadji Ludovic Abauna Antony POIRATON Tina HAMIDI Sharon…" at bounding box center [684, 236] width 56 height 7
click at [656, 233] on select "- Placid MJC Nabila Khesnadji Ludovic Abauna Antony POIRATON Tina HAMIDI Sharon…" at bounding box center [684, 236] width 56 height 7
click at [610, 238] on select "- Placid MJC Nabila Khesnadji Ludovic Abauna Antony POIRATON Tina HAMIDI Sharon…" at bounding box center [618, 236] width 56 height 7
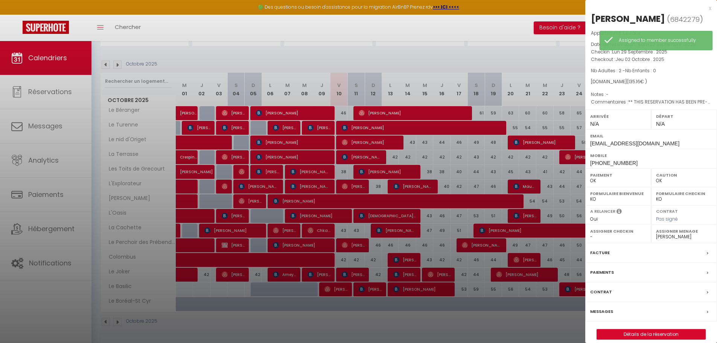
click at [590, 233] on select "- Placid MJC Nabila Khesnadji Ludovic Abauna Antony POIRATON Tina HAMIDI Sharon…" at bounding box center [618, 236] width 56 height 7
click at [283, 273] on div at bounding box center [358, 171] width 717 height 343
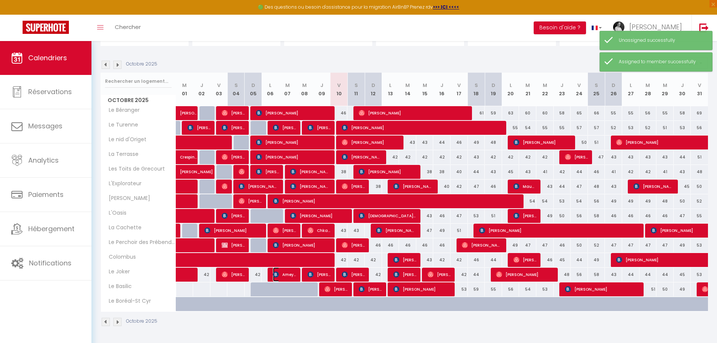
click at [283, 273] on span "Ameye Aurelien" at bounding box center [284, 274] width 23 height 14
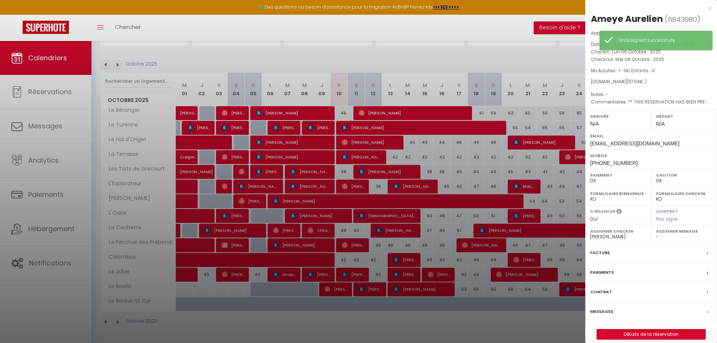
click at [659, 235] on select "- Placid MJC Nabila Khesnadji Ludovic Abauna Antony POIRATON Tina HAMIDI Sharon…" at bounding box center [684, 236] width 56 height 7
click at [656, 233] on select "- Placid MJC Nabila Khesnadji Ludovic Abauna Antony POIRATON Tina HAMIDI Sharon…" at bounding box center [684, 236] width 56 height 7
click at [610, 234] on label "Assigner Checkin" at bounding box center [618, 231] width 56 height 8
click at [610, 238] on select "- Placid MJC Nabila Khesnadji Ludovic Abauna Antony POIRATON Tina HAMIDI Sharon…" at bounding box center [618, 236] width 56 height 7
click at [590, 233] on select "- Placid MJC Nabila Khesnadji Ludovic Abauna Antony POIRATON Tina HAMIDI Sharon…" at bounding box center [618, 236] width 56 height 7
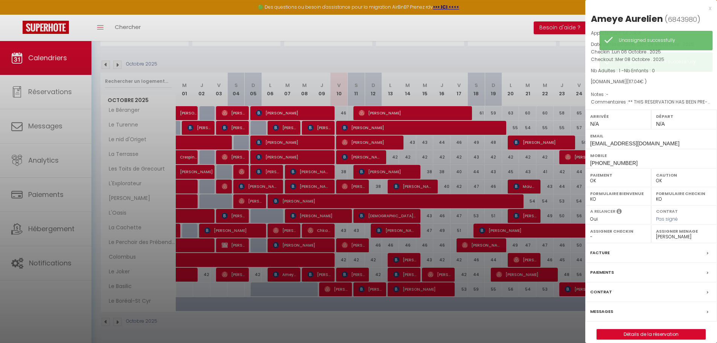
click at [311, 277] on div at bounding box center [358, 171] width 717 height 343
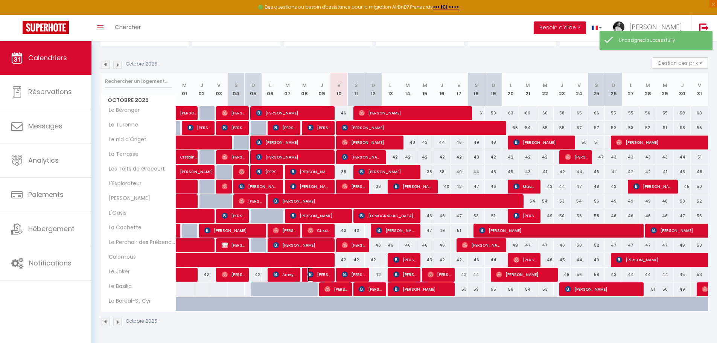
click at [311, 277] on span "[PERSON_NAME]" at bounding box center [318, 274] width 23 height 14
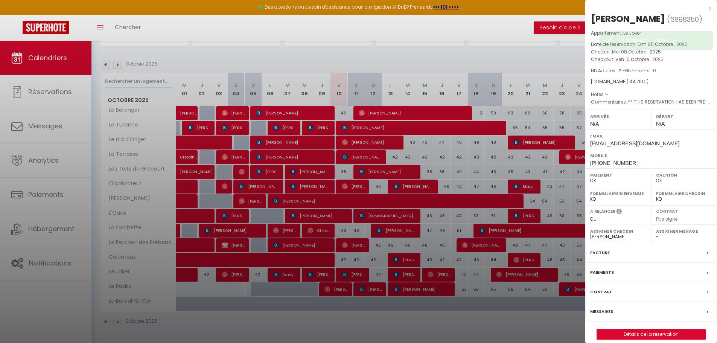
click at [658, 235] on select "- Placid MJC Nabila Khesnadji Ludovic Abauna Antony POIRATON Tina HAMIDI Sharon…" at bounding box center [684, 236] width 56 height 7
click at [656, 233] on select "- Placid MJC Nabila Khesnadji Ludovic Abauna Antony POIRATON Tina HAMIDI Sharon…" at bounding box center [684, 236] width 56 height 7
click at [619, 237] on select "- Placid MJC Nabila Khesnadji Ludovic Abauna Antony POIRATON Tina HAMIDI Sharon…" at bounding box center [618, 236] width 56 height 7
click at [590, 233] on select "- Placid MJC Nabila Khesnadji Ludovic Abauna Antony POIRATON Tina HAMIDI Sharon…" at bounding box center [618, 236] width 56 height 7
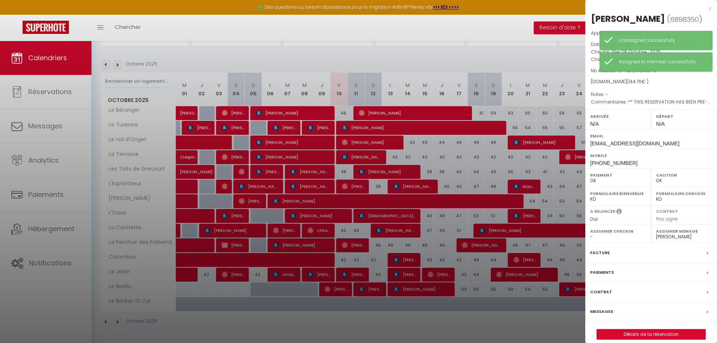
click at [350, 276] on div at bounding box center [358, 171] width 717 height 343
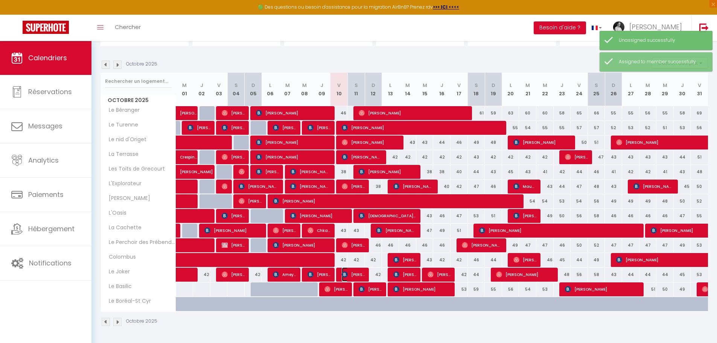
click at [350, 276] on span "[PERSON_NAME]" at bounding box center [353, 274] width 23 height 14
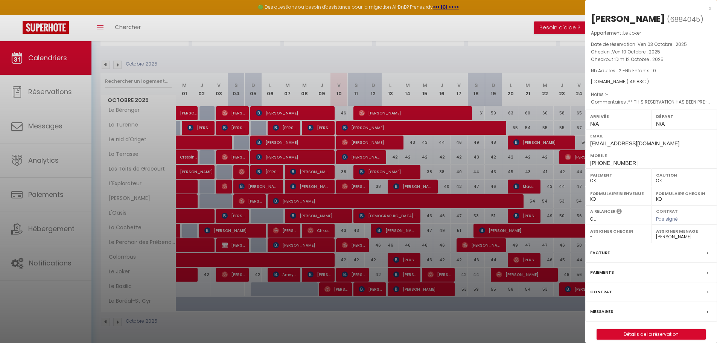
click at [668, 234] on label "Assigner Menage" at bounding box center [684, 231] width 56 height 8
click at [669, 239] on select "- Placid MJC Nabila Khesnadji Ludovic Abauna Antony POIRATON Tina HAMIDI Sharon…" at bounding box center [684, 236] width 56 height 7
click at [656, 233] on select "- Placid MJC Nabila Khesnadji Ludovic Abauna Antony POIRATON Tina HAMIDI Sharon…" at bounding box center [684, 236] width 56 height 7
click at [409, 271] on div at bounding box center [358, 171] width 717 height 343
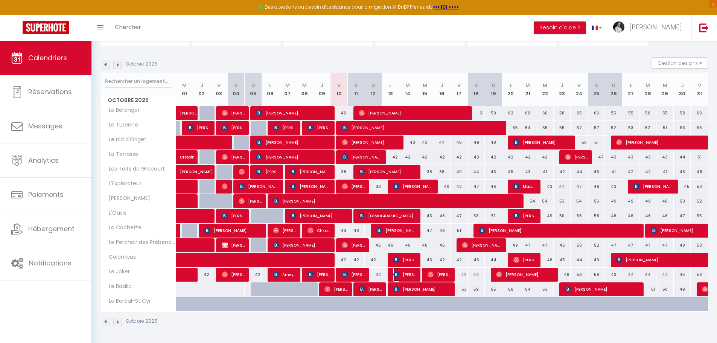
click at [409, 273] on span "[PERSON_NAME]" at bounding box center [404, 274] width 23 height 14
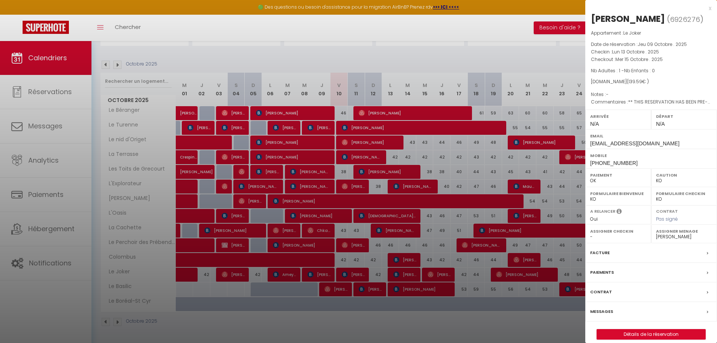
click at [709, 10] on div "x" at bounding box center [648, 8] width 126 height 9
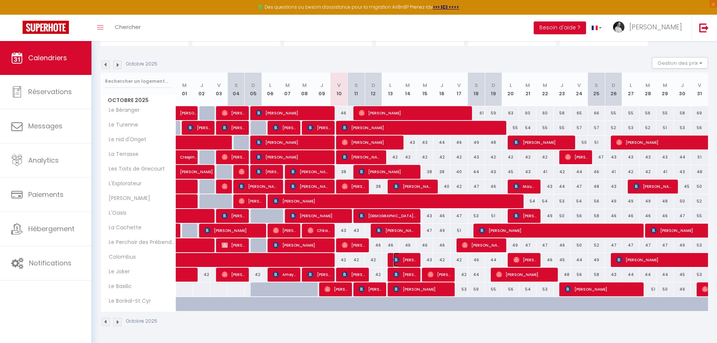
click at [402, 257] on span "[PERSON_NAME]" at bounding box center [404, 260] width 23 height 14
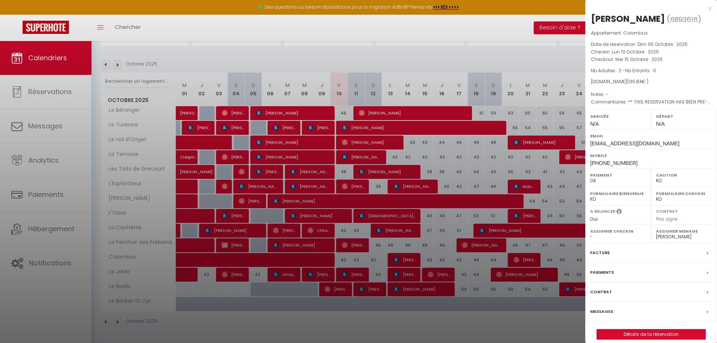
click at [710, 9] on div "x" at bounding box center [648, 8] width 126 height 9
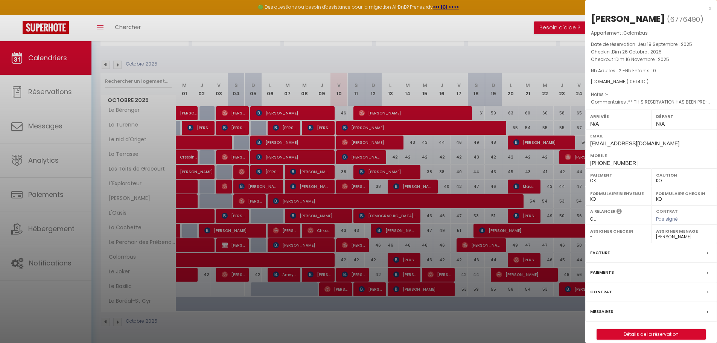
click at [507, 29] on div at bounding box center [358, 171] width 717 height 343
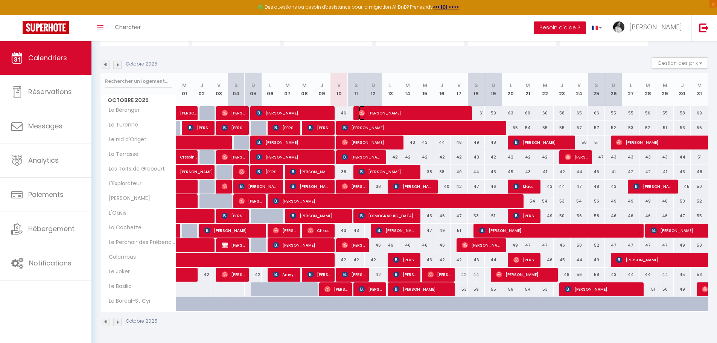
click at [397, 113] on span "[PERSON_NAME]" at bounding box center [414, 113] width 110 height 14
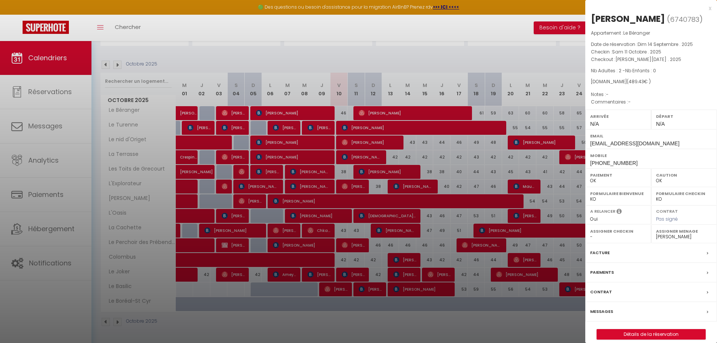
click at [66, 91] on div at bounding box center [358, 171] width 717 height 343
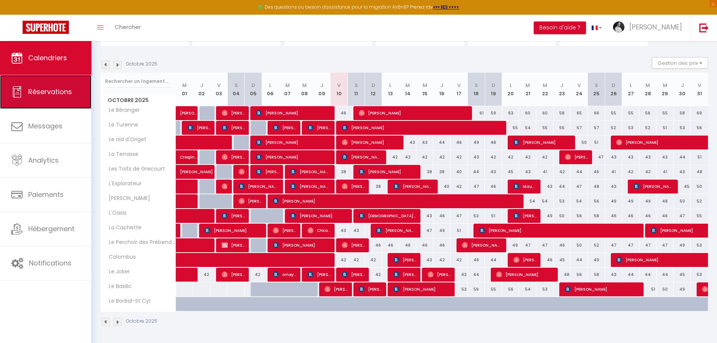
click at [66, 91] on span "Réservations" at bounding box center [50, 91] width 44 height 9
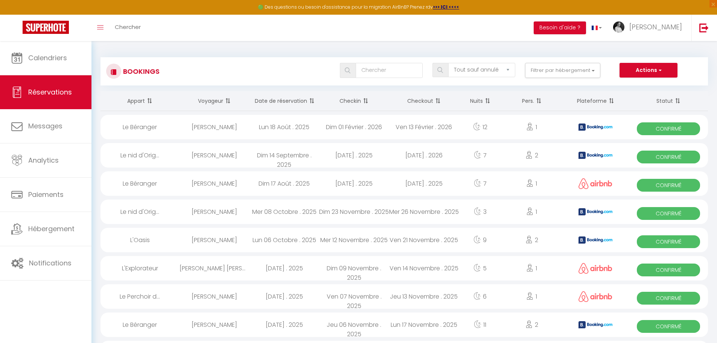
click at [340, 103] on th "Checkin" at bounding box center [354, 101] width 70 height 20
click at [277, 108] on th "Date de réservation" at bounding box center [284, 101] width 70 height 20
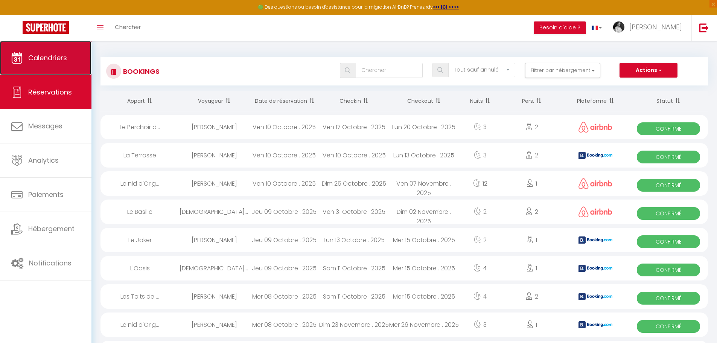
click at [50, 57] on span "Calendriers" at bounding box center [47, 57] width 39 height 9
